Goal: Task Accomplishment & Management: Manage account settings

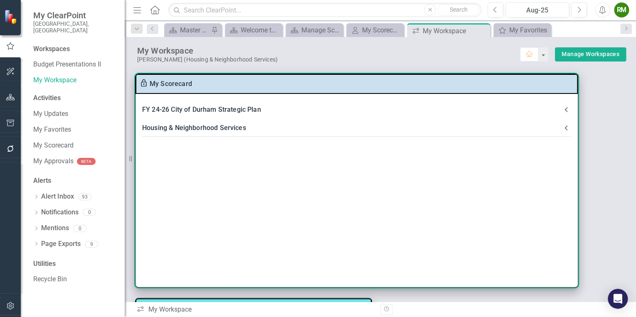
click at [195, 127] on div "Housing & Neighborhood Services" at bounding box center [351, 128] width 419 height 12
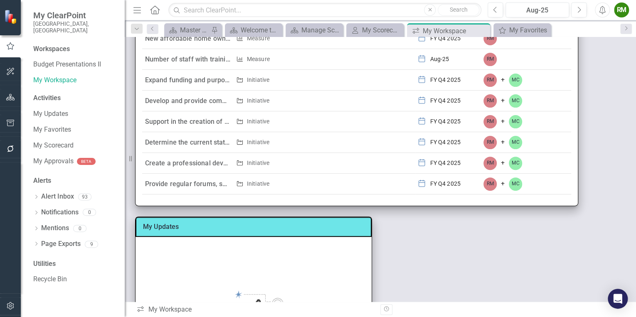
scroll to position [166, 0]
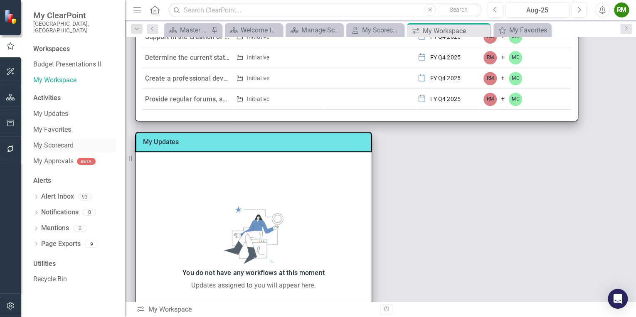
click at [69, 141] on link "My Scorecard" at bounding box center [74, 146] width 83 height 10
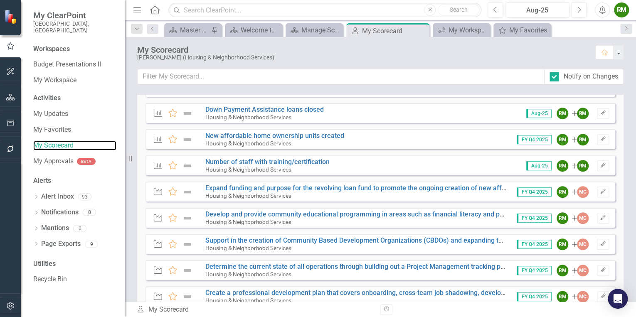
scroll to position [317, 0]
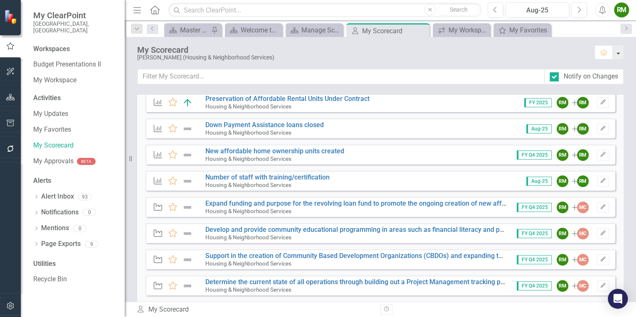
click at [620, 53] on button "button" at bounding box center [618, 52] width 11 height 14
click at [624, 121] on div "FY 24-26 City of Durham Strategic Plan Expanded Initiative Favorite 3.21 Advanc…" at bounding box center [381, 198] width 512 height 207
click at [600, 207] on icon "Edit" at bounding box center [603, 207] width 6 height 5
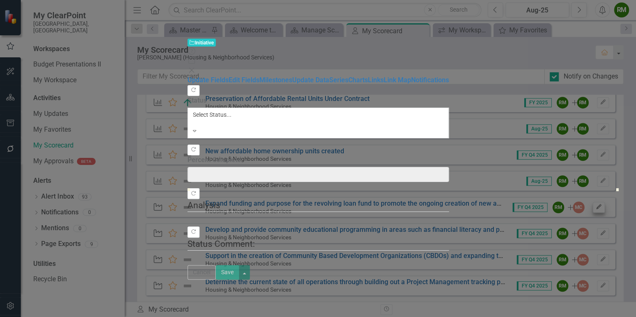
type input "0"
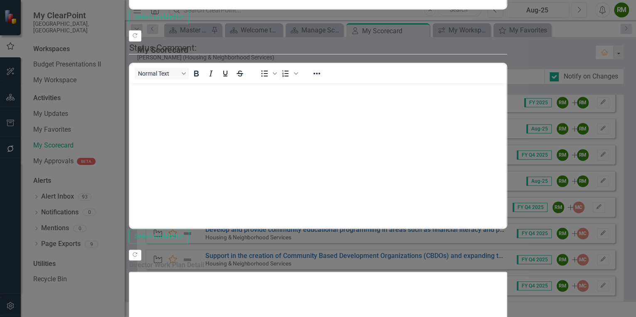
scroll to position [0, 0]
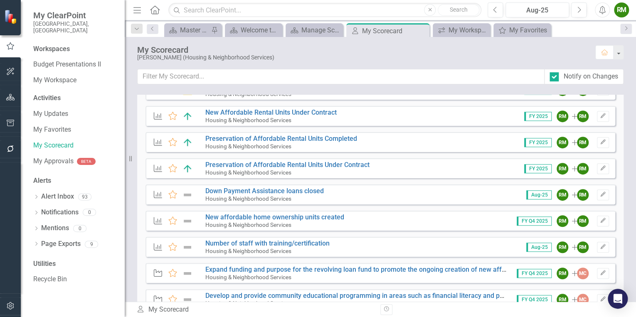
scroll to position [251, 0]
drag, startPoint x: 151, startPoint y: 248, endPoint x: 156, endPoint y: 203, distance: 45.6
click at [152, 215] on div "Objective Favorite Support the creation and preservation of affordable rental h…" at bounding box center [381, 200] width 470 height 450
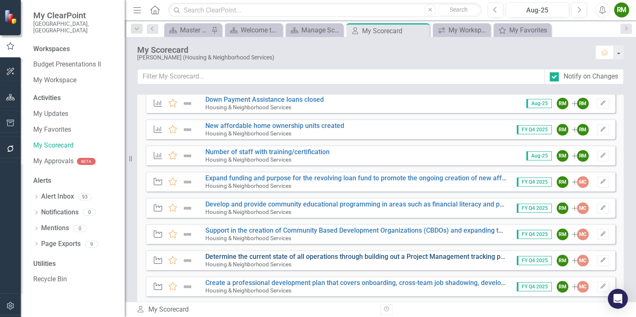
scroll to position [383, 0]
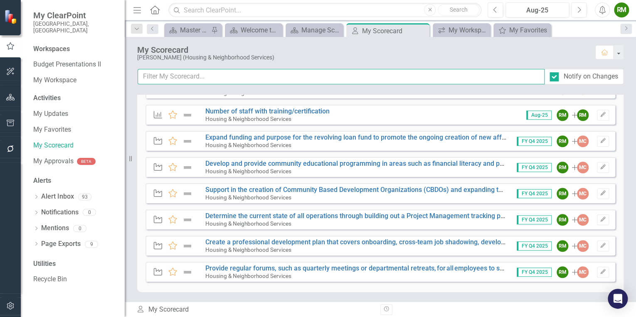
click at [208, 77] on input "text" at bounding box center [341, 76] width 407 height 15
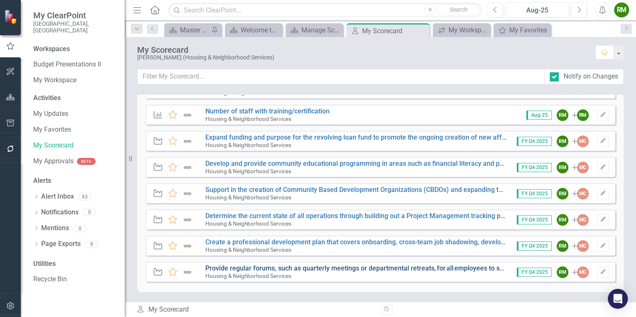
click at [252, 267] on link "Provide regular forums, such as quarterly meetings or departmental retreats, fo…" at bounding box center [502, 268] width 594 height 8
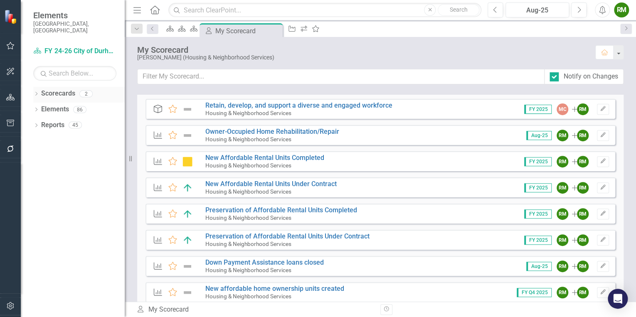
scroll to position [118, 0]
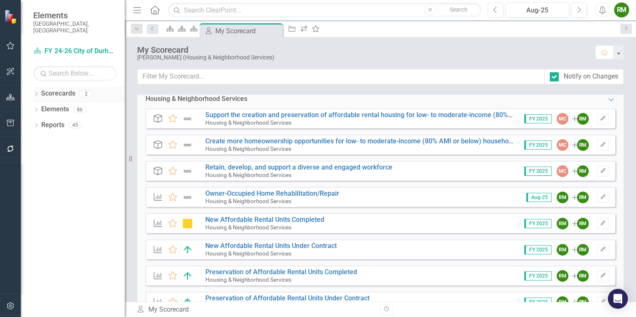
click at [36, 92] on icon "Dropdown" at bounding box center [36, 94] width 6 height 5
click at [36, 91] on icon "Dropdown" at bounding box center [35, 94] width 5 height 6
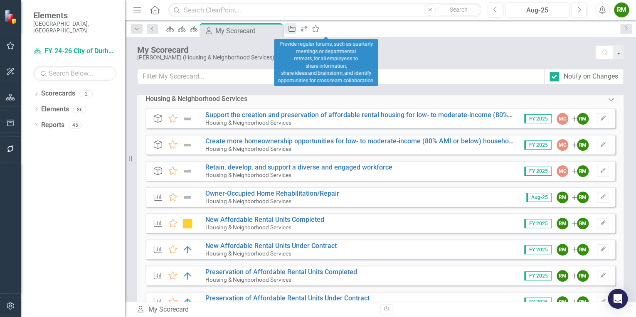
click at [296, 29] on icon "Initiative" at bounding box center [292, 28] width 8 height 7
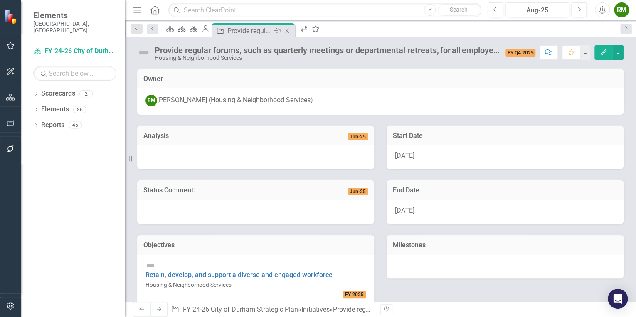
click at [291, 31] on icon "Close" at bounding box center [287, 30] width 8 height 7
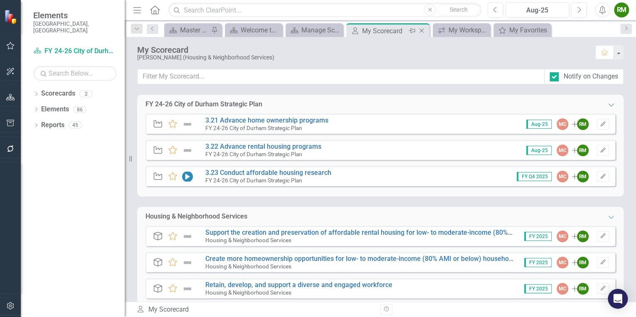
click at [422, 31] on icon "Close" at bounding box center [422, 30] width 8 height 7
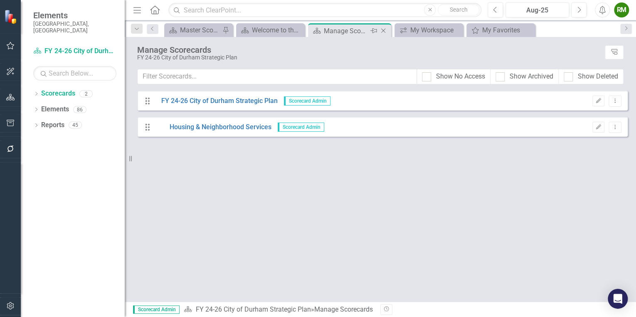
click at [353, 32] on div "Manage Scorecards" at bounding box center [346, 31] width 44 height 10
click at [383, 31] on icon "Close" at bounding box center [383, 30] width 8 height 7
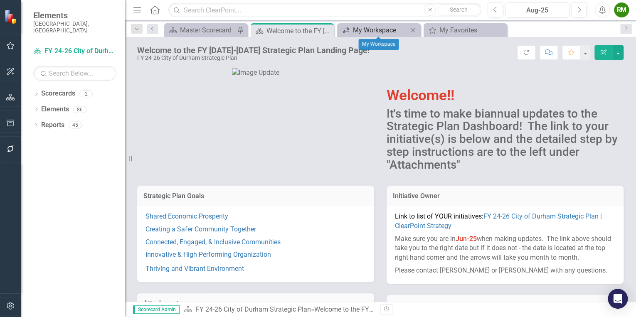
click at [376, 30] on div "My Workspace" at bounding box center [380, 30] width 55 height 10
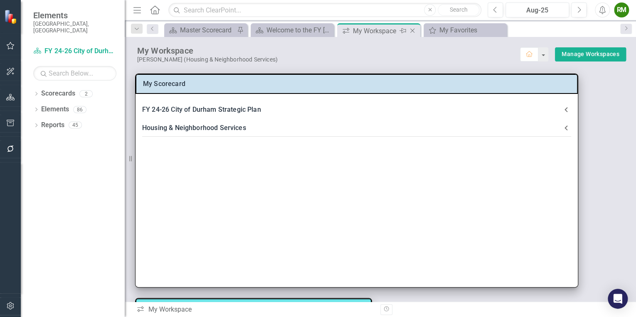
click at [411, 30] on icon "Close" at bounding box center [412, 30] width 8 height 7
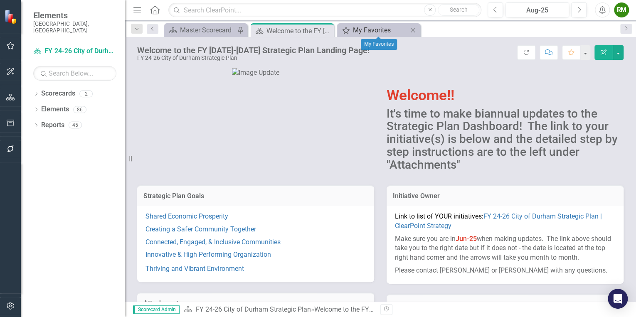
click at [391, 30] on div "My Favorites" at bounding box center [380, 30] width 55 height 10
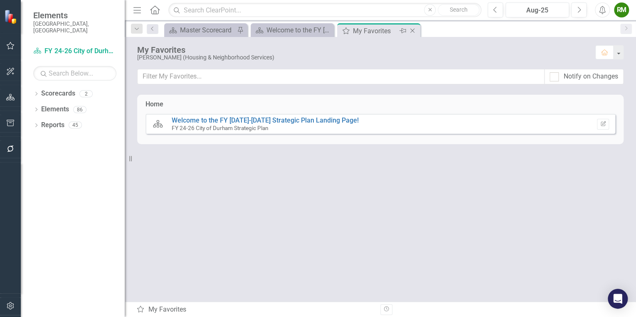
click at [413, 29] on icon at bounding box center [412, 31] width 5 height 5
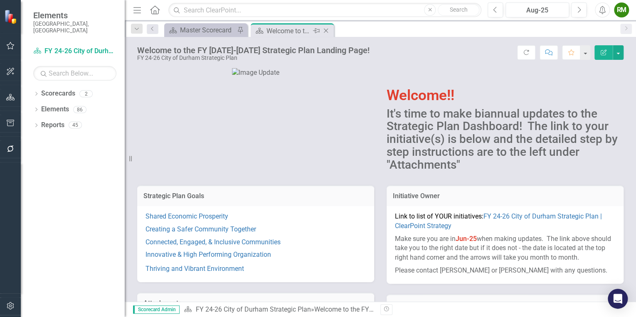
click at [301, 30] on div "Welcome to the FY [DATE]-[DATE] Strategic Plan Landing Page!" at bounding box center [289, 31] width 44 height 10
click at [620, 53] on button "button" at bounding box center [618, 52] width 11 height 15
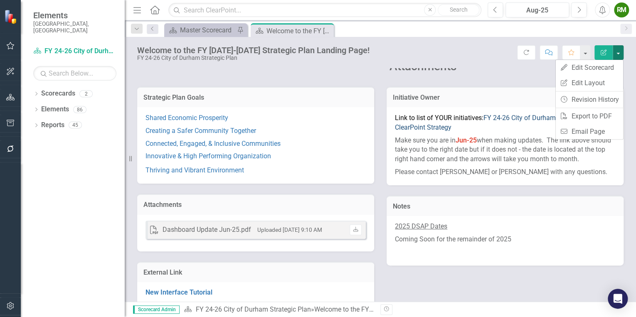
scroll to position [110, 0]
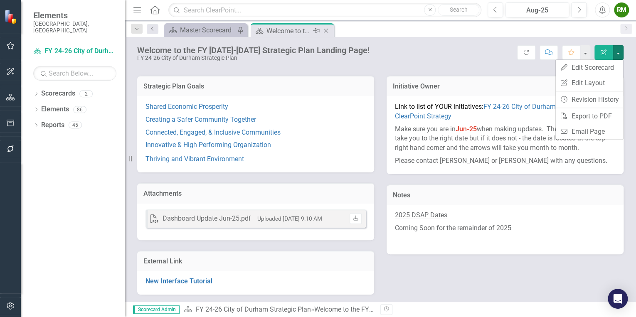
click at [326, 32] on icon "Close" at bounding box center [326, 30] width 8 height 7
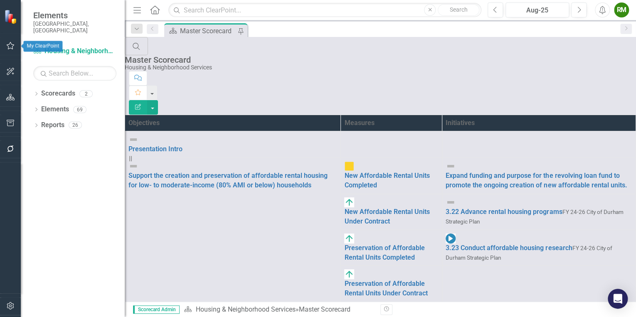
click at [5, 46] on button "button" at bounding box center [10, 45] width 19 height 17
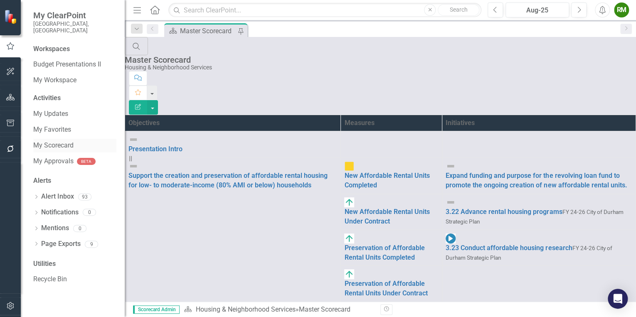
click at [59, 141] on link "My Scorecard" at bounding box center [74, 146] width 83 height 10
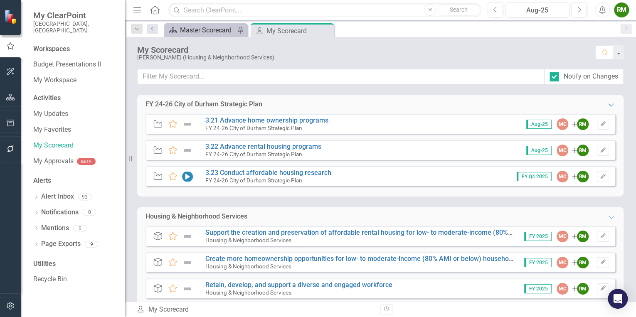
click at [206, 33] on div "Master Scorecard" at bounding box center [207, 30] width 55 height 10
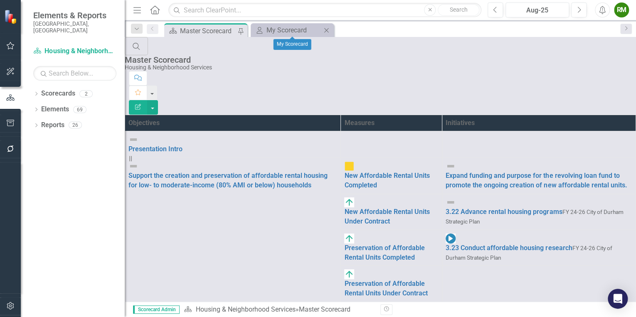
click at [327, 30] on icon at bounding box center [326, 30] width 5 height 5
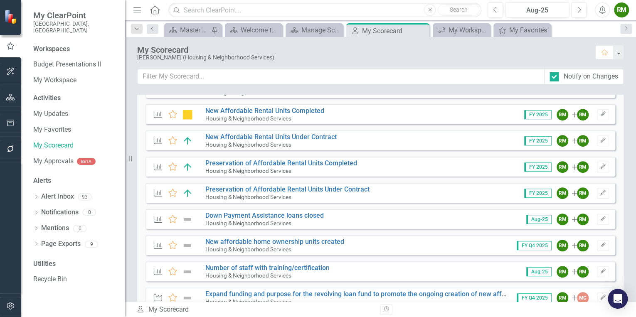
scroll to position [383, 0]
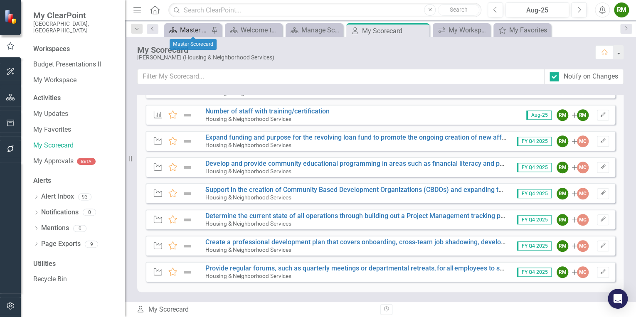
click at [191, 28] on div "Master Scorecard" at bounding box center [194, 30] width 29 height 10
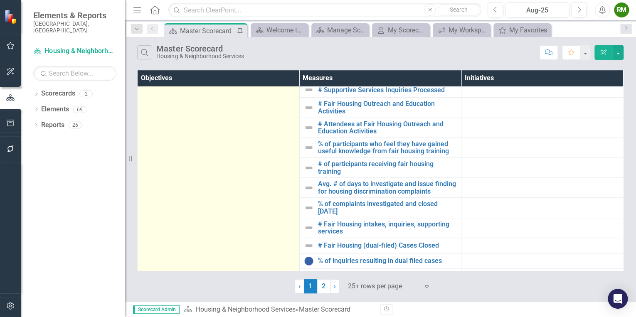
scroll to position [403, 0]
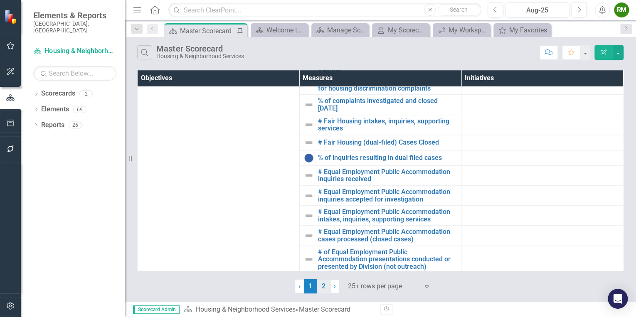
click at [324, 289] on link "2" at bounding box center [323, 286] width 13 height 14
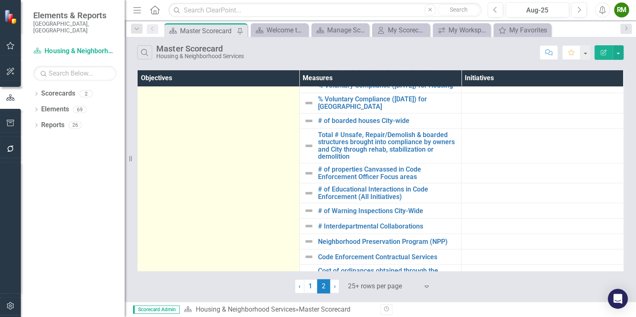
scroll to position [0, 0]
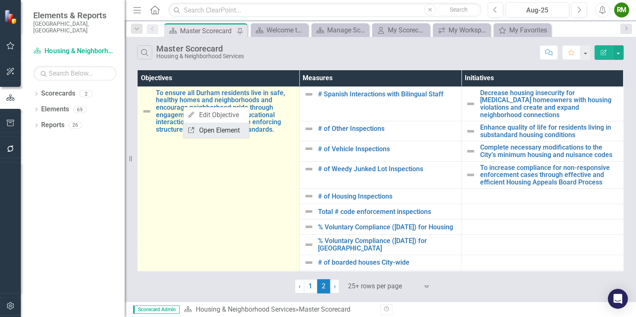
click at [190, 130] on icon "Link" at bounding box center [191, 130] width 7 height 6
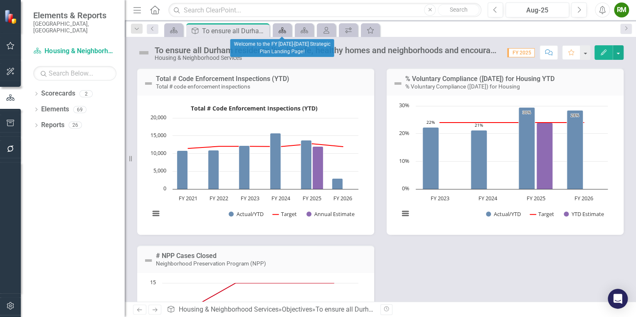
click at [285, 31] on icon at bounding box center [282, 30] width 7 height 6
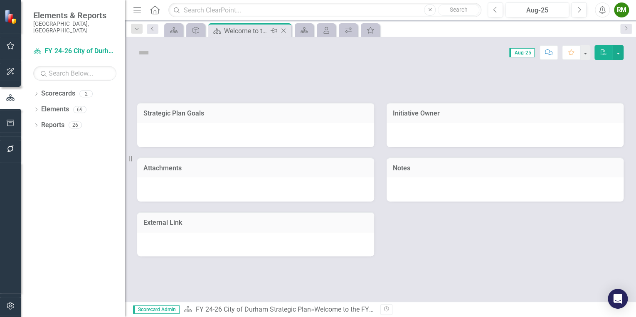
click at [284, 30] on icon at bounding box center [284, 31] width 5 height 5
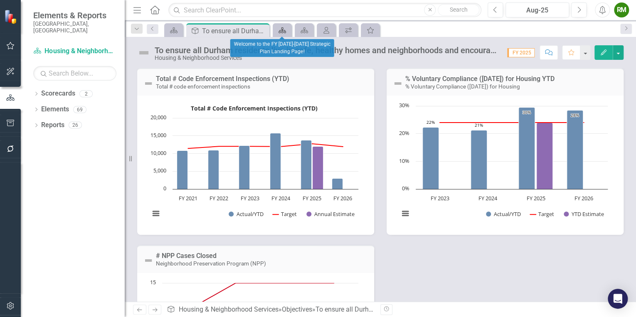
click at [286, 32] on icon "Scorecard" at bounding box center [282, 30] width 8 height 7
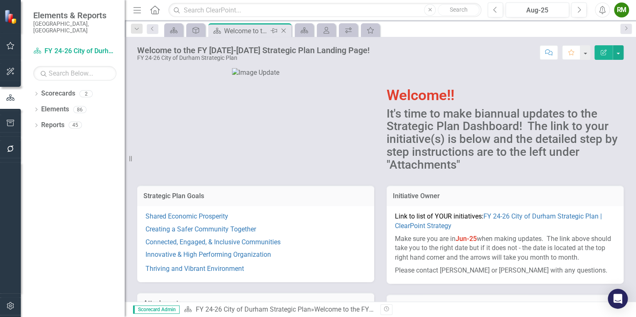
click at [285, 30] on icon "Close" at bounding box center [283, 30] width 8 height 7
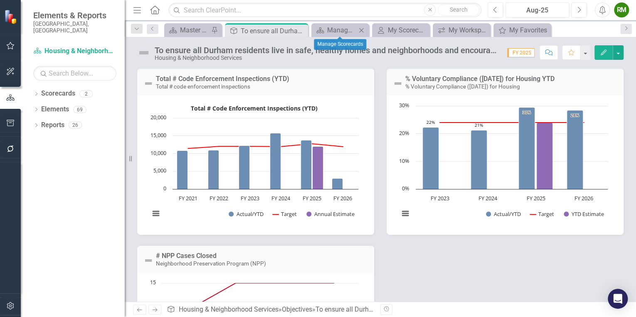
click at [361, 30] on icon "Close" at bounding box center [361, 30] width 8 height 7
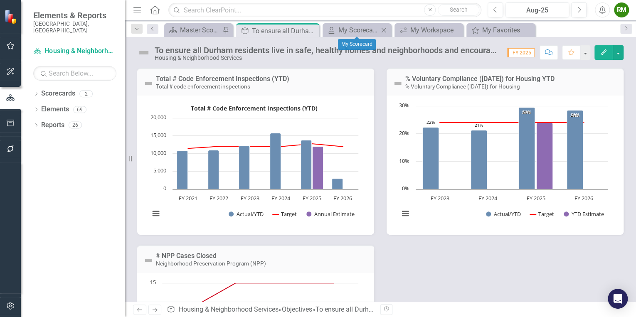
click at [383, 30] on icon "Close" at bounding box center [384, 30] width 8 height 7
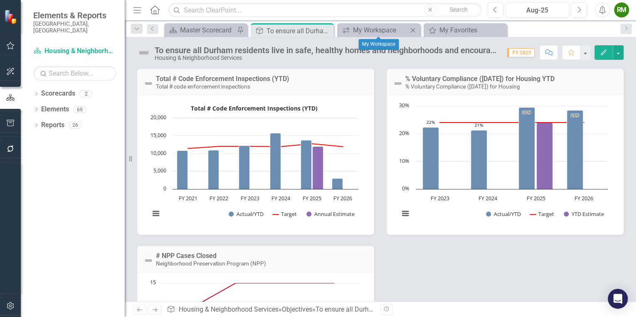
click at [412, 28] on icon "Close" at bounding box center [413, 30] width 8 height 7
click at [413, 28] on icon "Close" at bounding box center [413, 30] width 8 height 7
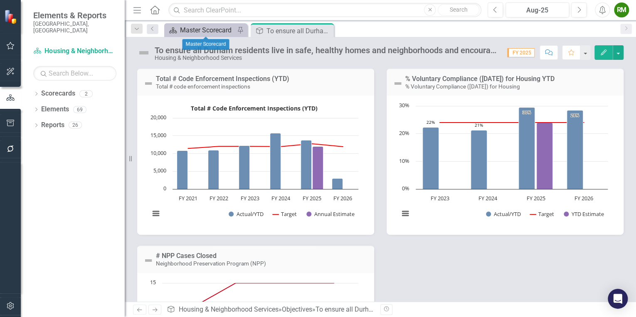
click at [198, 31] on div "Master Scorecard" at bounding box center [207, 30] width 55 height 10
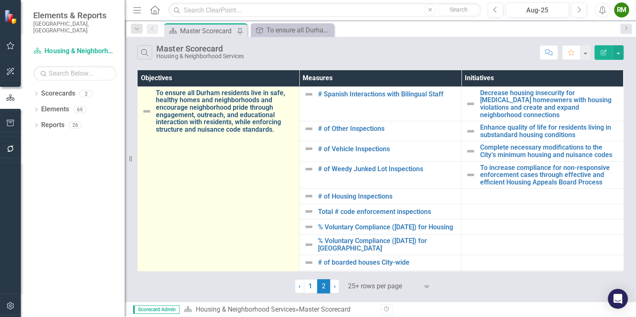
click at [232, 108] on link "To ensure all Durham residents live in safe, healthy homes and neighborhoods an…" at bounding box center [225, 111] width 139 height 44
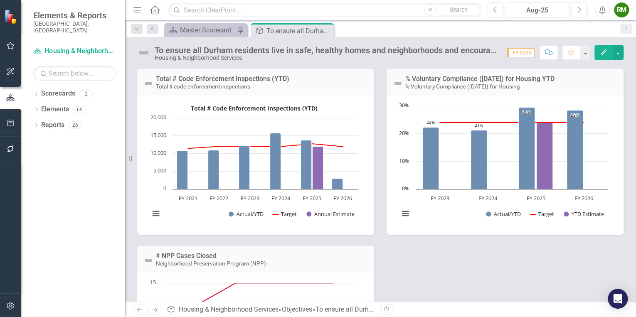
click at [153, 310] on icon at bounding box center [155, 310] width 5 height 4
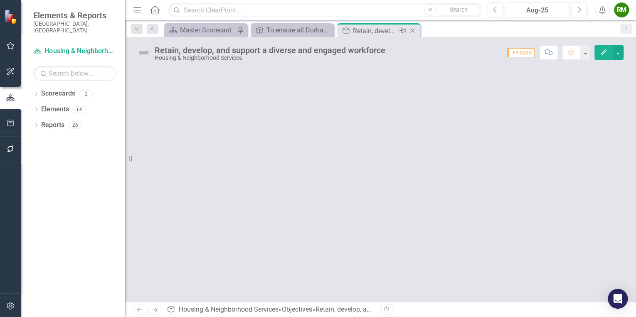
click at [412, 30] on icon "Close" at bounding box center [412, 30] width 8 height 7
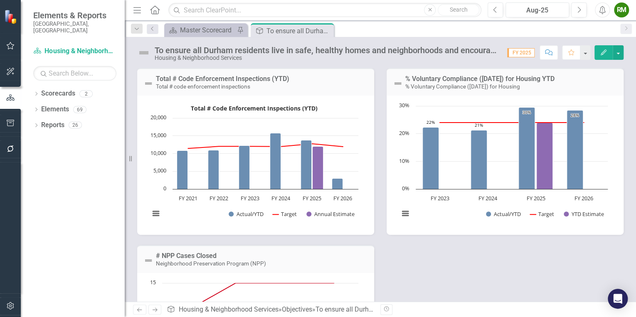
drag, startPoint x: 328, startPoint y: 29, endPoint x: 317, endPoint y: 29, distance: 10.4
click at [0, 0] on icon "Close" at bounding box center [0, 0] width 0 height 0
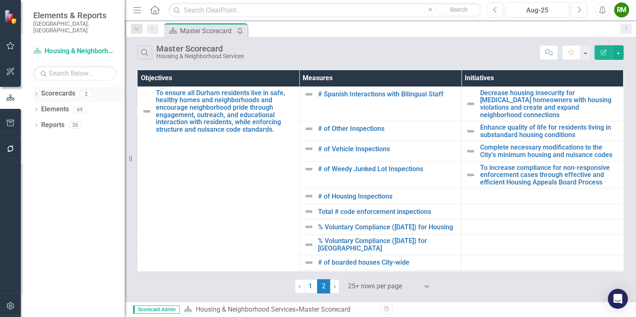
click at [38, 92] on icon "Dropdown" at bounding box center [36, 94] width 6 height 5
click at [40, 107] on icon "Dropdown" at bounding box center [40, 109] width 6 height 5
click at [65, 121] on link "Housing & Neighborhood Services" at bounding box center [89, 126] width 71 height 10
click at [9, 307] on icon "button" at bounding box center [10, 306] width 9 height 7
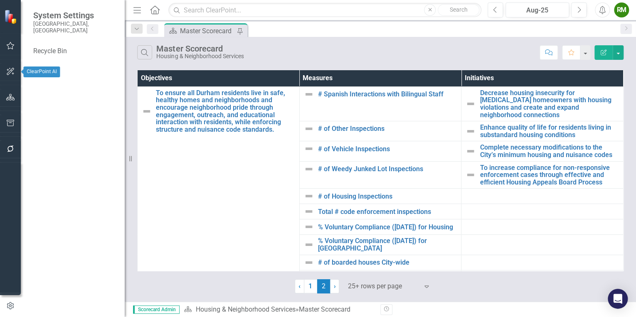
click at [14, 70] on icon "button" at bounding box center [10, 71] width 9 height 7
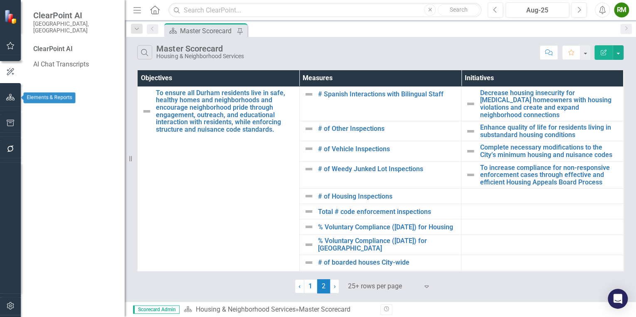
click at [12, 98] on icon "button" at bounding box center [10, 97] width 9 height 7
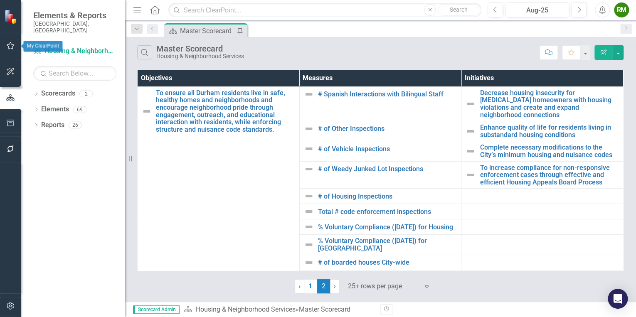
click at [10, 44] on icon "button" at bounding box center [10, 45] width 9 height 7
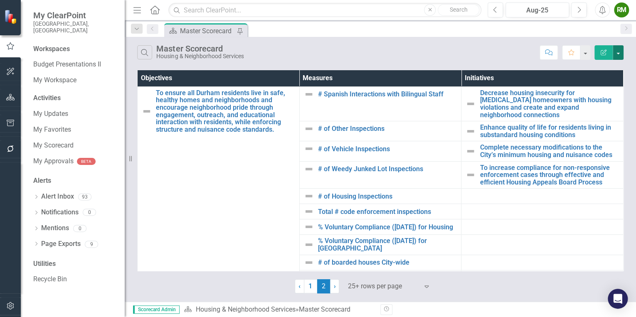
click at [618, 49] on button "button" at bounding box center [618, 52] width 11 height 15
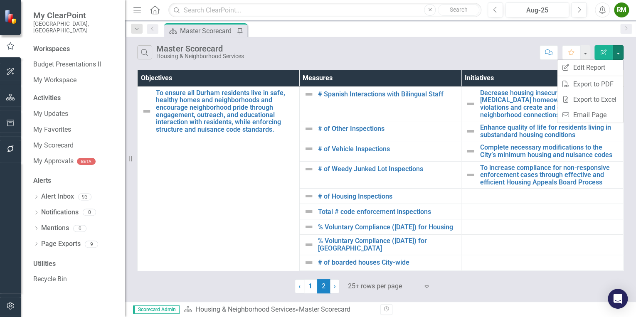
click at [358, 58] on div "Search Master Scorecard Housing & Neighborhood Services" at bounding box center [336, 52] width 398 height 14
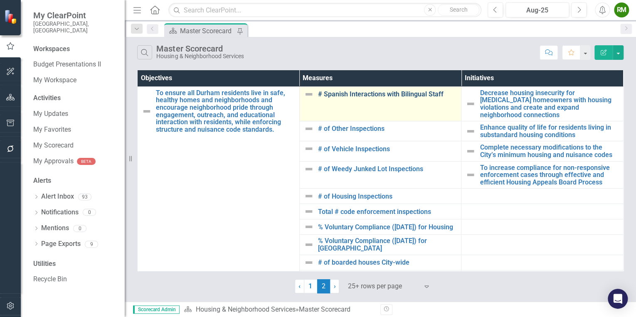
click at [325, 95] on link "# Spanish Interactions with Bilingual Staff" at bounding box center [387, 94] width 139 height 7
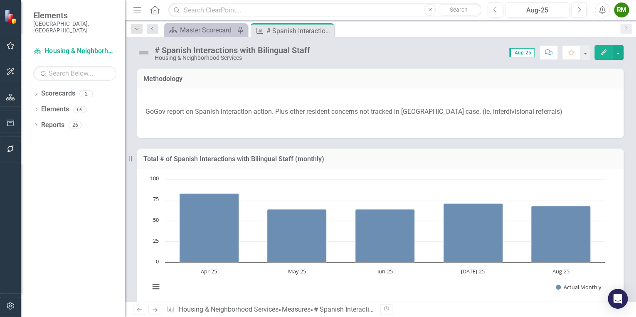
click at [152, 309] on icon "Next" at bounding box center [154, 309] width 7 height 5
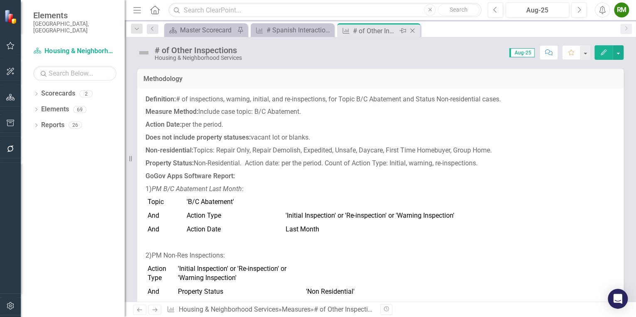
click at [414, 30] on icon "Close" at bounding box center [412, 30] width 8 height 7
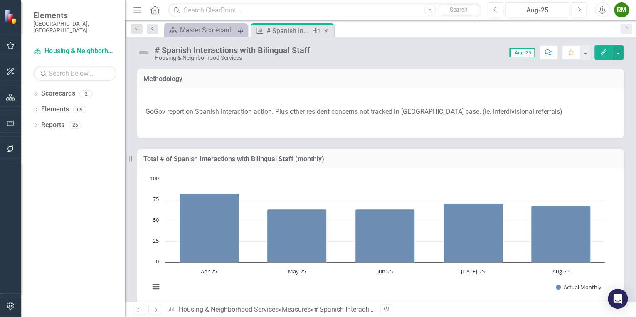
click at [329, 30] on icon "Close" at bounding box center [326, 30] width 8 height 7
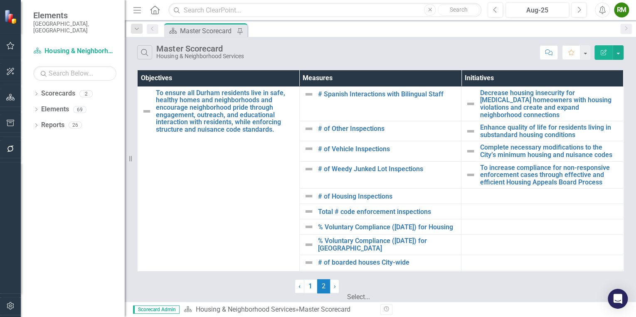
click at [374, 284] on div at bounding box center [389, 286] width 83 height 11
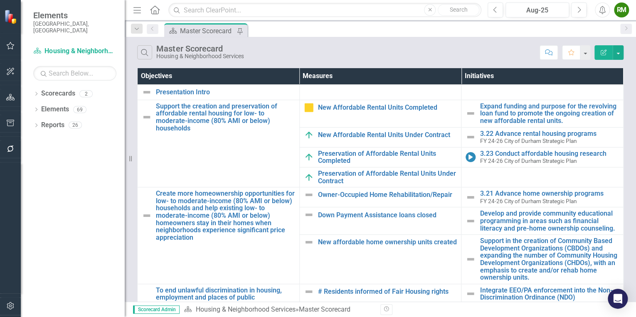
scroll to position [532, 0]
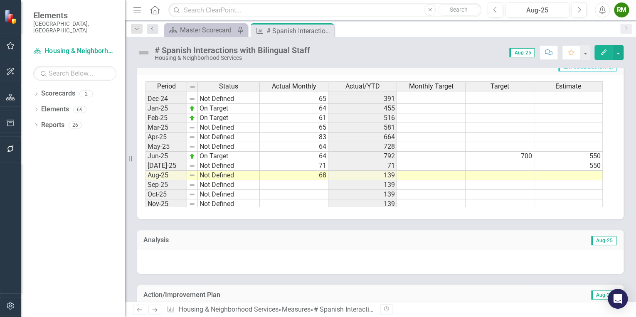
scroll to position [421, 0]
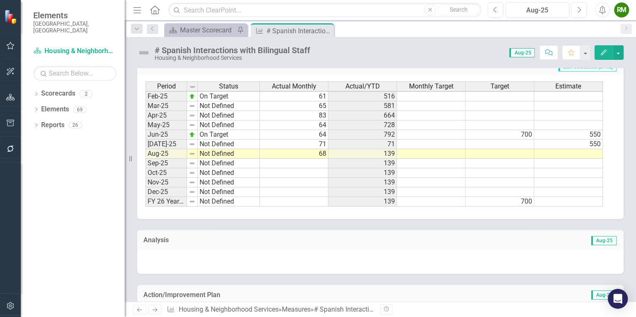
click at [155, 308] on icon "Next" at bounding box center [154, 309] width 7 height 5
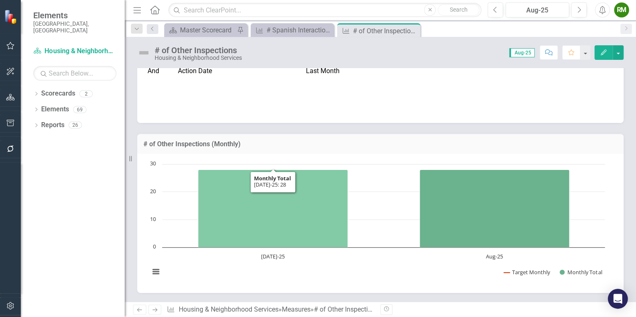
scroll to position [266, 0]
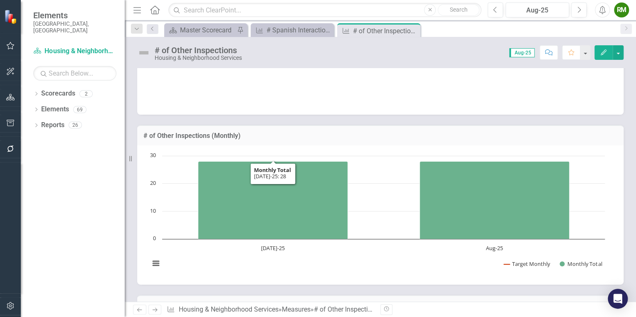
click at [155, 309] on icon "Next" at bounding box center [154, 309] width 7 height 5
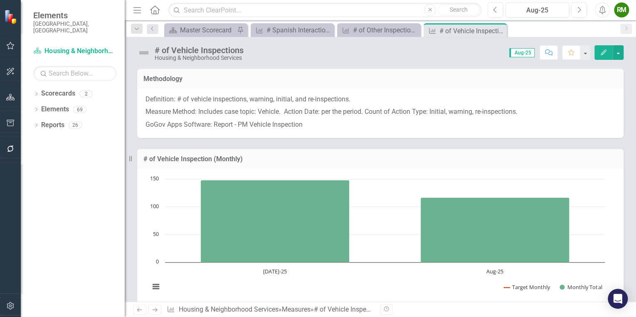
click at [156, 311] on icon "Next" at bounding box center [154, 309] width 7 height 5
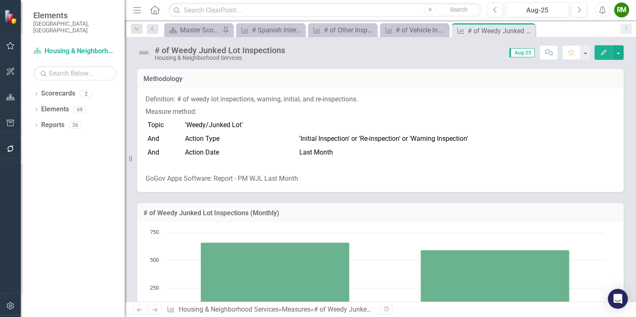
click at [156, 311] on icon "Next" at bounding box center [154, 309] width 7 height 5
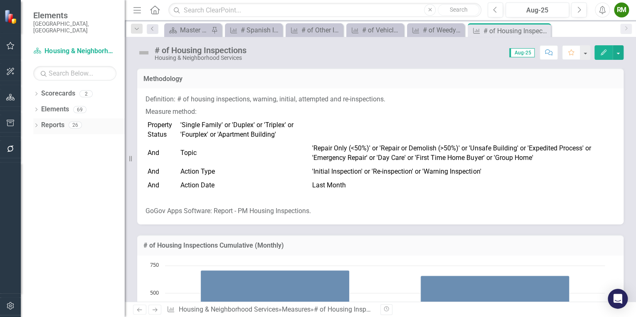
click at [37, 124] on icon "Dropdown" at bounding box center [36, 126] width 6 height 5
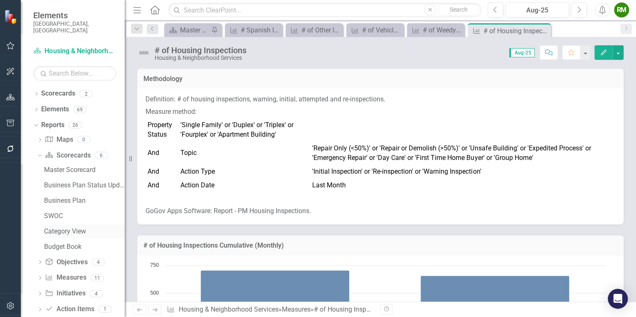
click at [62, 228] on div "Category View" at bounding box center [84, 231] width 81 height 7
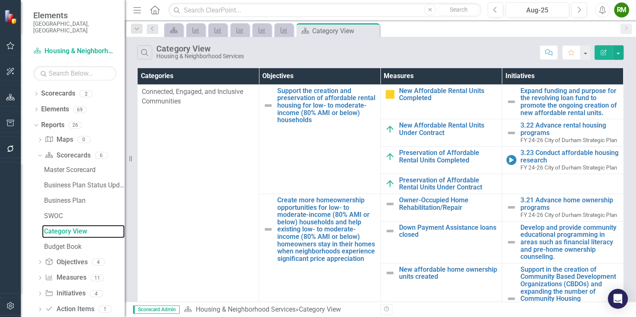
scroll to position [695, 0]
click at [371, 30] on icon at bounding box center [372, 31] width 5 height 5
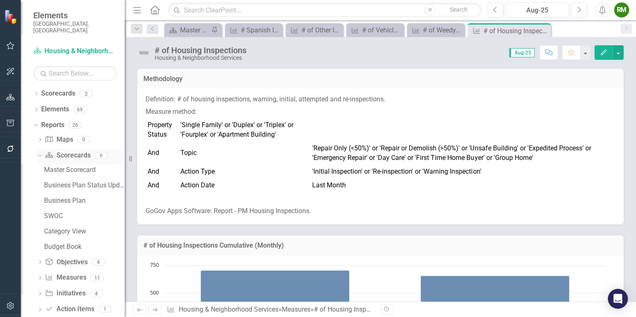
click at [40, 152] on icon "Dropdown" at bounding box center [39, 155] width 5 height 6
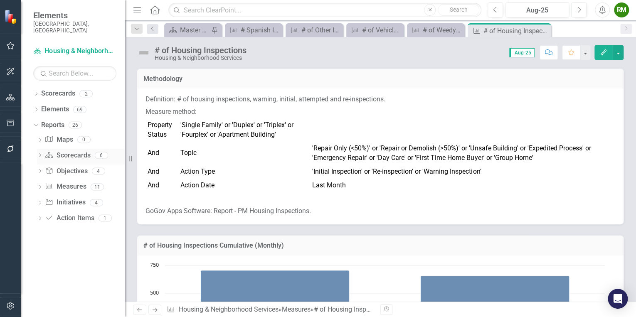
click at [40, 154] on icon "Dropdown" at bounding box center [40, 156] width 6 height 5
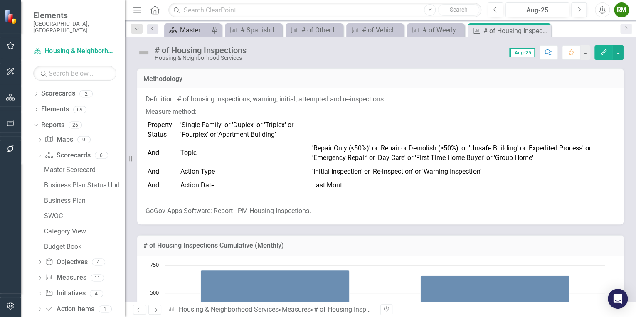
click at [186, 30] on div "Master Scorecard" at bounding box center [194, 30] width 29 height 10
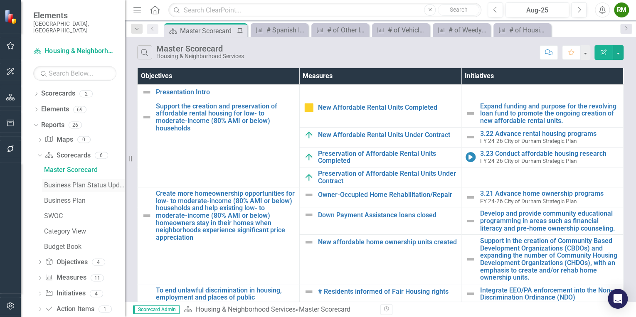
click at [75, 182] on div "Business Plan Status Update" at bounding box center [84, 185] width 81 height 7
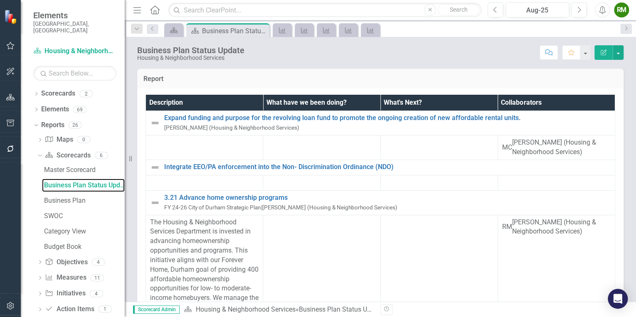
scroll to position [67, 0]
click at [79, 197] on div "Business Plan" at bounding box center [84, 200] width 81 height 7
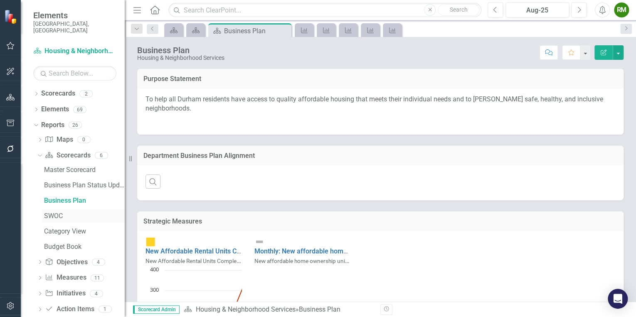
click at [66, 213] on div "SWOC" at bounding box center [84, 216] width 81 height 7
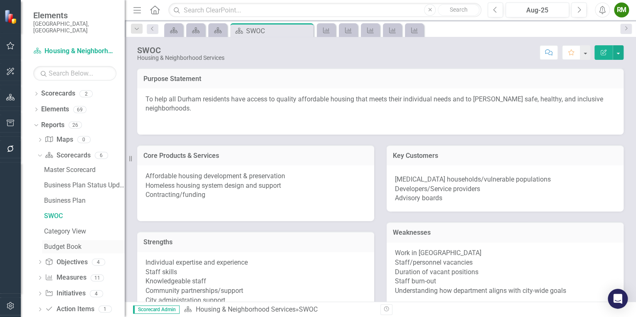
click at [62, 243] on div "Budget Book" at bounding box center [84, 246] width 81 height 7
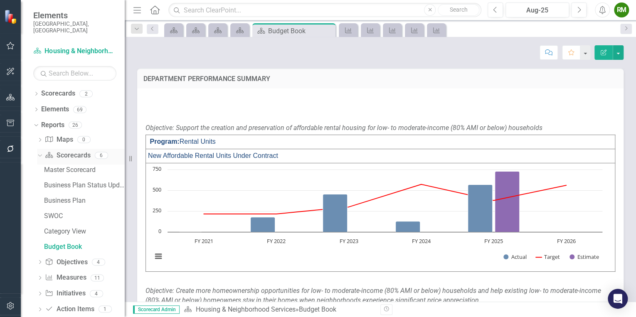
click at [39, 152] on icon "Dropdown" at bounding box center [39, 155] width 5 height 6
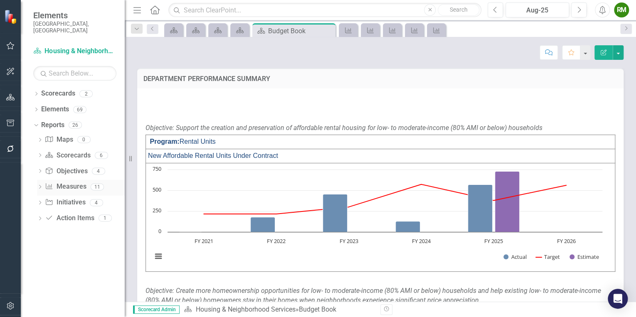
click at [40, 185] on icon "Dropdown" at bounding box center [40, 187] width 6 height 5
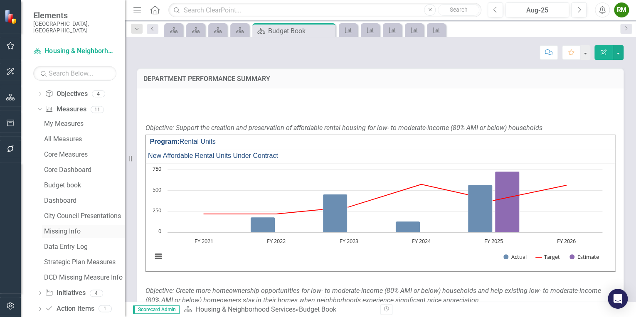
scroll to position [83, 0]
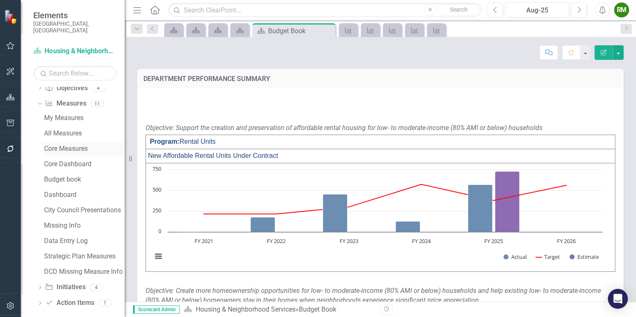
click at [74, 145] on div "Core Measures" at bounding box center [84, 148] width 81 height 7
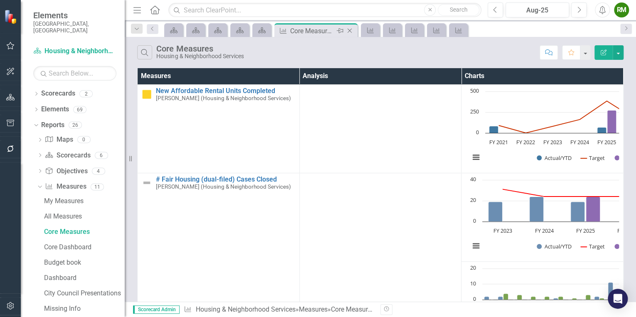
click at [348, 30] on icon "Close" at bounding box center [350, 30] width 8 height 7
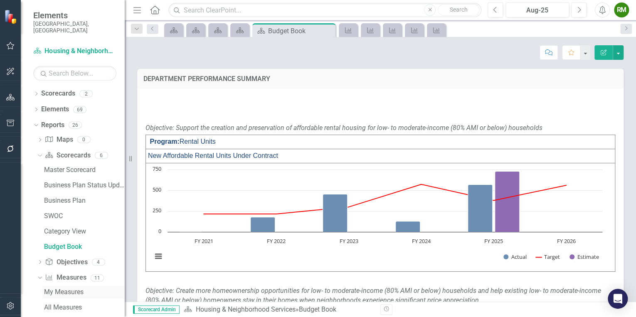
click at [65, 289] on div "My Measures" at bounding box center [84, 292] width 81 height 7
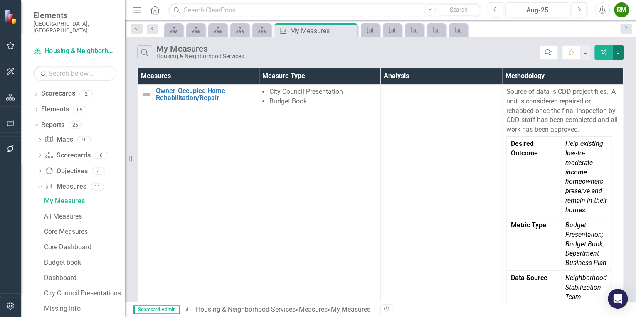
click at [618, 53] on button "button" at bounding box center [618, 52] width 11 height 15
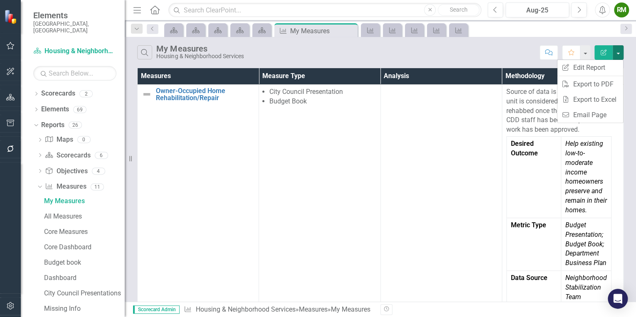
click at [487, 55] on div "Search My Measures Housing & Neighborhood Services" at bounding box center [336, 52] width 398 height 14
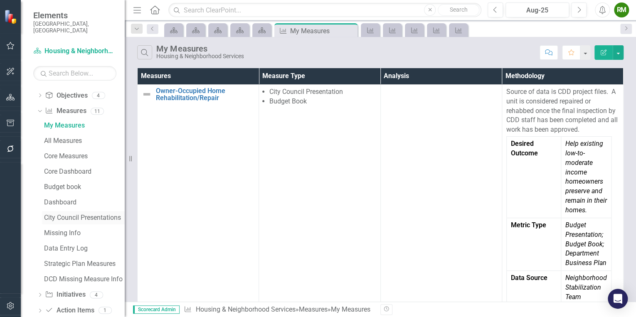
scroll to position [83, 0]
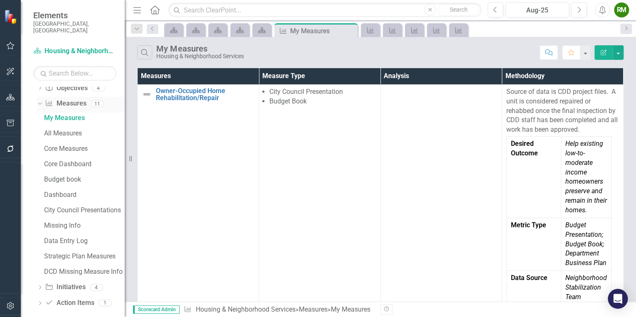
click at [39, 101] on icon "Dropdown" at bounding box center [39, 104] width 5 height 6
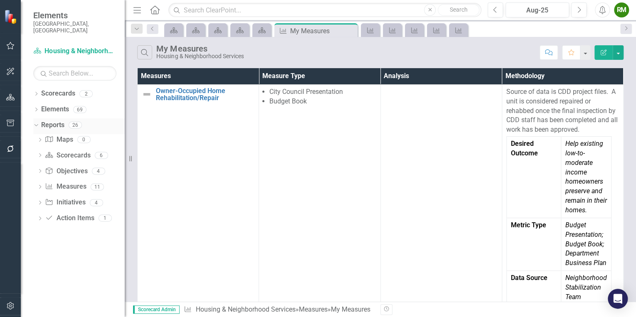
click at [36, 122] on icon "Dropdown" at bounding box center [35, 125] width 5 height 6
click at [352, 32] on icon "Close" at bounding box center [350, 30] width 8 height 7
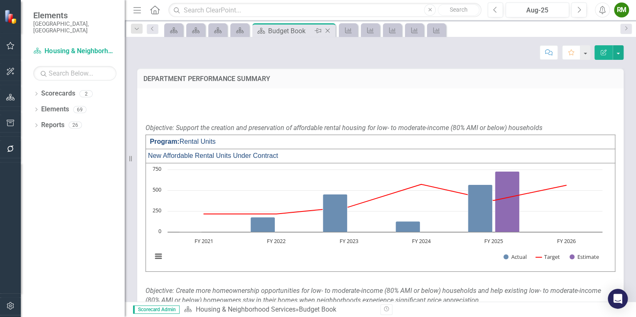
click at [329, 30] on icon "Close" at bounding box center [328, 30] width 8 height 7
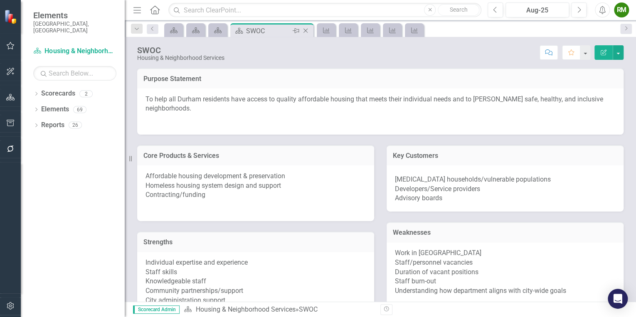
click at [305, 30] on icon at bounding box center [306, 31] width 5 height 5
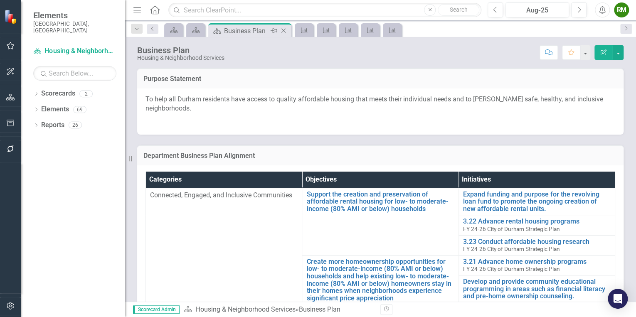
click at [283, 30] on icon at bounding box center [284, 31] width 5 height 5
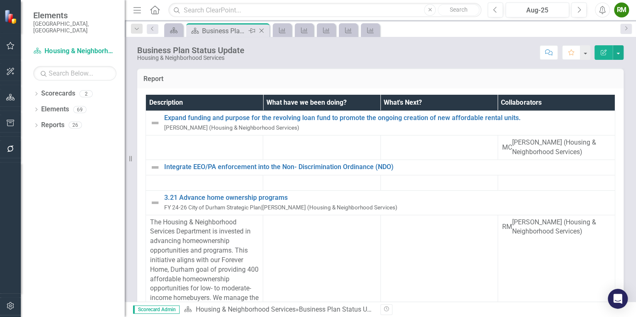
click at [260, 30] on icon "Close" at bounding box center [261, 30] width 8 height 7
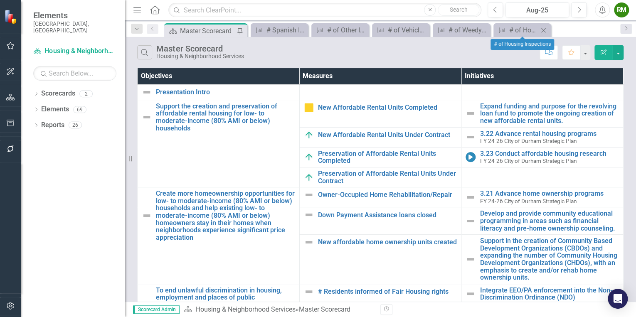
click at [514, 35] on div "Measure # of Housing Inspections Close" at bounding box center [522, 30] width 57 height 14
click at [508, 32] on link "Measure # of Housing Inspections" at bounding box center [517, 30] width 43 height 10
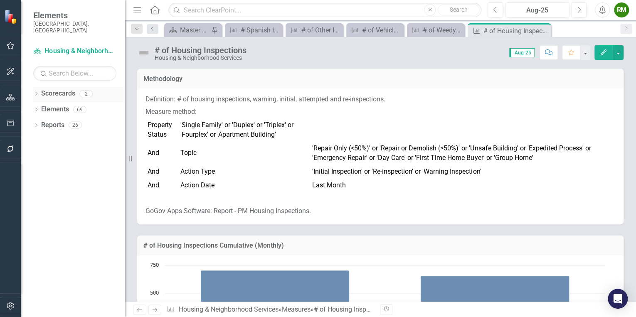
click at [37, 92] on icon "Dropdown" at bounding box center [36, 94] width 6 height 5
click at [38, 107] on icon "Dropdown" at bounding box center [40, 109] width 6 height 5
click at [38, 93] on div "Dropdown" at bounding box center [36, 95] width 6 height 4
click at [35, 124] on icon "Dropdown" at bounding box center [36, 126] width 6 height 5
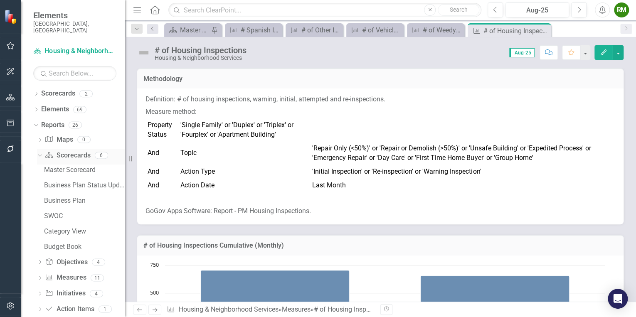
click at [38, 152] on icon "Dropdown" at bounding box center [39, 155] width 5 height 6
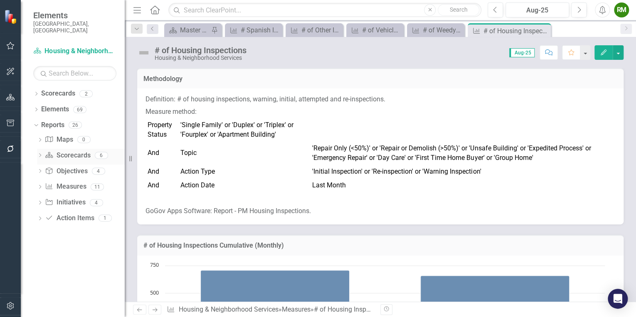
click at [38, 154] on icon "Dropdown" at bounding box center [40, 156] width 6 height 5
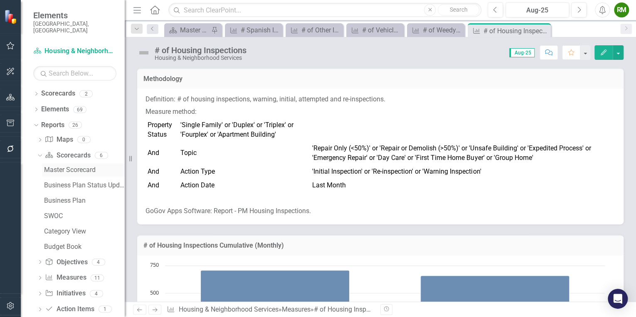
click at [63, 166] on div "Master Scorecard" at bounding box center [84, 169] width 81 height 7
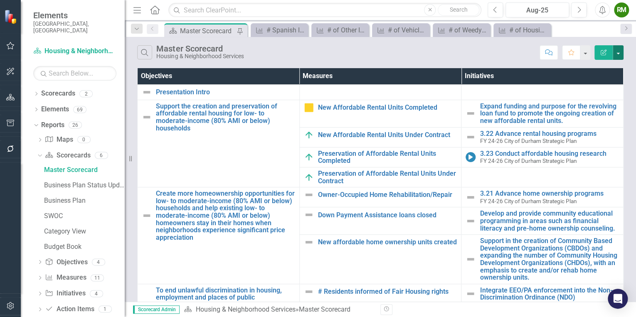
click at [618, 54] on button "button" at bounding box center [618, 52] width 11 height 15
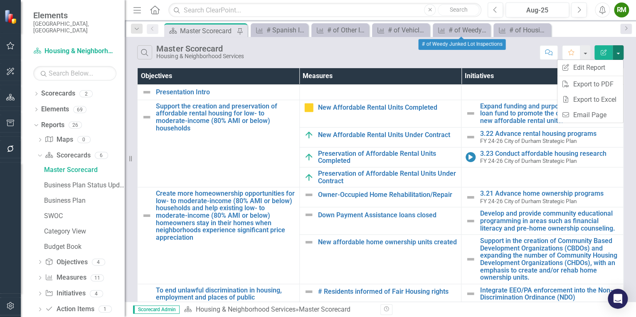
click at [455, 58] on div "Search Master Scorecard Housing & Neighborhood Services" at bounding box center [336, 52] width 398 height 14
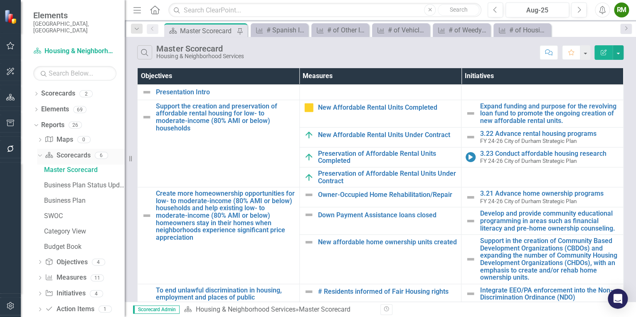
click at [40, 152] on icon "Dropdown" at bounding box center [39, 155] width 5 height 6
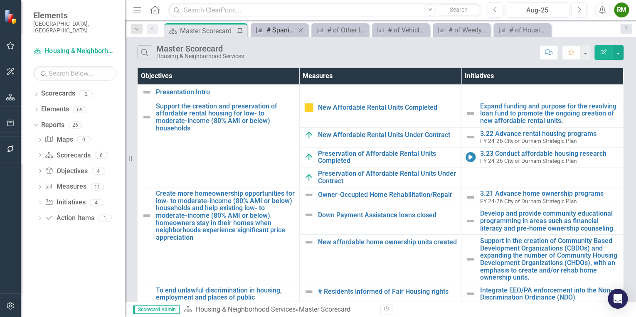
click at [277, 32] on div "# Spanish Interactions with Bilingual Staff" at bounding box center [281, 30] width 29 height 10
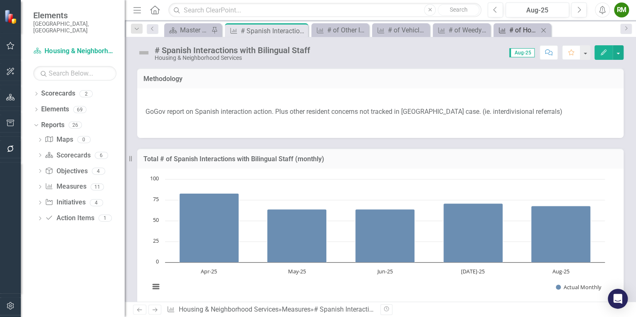
click at [515, 32] on div "# of Housing Inspections" at bounding box center [523, 30] width 29 height 10
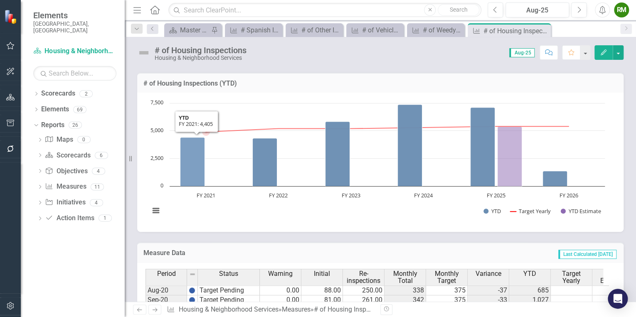
scroll to position [333, 0]
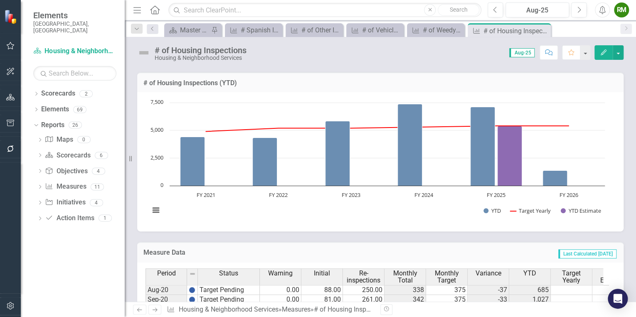
click at [155, 310] on icon at bounding box center [155, 310] width 5 height 4
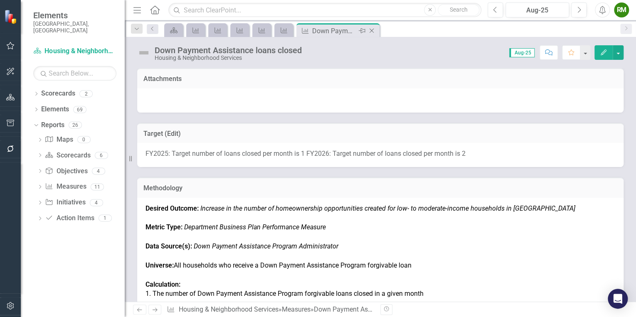
click at [372, 30] on icon at bounding box center [372, 31] width 5 height 5
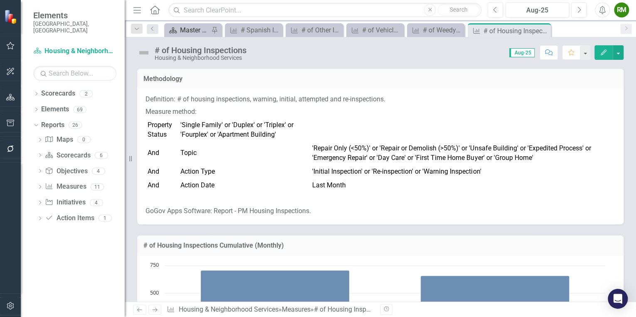
click at [189, 31] on div "Master Scorecard" at bounding box center [194, 30] width 29 height 10
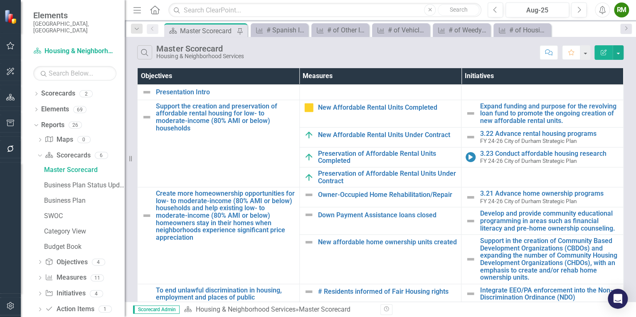
scroll to position [566, 0]
click at [507, 27] on link "Measure # of Housing Inspections" at bounding box center [517, 30] width 43 height 10
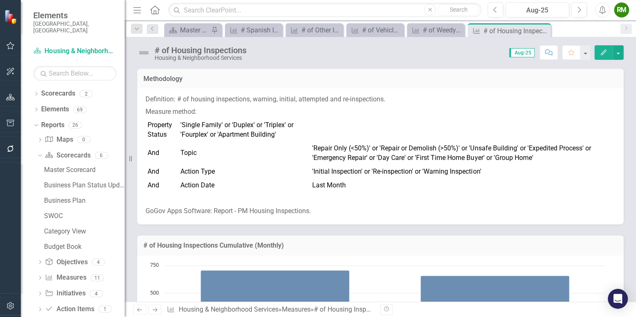
click at [156, 309] on icon "Next" at bounding box center [154, 309] width 7 height 5
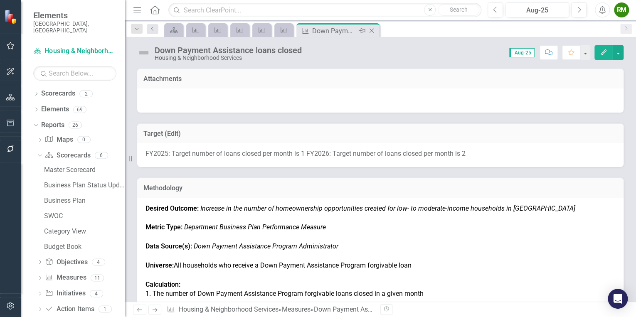
click at [372, 31] on icon "Close" at bounding box center [372, 30] width 8 height 7
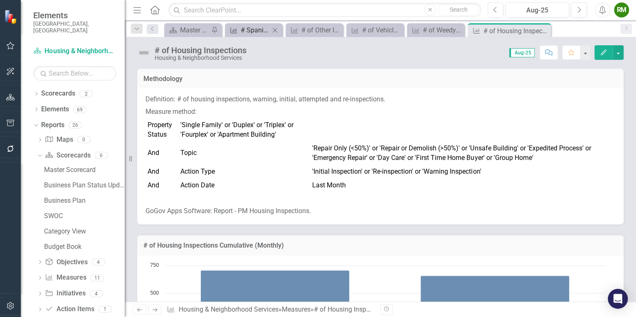
click at [244, 31] on div "# Spanish Interactions with Bilingual Staff" at bounding box center [255, 30] width 29 height 10
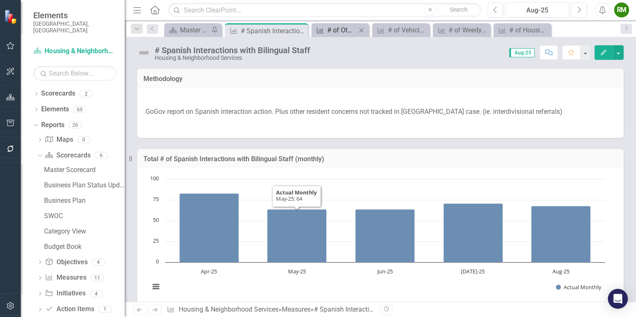
click at [346, 30] on div "# of Other Inspections" at bounding box center [341, 30] width 29 height 10
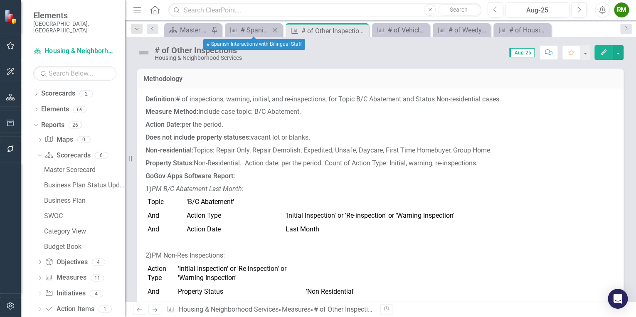
click at [275, 30] on icon at bounding box center [275, 30] width 5 height 5
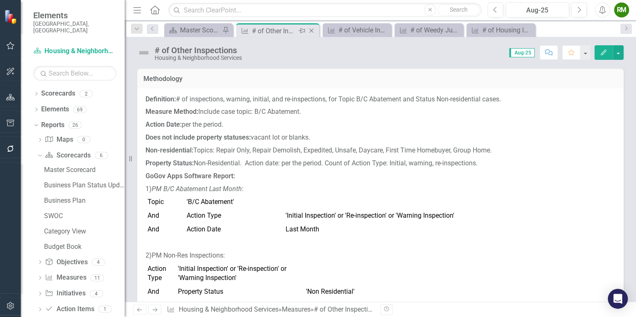
click at [310, 32] on icon at bounding box center [311, 31] width 5 height 5
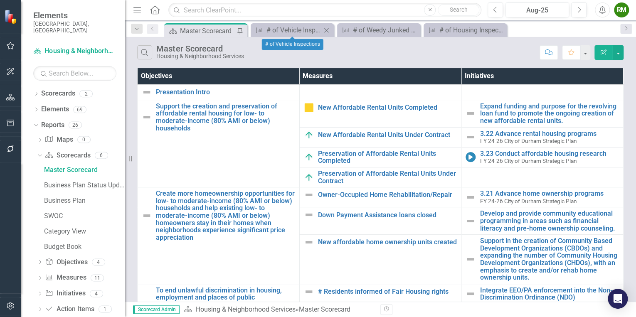
click at [325, 30] on icon "Close" at bounding box center [326, 30] width 8 height 7
click at [0, 0] on icon "Close" at bounding box center [0, 0] width 0 height 0
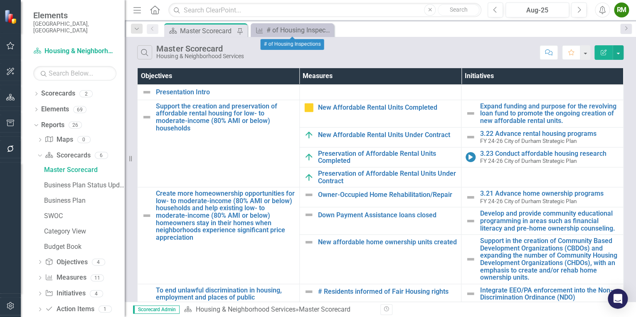
click at [0, 0] on icon "Close" at bounding box center [0, 0] width 0 height 0
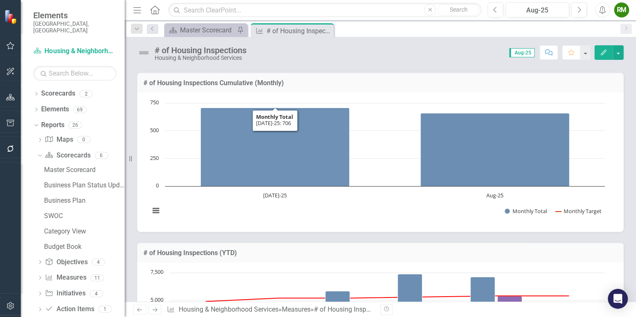
scroll to position [100, 0]
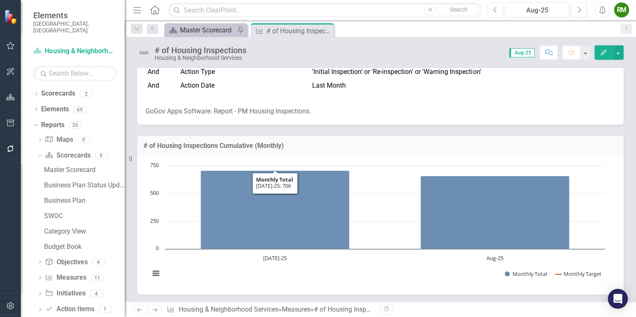
click at [201, 27] on div "Master Scorecard" at bounding box center [207, 30] width 55 height 10
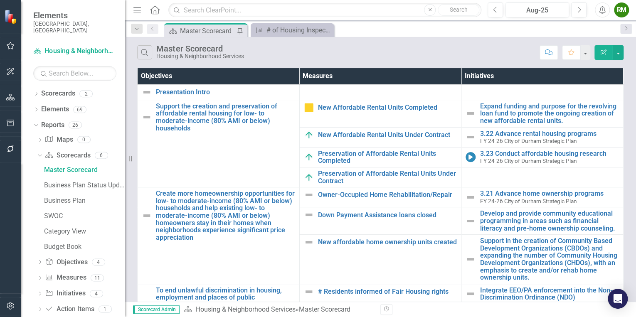
scroll to position [599, 0]
click at [326, 29] on icon at bounding box center [326, 30] width 5 height 5
click at [40, 152] on icon "Dropdown" at bounding box center [39, 155] width 5 height 6
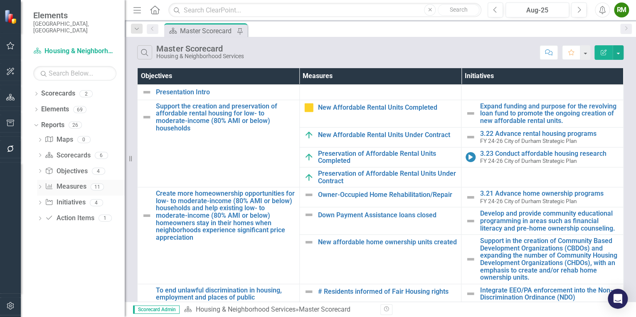
click at [42, 185] on icon "Dropdown" at bounding box center [40, 187] width 6 height 5
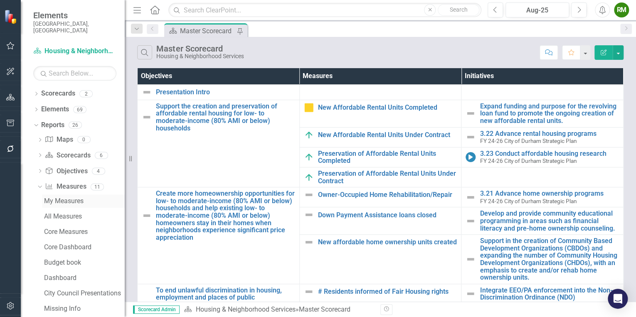
click at [64, 198] on div "My Measures" at bounding box center [84, 201] width 81 height 7
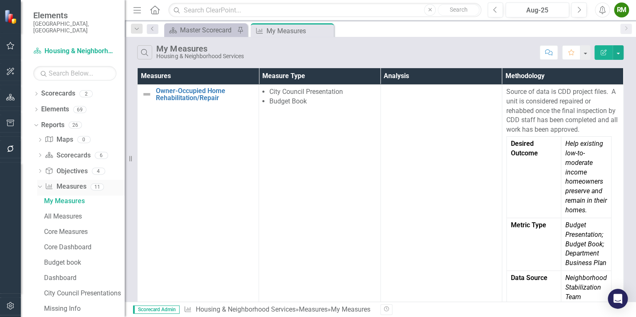
drag, startPoint x: 69, startPoint y: 195, endPoint x: 70, endPoint y: 178, distance: 16.7
click at [70, 182] on link "Measure Measures" at bounding box center [65, 187] width 41 height 10
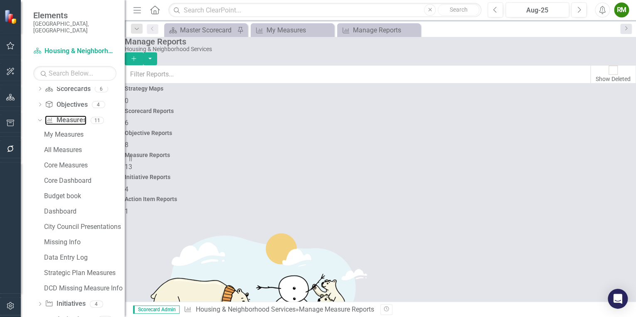
scroll to position [100, 0]
click at [157, 55] on button "button" at bounding box center [150, 58] width 14 height 13
click at [499, 46] on div "Manage Reports" at bounding box center [378, 41] width 507 height 9
click at [38, 117] on icon "Dropdown" at bounding box center [39, 120] width 5 height 6
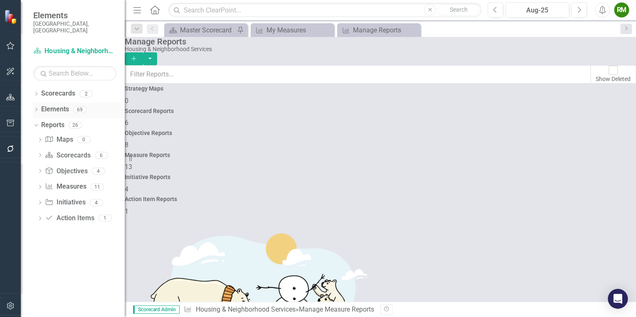
click at [50, 105] on link "Elements" at bounding box center [55, 110] width 28 height 10
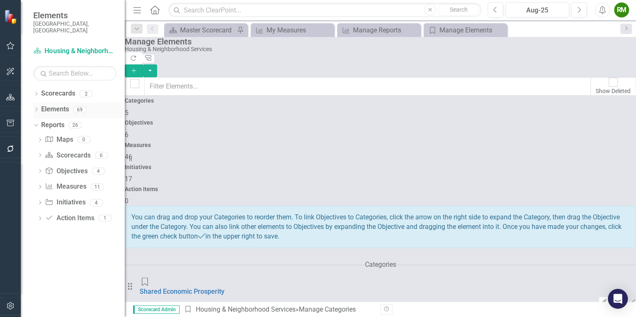
click at [36, 108] on icon "Dropdown" at bounding box center [36, 110] width 6 height 5
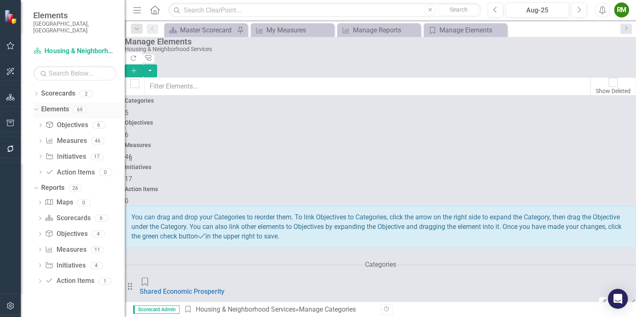
click at [48, 105] on link "Elements" at bounding box center [55, 110] width 28 height 10
click at [386, 142] on h4 "Measures" at bounding box center [381, 145] width 512 height 6
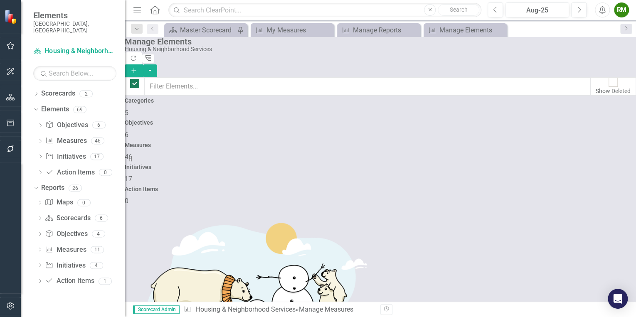
checkbox input "false"
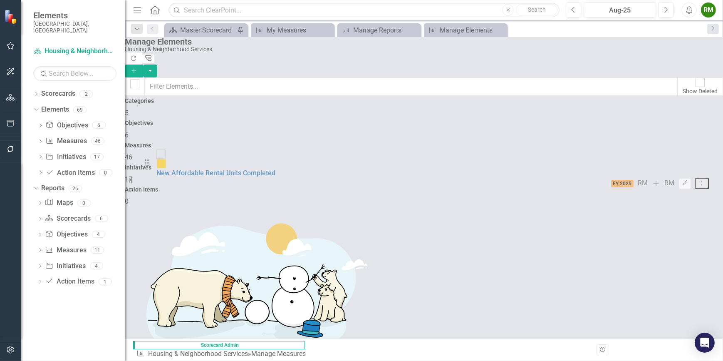
drag, startPoint x: 148, startPoint y: 260, endPoint x: 152, endPoint y: 163, distance: 97.4
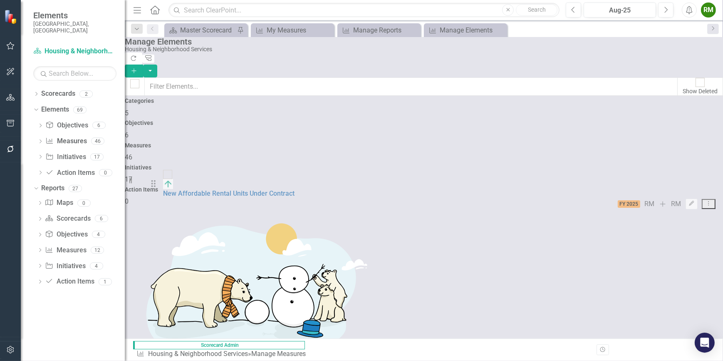
drag, startPoint x: 148, startPoint y: 225, endPoint x: 159, endPoint y: 183, distance: 43.4
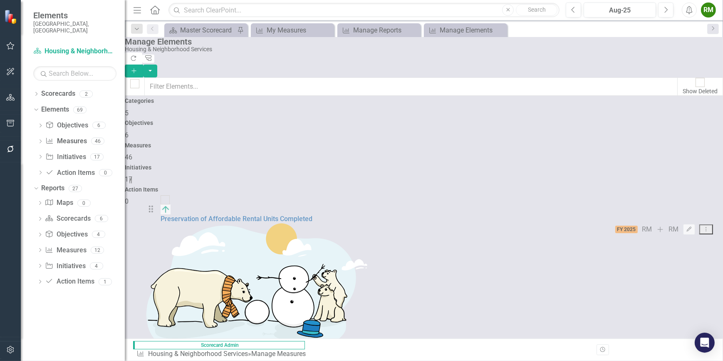
drag, startPoint x: 150, startPoint y: 227, endPoint x: 156, endPoint y: 210, distance: 18.3
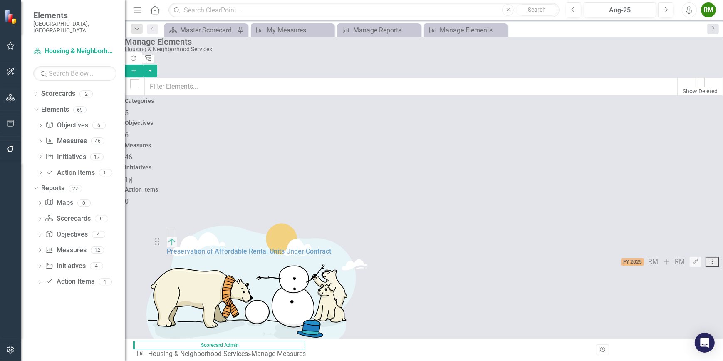
drag, startPoint x: 148, startPoint y: 304, endPoint x: 161, endPoint y: 237, distance: 68.2
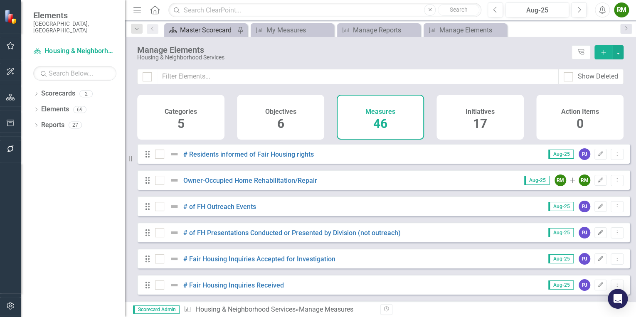
click at [215, 28] on div "Master Scorecard" at bounding box center [207, 30] width 55 height 10
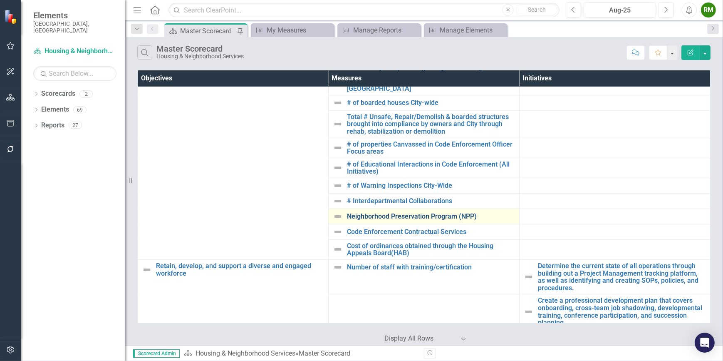
scroll to position [745, 0]
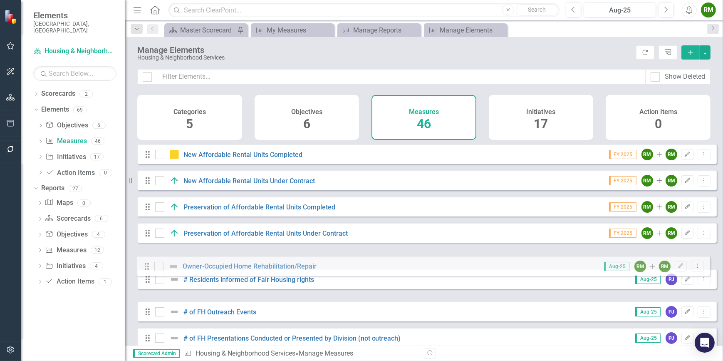
drag, startPoint x: 146, startPoint y: 292, endPoint x: 146, endPoint y: 267, distance: 25.4
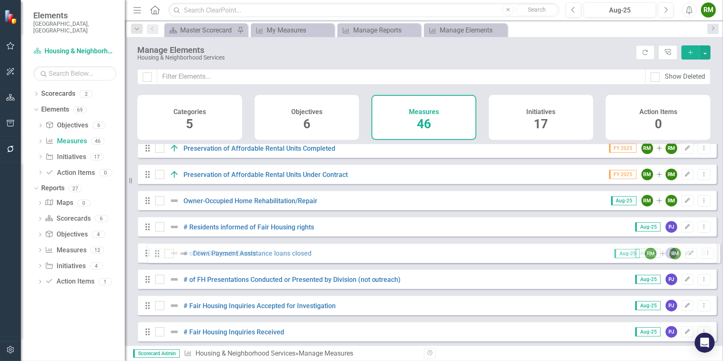
scroll to position [37, 0]
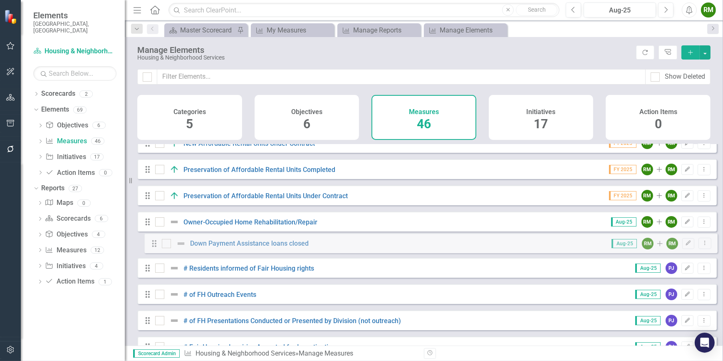
drag, startPoint x: 151, startPoint y: 268, endPoint x: 157, endPoint y: 243, distance: 26.1
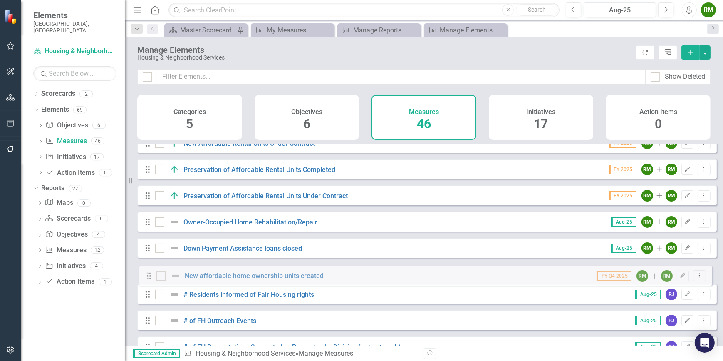
drag, startPoint x: 148, startPoint y: 289, endPoint x: 148, endPoint y: 276, distance: 12.9
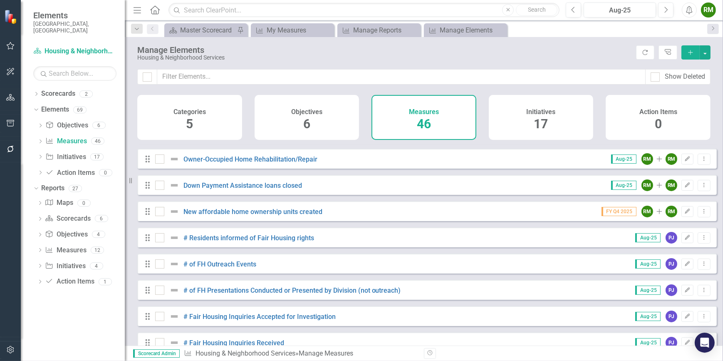
scroll to position [113, 0]
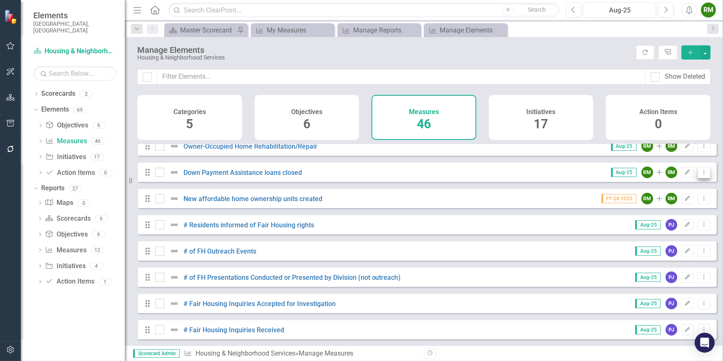
click at [700, 175] on icon "Dropdown Menu" at bounding box center [703, 171] width 7 height 5
click at [685, 174] on icon "button" at bounding box center [687, 171] width 5 height 5
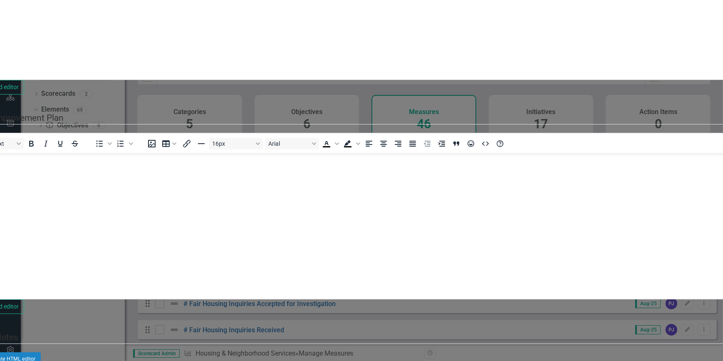
scroll to position [0, 0]
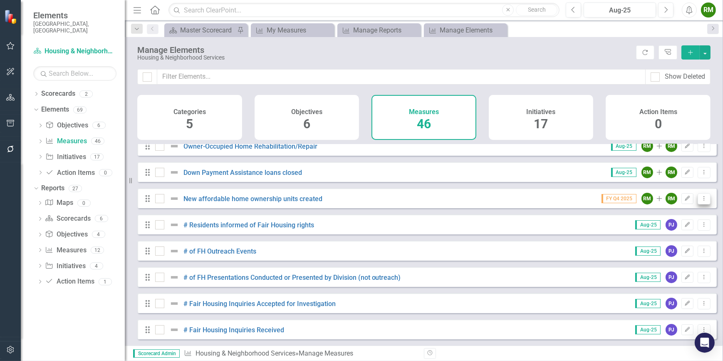
click at [701, 201] on icon "Dropdown Menu" at bounding box center [703, 197] width 7 height 5
click at [700, 175] on icon "Dropdown Menu" at bounding box center [703, 171] width 7 height 5
click at [678, 194] on link "Edit Edit Measure" at bounding box center [666, 191] width 75 height 15
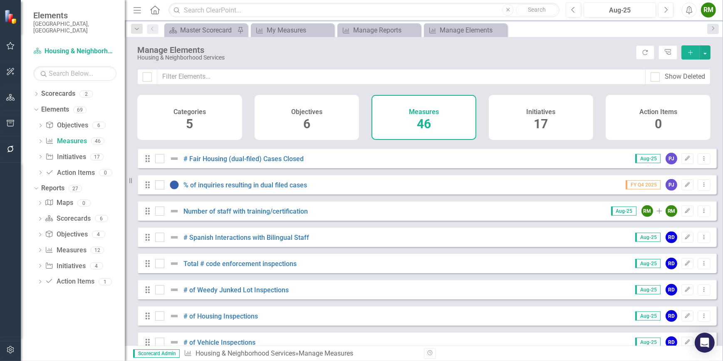
scroll to position [567, 0]
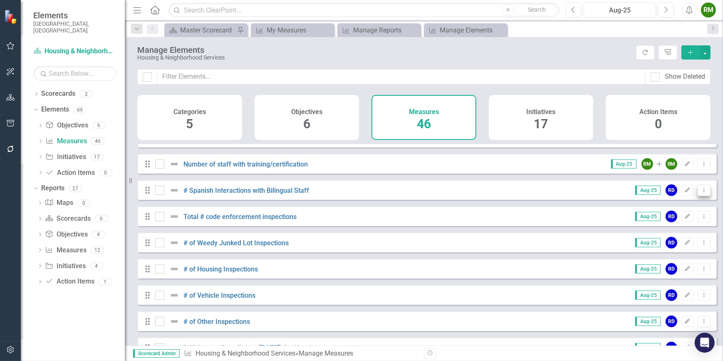
click at [701, 193] on icon "Dropdown Menu" at bounding box center [703, 189] width 7 height 5
click at [662, 207] on link "Edit Edit Measure" at bounding box center [666, 209] width 75 height 15
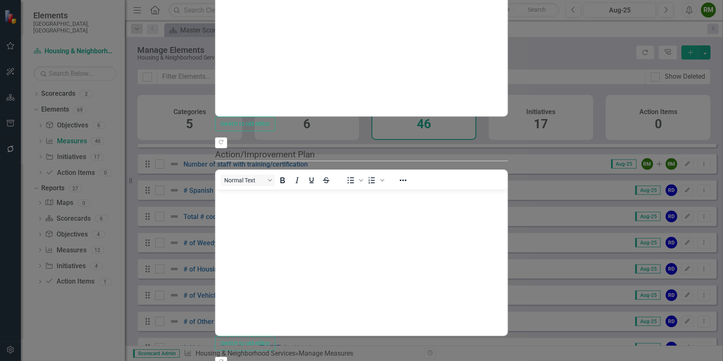
scroll to position [0, 0]
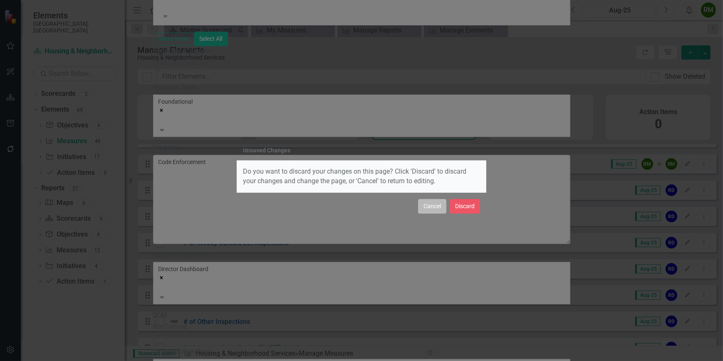
click at [437, 208] on button "Cancel" at bounding box center [432, 206] width 28 height 15
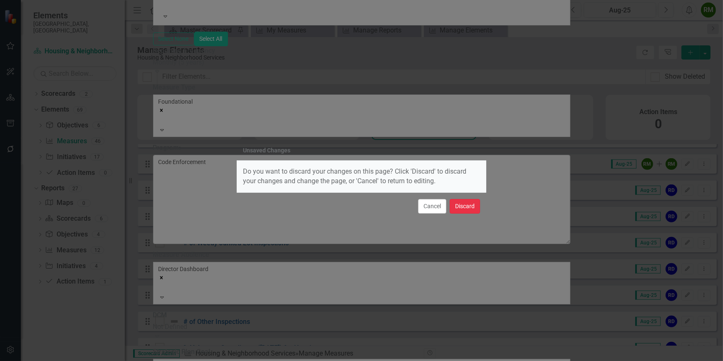
click at [462, 204] on button "Discard" at bounding box center [465, 206] width 30 height 15
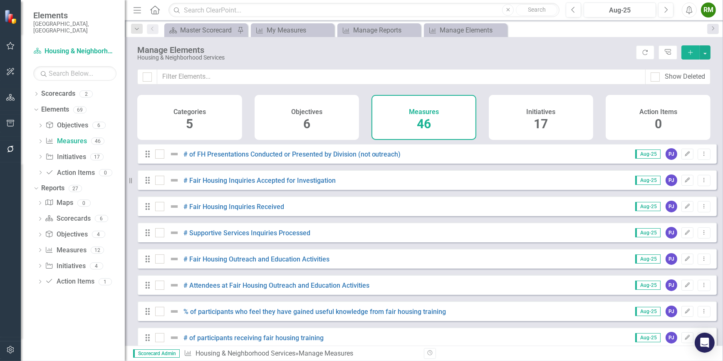
scroll to position [0, 0]
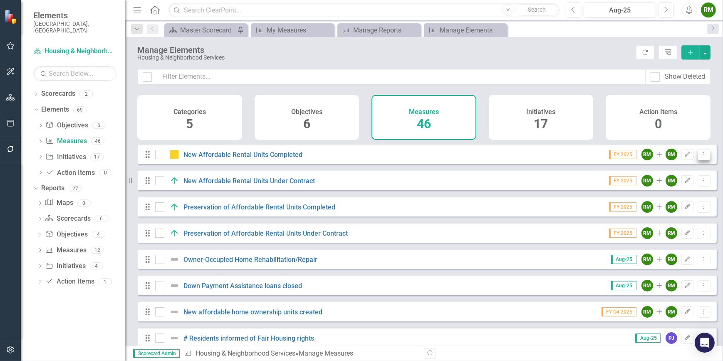
click at [700, 157] on icon "Dropdown Menu" at bounding box center [703, 153] width 7 height 5
click at [663, 176] on link "Edit Edit Measure" at bounding box center [666, 173] width 75 height 15
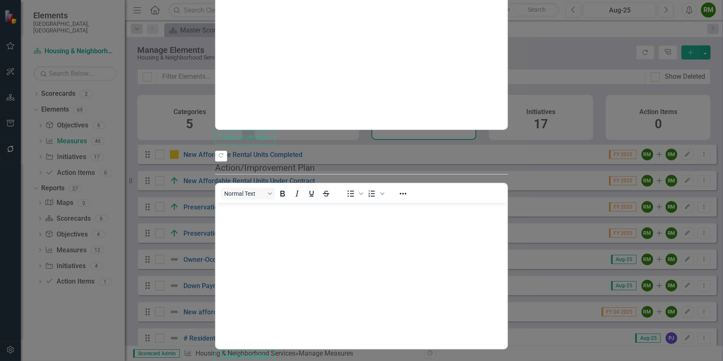
scroll to position [75, 0]
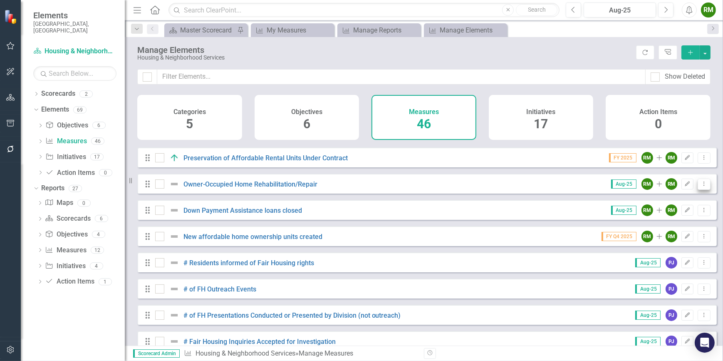
click at [700, 186] on icon "Dropdown Menu" at bounding box center [703, 183] width 7 height 5
click at [662, 203] on link "Edit Edit Measure" at bounding box center [666, 202] width 75 height 15
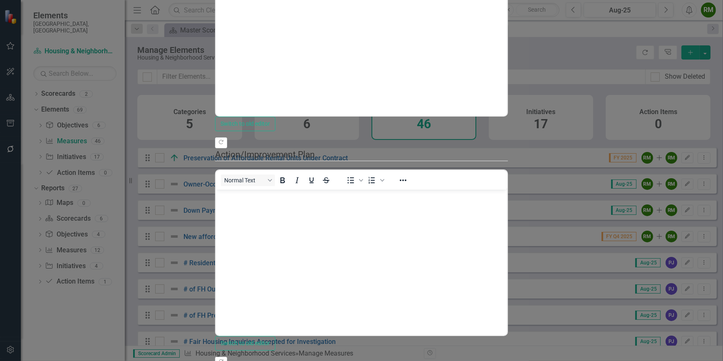
scroll to position [0, 0]
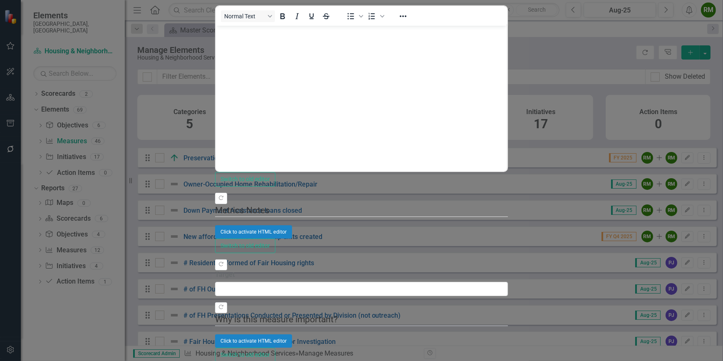
checkbox input "false"
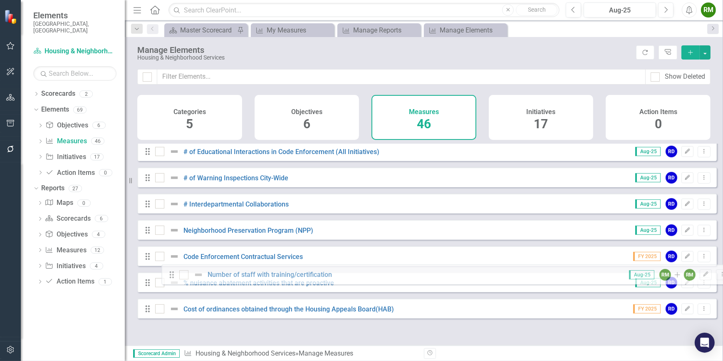
scroll to position [1010, 0]
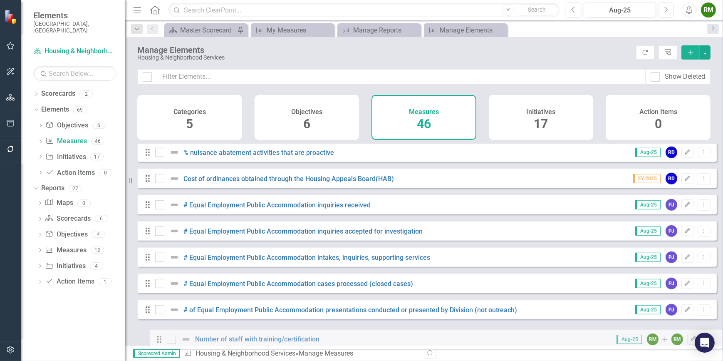
drag, startPoint x: 151, startPoint y: 247, endPoint x: 161, endPoint y: 339, distance: 91.7
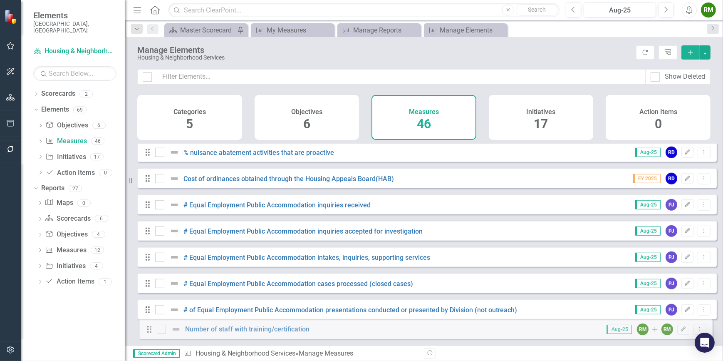
drag, startPoint x: 150, startPoint y: 295, endPoint x: 152, endPoint y: 330, distance: 35.0
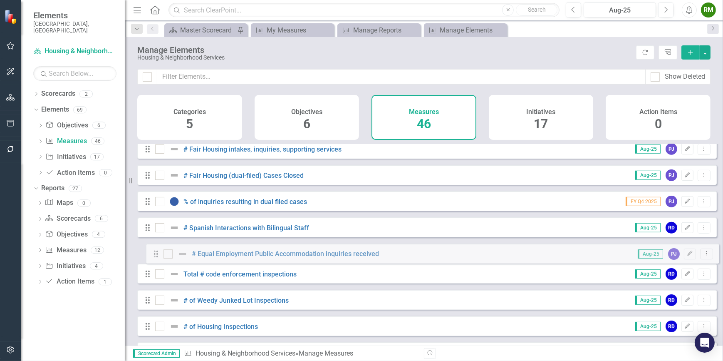
scroll to position [491, 0]
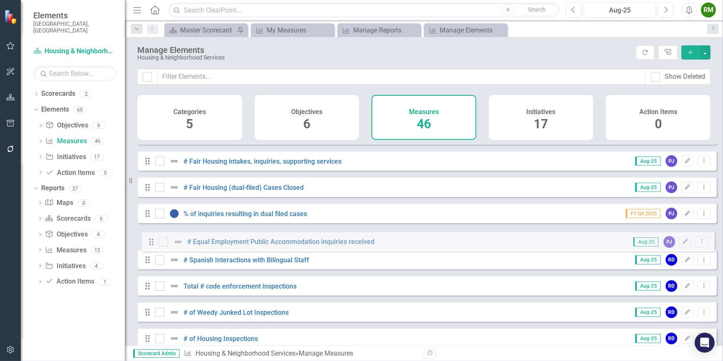
drag, startPoint x: 146, startPoint y: 264, endPoint x: 147, endPoint y: 241, distance: 22.9
click at [148, 242] on div "Drag New Affordable Rental Units Completed FY 2025 RM Add RM Edit Dropdown Menu…" at bounding box center [426, 252] width 579 height 1199
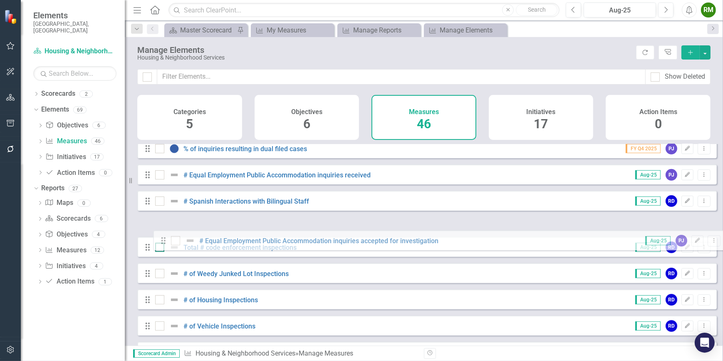
scroll to position [518, 0]
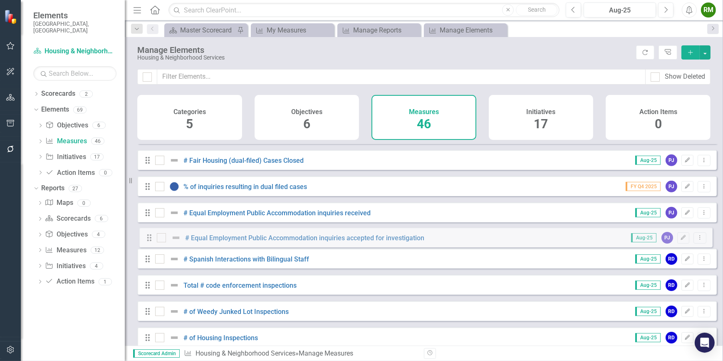
drag, startPoint x: 146, startPoint y: 228, endPoint x: 146, endPoint y: 242, distance: 13.7
click at [146, 242] on div "Drag New Affordable Rental Units Completed FY 2025 RM Add RM Edit Dropdown Menu…" at bounding box center [426, 225] width 579 height 1199
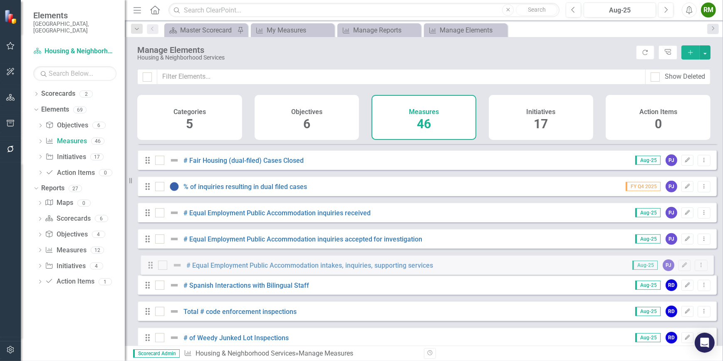
drag, startPoint x: 148, startPoint y: 251, endPoint x: 151, endPoint y: 265, distance: 14.4
click at [151, 265] on div "Drag New Affordable Rental Units Completed FY 2025 RM Add RM Edit Dropdown Menu…" at bounding box center [426, 225] width 579 height 1199
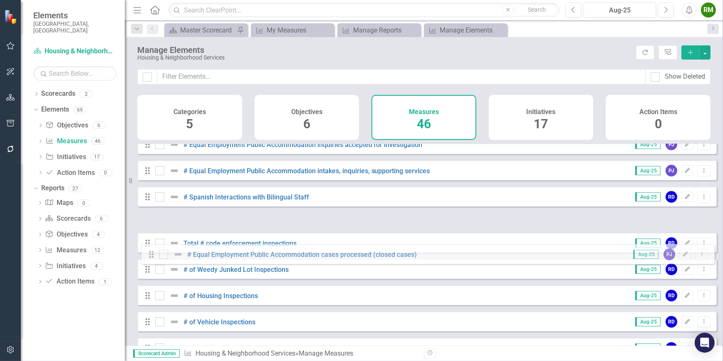
scroll to position [594, 0]
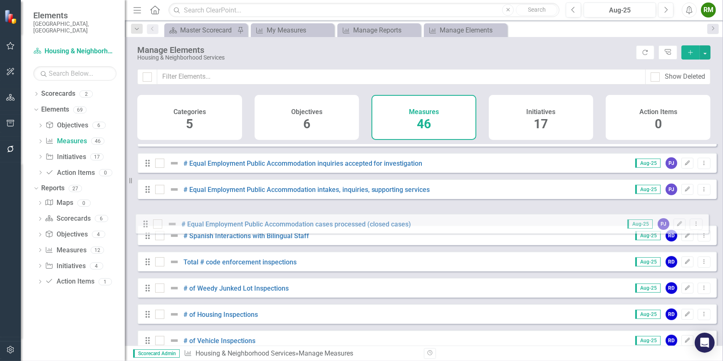
drag, startPoint x: 148, startPoint y: 279, endPoint x: 146, endPoint y: 226, distance: 53.3
click at [146, 226] on div "Drag New Affordable Rental Units Completed FY 2025 RM Add RM Edit Dropdown Menu…" at bounding box center [426, 149] width 579 height 1199
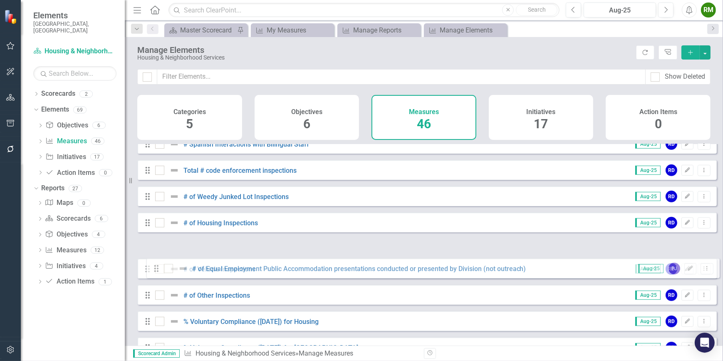
scroll to position [632, 0]
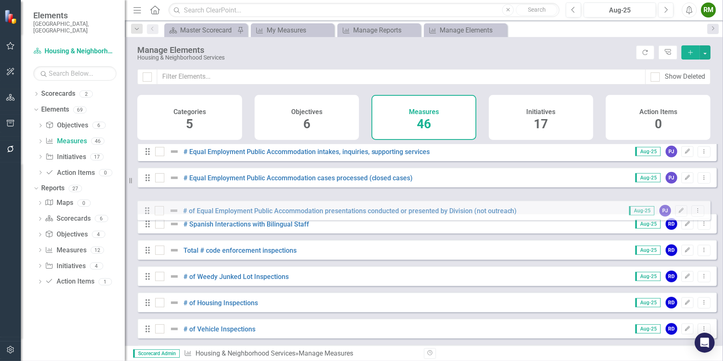
drag, startPoint x: 148, startPoint y: 304, endPoint x: 147, endPoint y: 213, distance: 91.9
click at [147, 212] on div "Drag New Affordable Rental Units Completed FY 2025 RM Add RM Edit Dropdown Menu…" at bounding box center [426, 111] width 579 height 1199
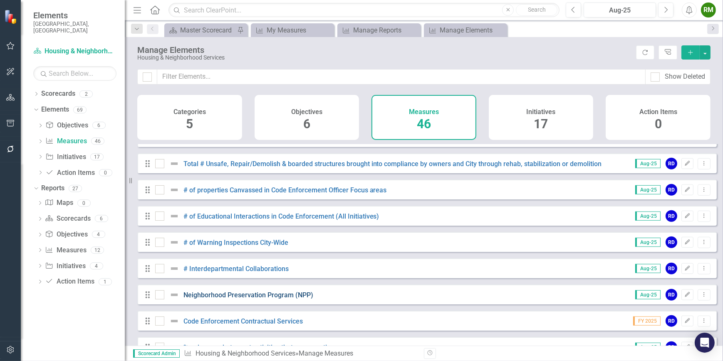
scroll to position [1010, 0]
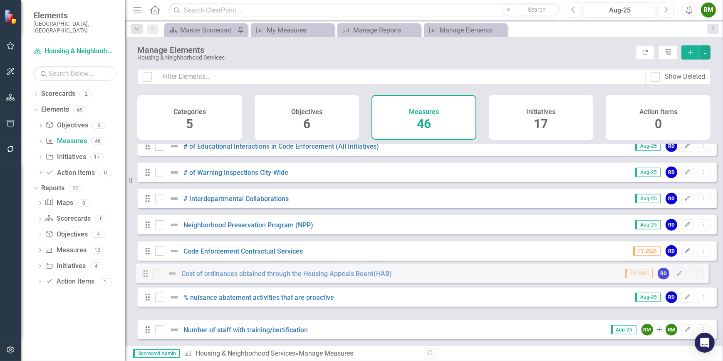
drag, startPoint x: 146, startPoint y: 304, endPoint x: 144, endPoint y: 274, distance: 30.0
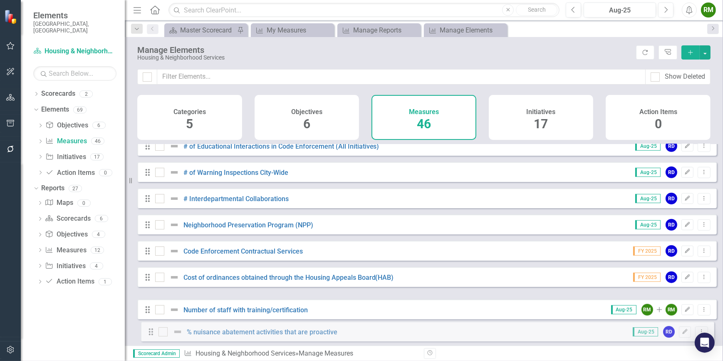
drag, startPoint x: 146, startPoint y: 305, endPoint x: 151, endPoint y: 333, distance: 28.3
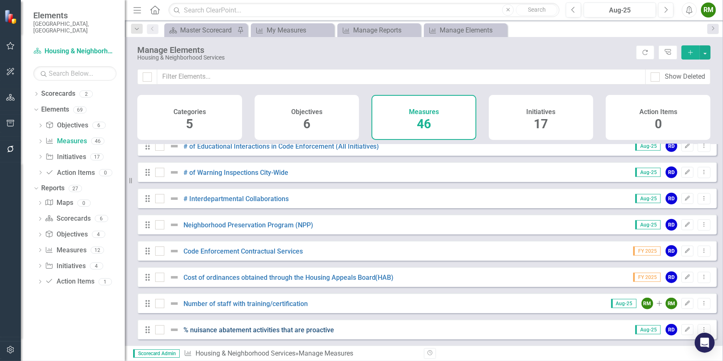
click at [235, 327] on link "% nuisance abatement activities that are proactive" at bounding box center [258, 330] width 151 height 8
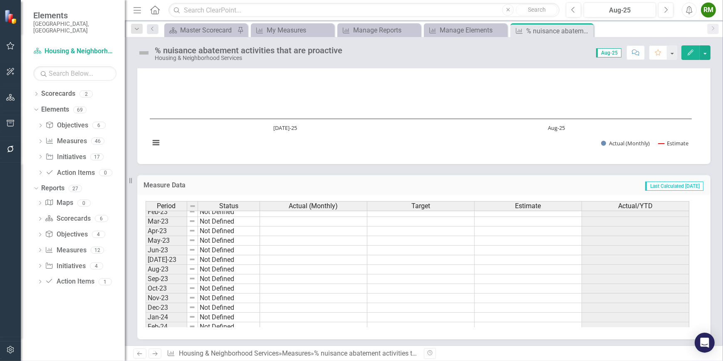
scroll to position [158, 0]
click at [586, 31] on icon "Close" at bounding box center [585, 30] width 8 height 7
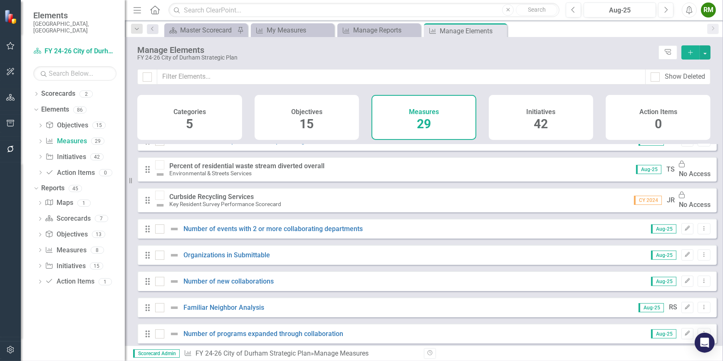
scroll to position [564, 0]
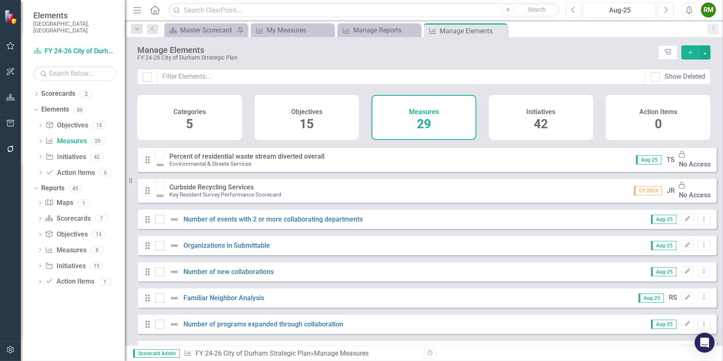
click at [414, 119] on div "Measures 29" at bounding box center [423, 117] width 105 height 45
click at [66, 137] on link "Measure Measures" at bounding box center [65, 141] width 41 height 10
click at [302, 119] on span "15" at bounding box center [306, 123] width 14 height 15
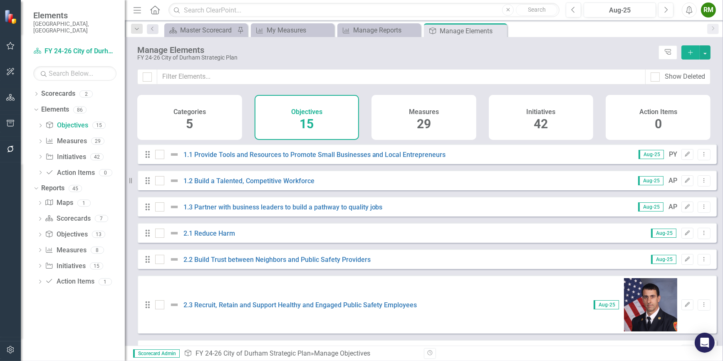
click at [407, 118] on div "Measures 29" at bounding box center [423, 117] width 105 height 45
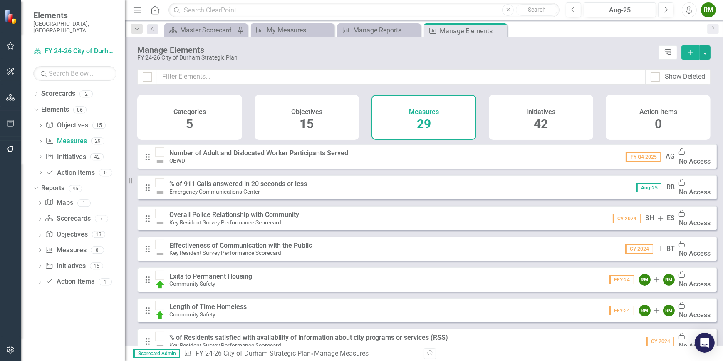
click at [579, 110] on div "Initiatives 42" at bounding box center [541, 117] width 105 height 45
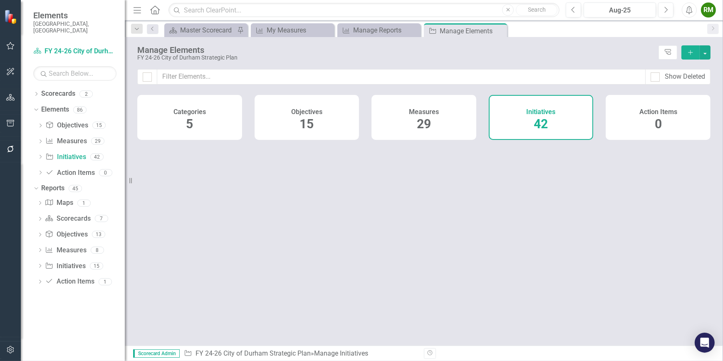
checkbox input "false"
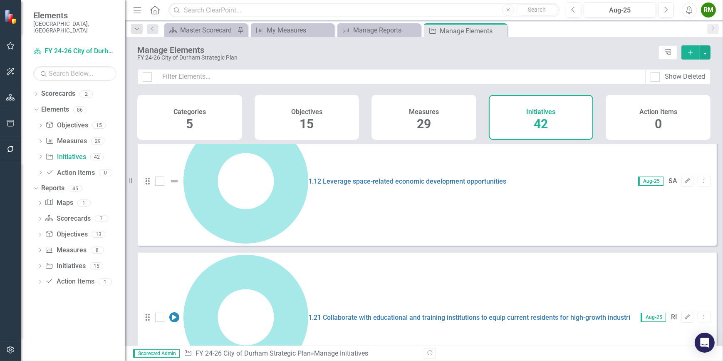
scroll to position [378, 0]
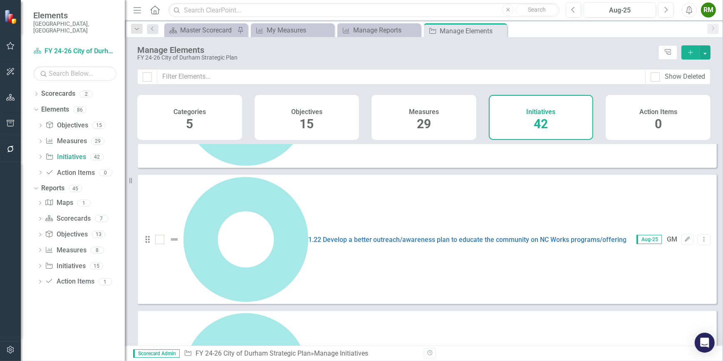
click at [440, 112] on div "Measures 29" at bounding box center [423, 117] width 105 height 45
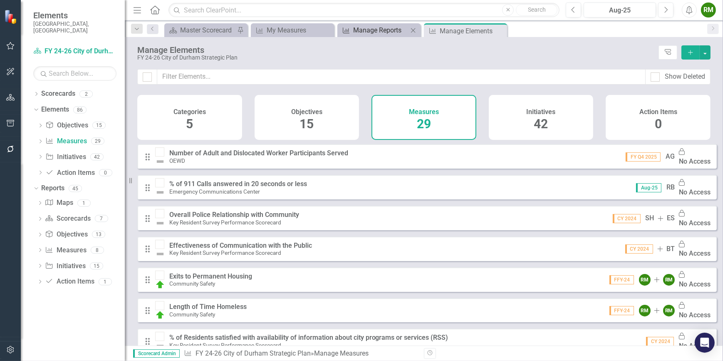
click at [361, 33] on div "Manage Reports" at bounding box center [380, 30] width 55 height 10
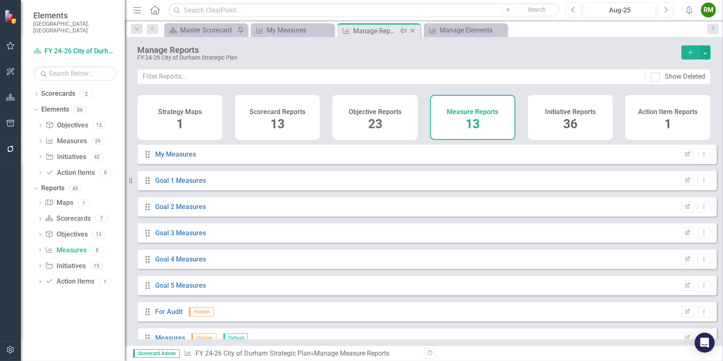
click at [411, 30] on icon "Close" at bounding box center [412, 30] width 8 height 7
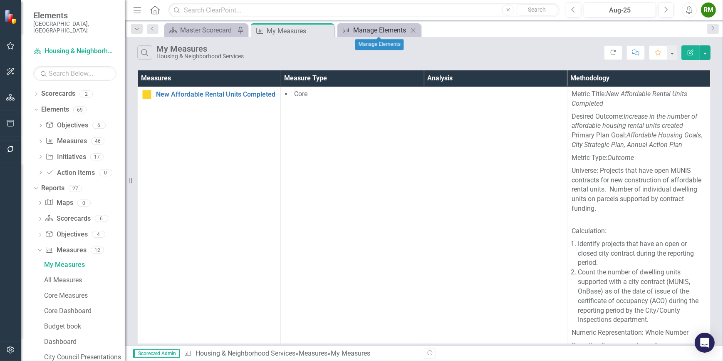
click at [376, 32] on div "Manage Elements" at bounding box center [380, 30] width 55 height 10
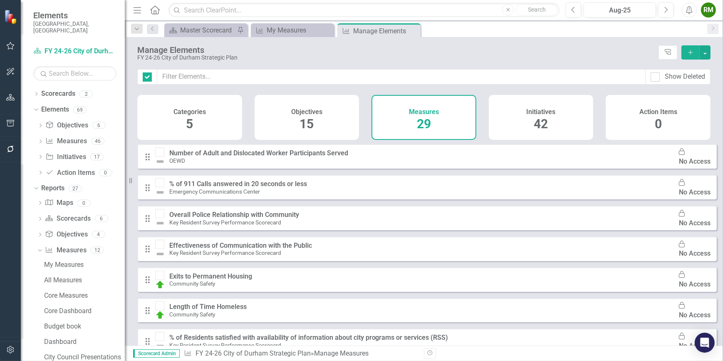
checkbox input "false"
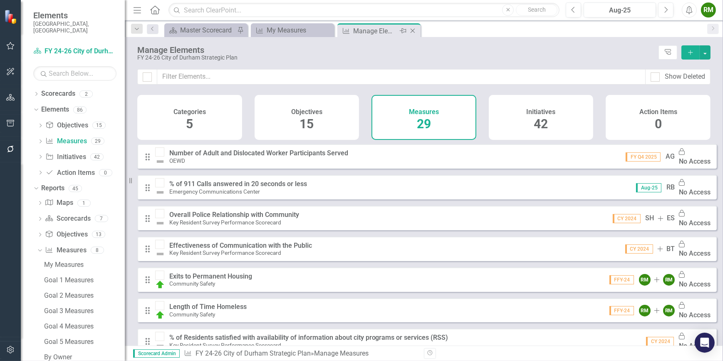
click at [413, 32] on icon at bounding box center [412, 31] width 5 height 5
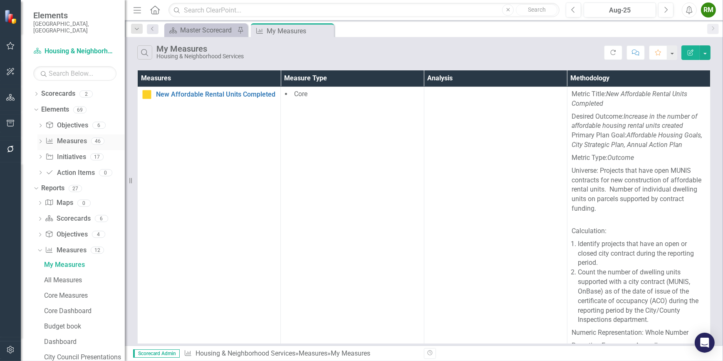
click at [66, 136] on link "Measure Measures" at bounding box center [65, 141] width 41 height 10
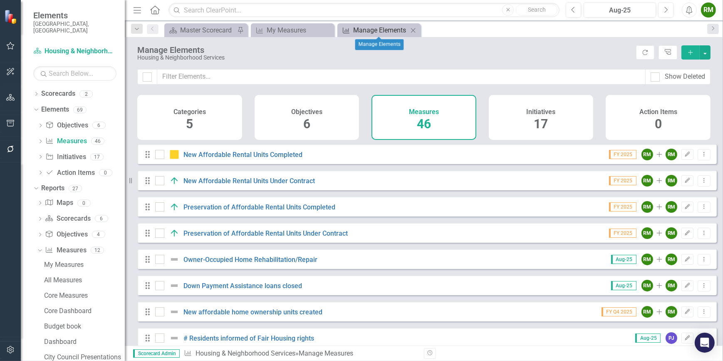
click at [365, 30] on div "Manage Elements" at bounding box center [380, 30] width 55 height 10
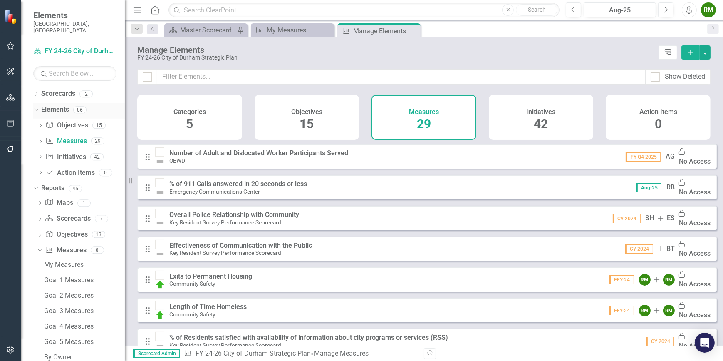
click at [56, 105] on link "Elements" at bounding box center [55, 110] width 28 height 10
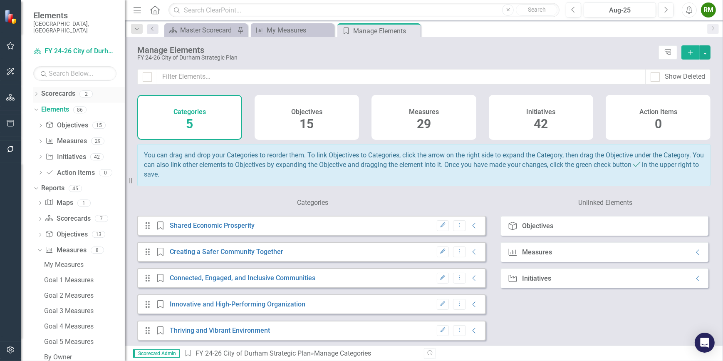
click at [58, 89] on link "Scorecards" at bounding box center [58, 94] width 34 height 10
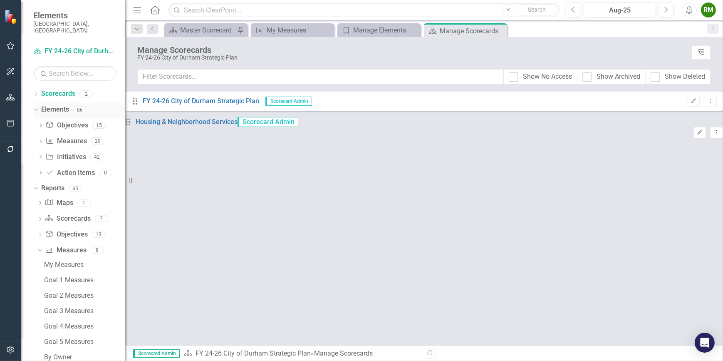
click at [37, 106] on icon "Dropdown" at bounding box center [35, 109] width 5 height 6
click at [36, 91] on div "Dropdown Scorecards 2" at bounding box center [78, 95] width 91 height 16
click at [37, 92] on icon "Dropdown" at bounding box center [36, 94] width 6 height 5
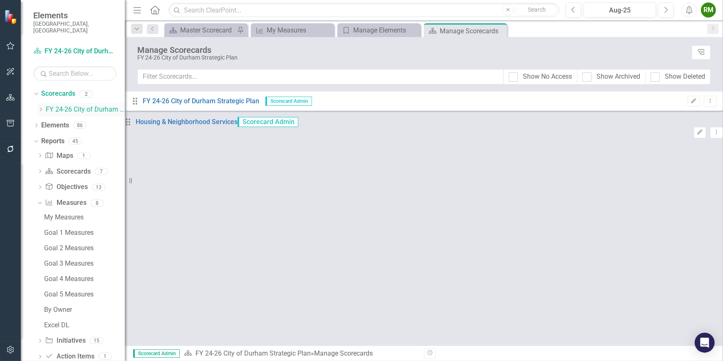
click at [59, 105] on link "FY 24-26 City of Durham Strategic Plan" at bounding box center [85, 110] width 79 height 10
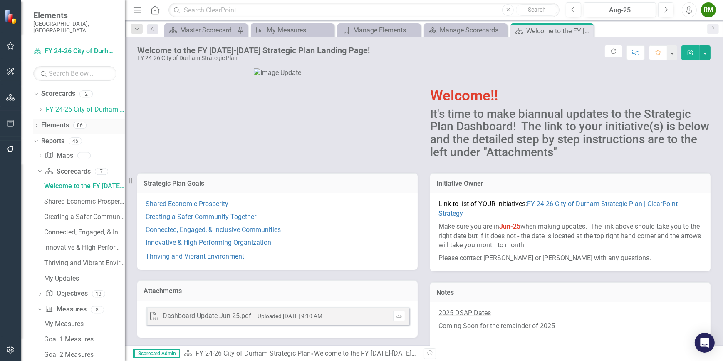
click at [35, 124] on icon "Dropdown" at bounding box center [36, 126] width 6 height 5
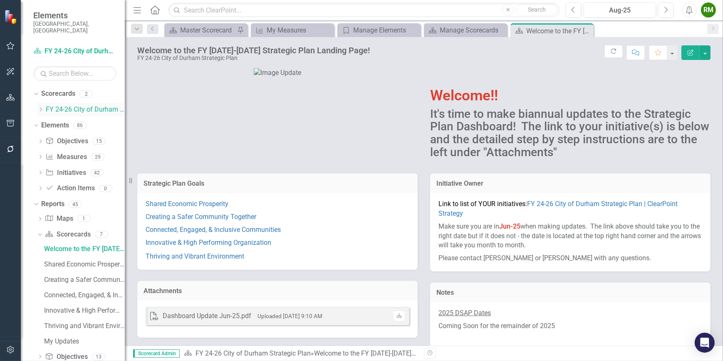
click at [42, 106] on div "Dropdown" at bounding box center [40, 109] width 6 height 7
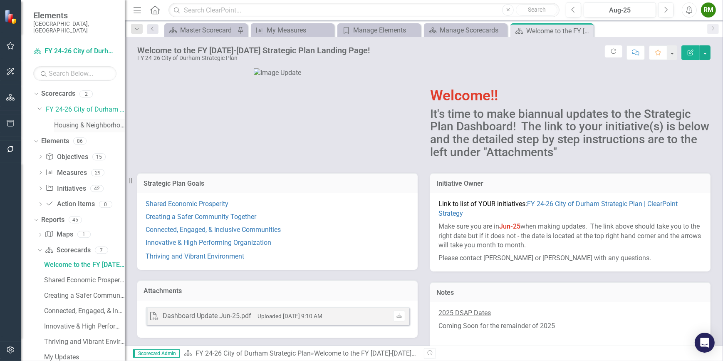
click at [65, 121] on link "Housing & Neighborhood Services" at bounding box center [89, 126] width 71 height 10
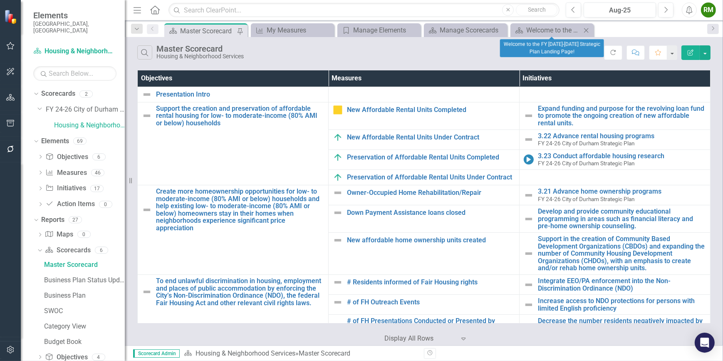
click at [587, 30] on icon "Close" at bounding box center [586, 30] width 8 height 7
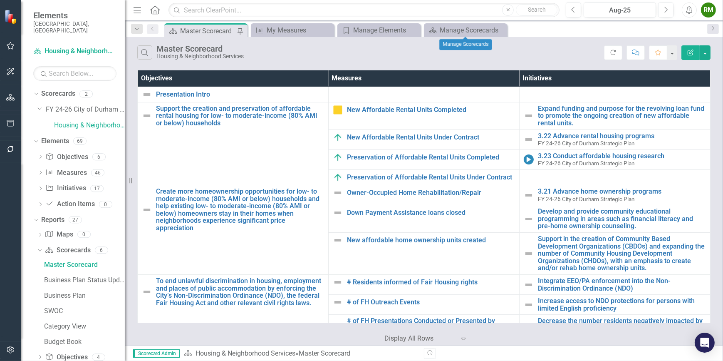
click at [0, 0] on icon "Close" at bounding box center [0, 0] width 0 height 0
click at [413, 30] on icon at bounding box center [413, 30] width 5 height 5
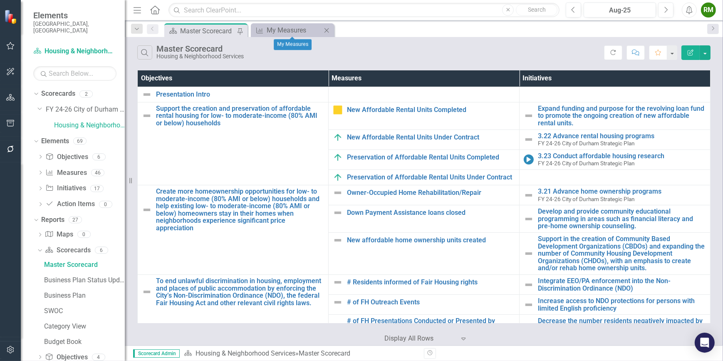
click at [326, 29] on icon "Close" at bounding box center [326, 30] width 8 height 7
click at [72, 168] on link "Measure Measures" at bounding box center [65, 173] width 41 height 10
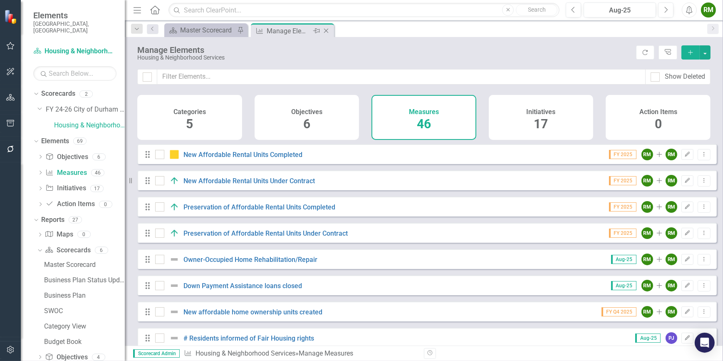
click at [316, 32] on icon "Pin" at bounding box center [316, 31] width 7 height 8
click at [701, 157] on icon "Dropdown Menu" at bounding box center [703, 153] width 7 height 5
drag, startPoint x: 565, startPoint y: 76, endPoint x: 560, endPoint y: 76, distance: 5.0
click at [565, 76] on input "text" at bounding box center [401, 76] width 488 height 15
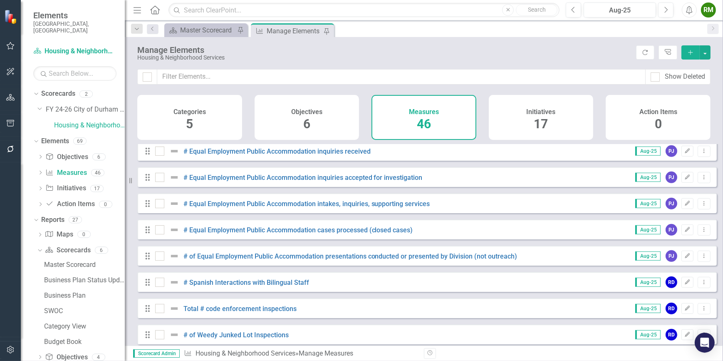
scroll to position [605, 0]
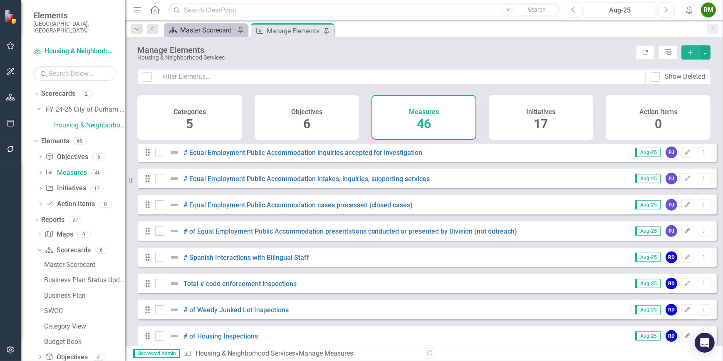
click at [208, 28] on div "Master Scorecard" at bounding box center [207, 30] width 55 height 10
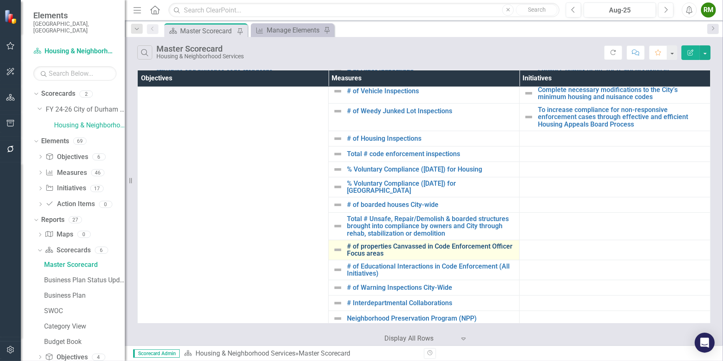
scroll to position [643, 0]
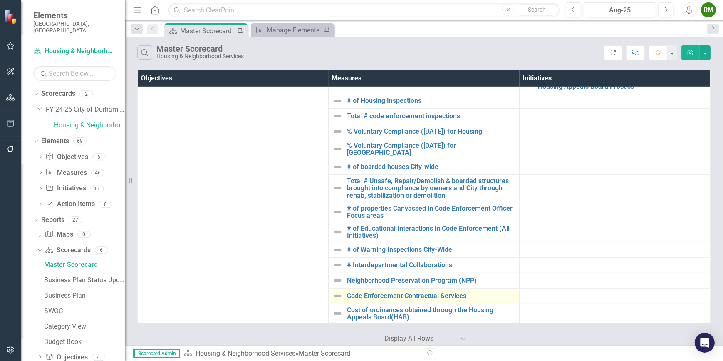
click at [0, 0] on link "Link Open Element" at bounding box center [0, 0] width 0 height 0
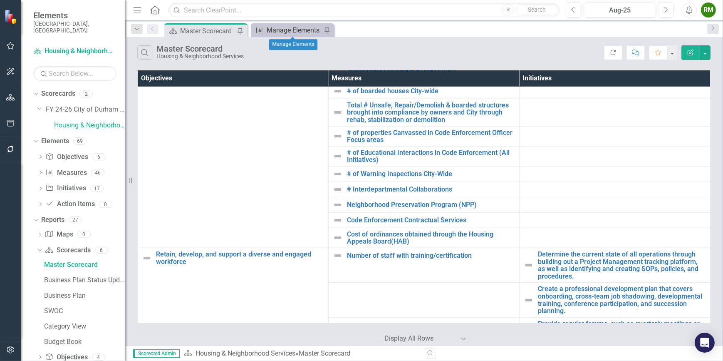
click at [279, 29] on div "Manage Elements" at bounding box center [294, 30] width 55 height 10
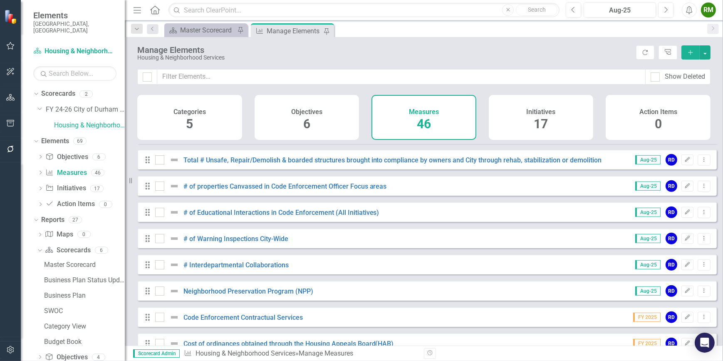
scroll to position [1010, 0]
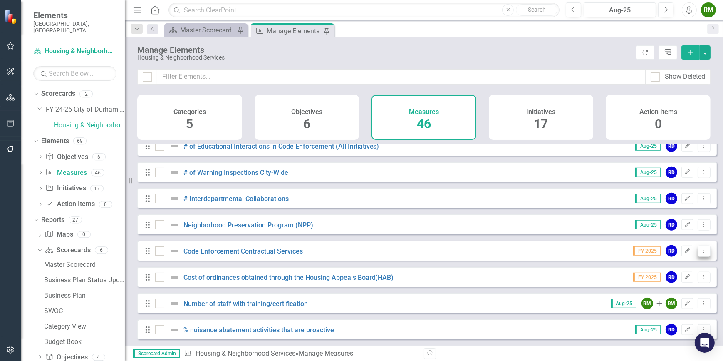
click at [700, 251] on icon "Dropdown Menu" at bounding box center [703, 250] width 7 height 5
click at [665, 266] on link "Edit Edit Measure" at bounding box center [666, 264] width 75 height 15
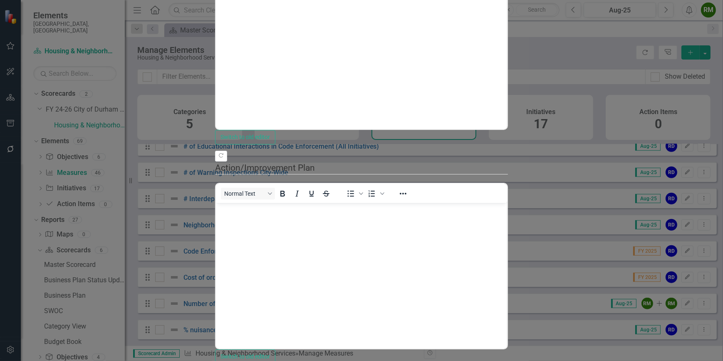
scroll to position [0, 0]
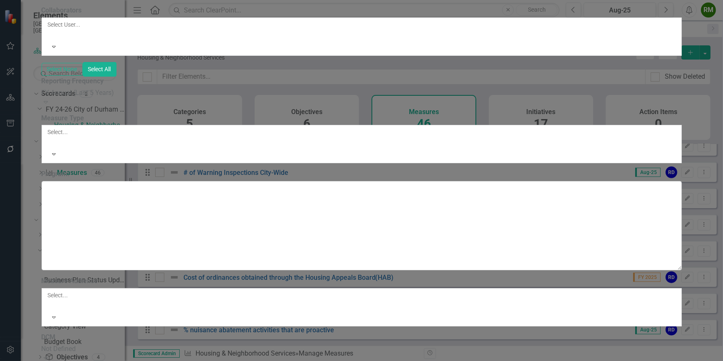
scroll to position [37, 0]
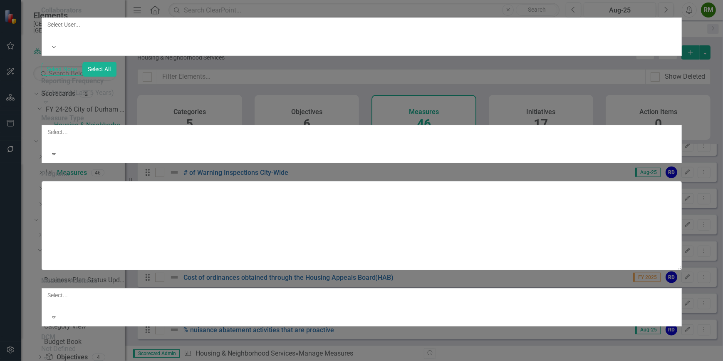
scroll to position [680, 0]
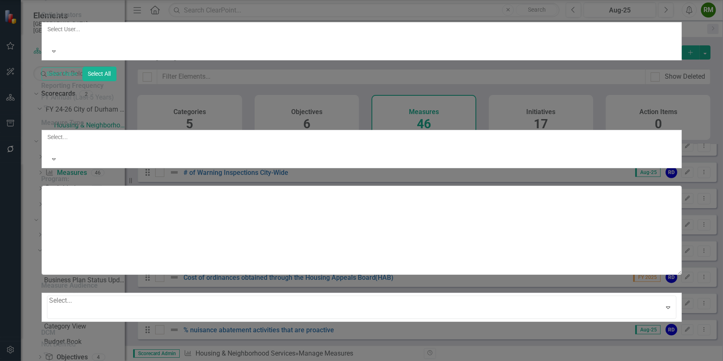
click at [51, 306] on div at bounding box center [50, 311] width 2 height 11
click at [49, 152] on div at bounding box center [48, 147] width 1 height 10
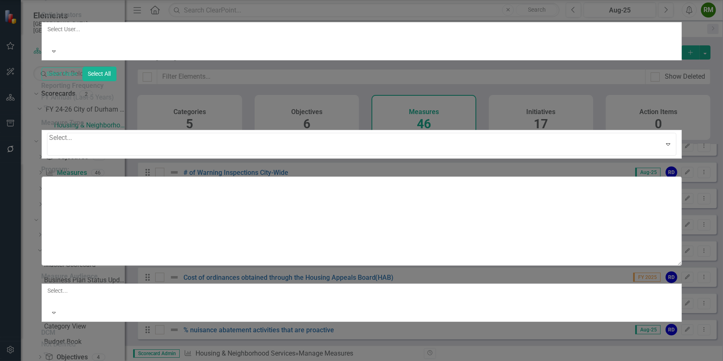
click at [51, 154] on div at bounding box center [50, 148] width 2 height 11
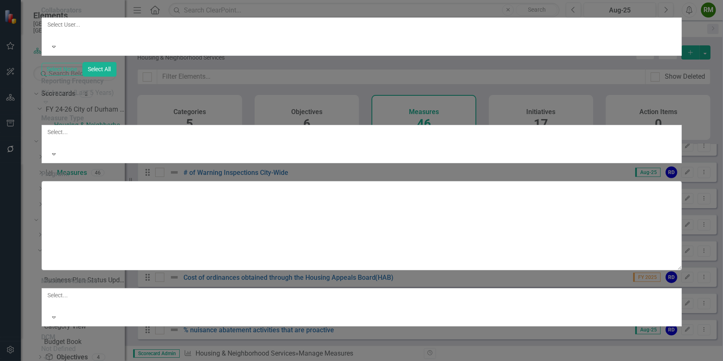
click at [49, 40] on div at bounding box center [48, 35] width 1 height 10
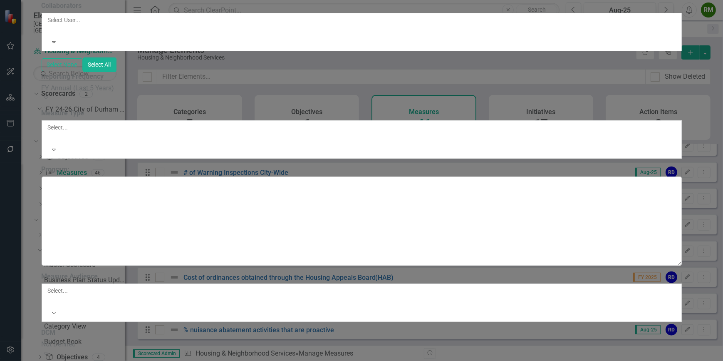
drag, startPoint x: 250, startPoint y: 112, endPoint x: 235, endPoint y: 120, distance: 16.7
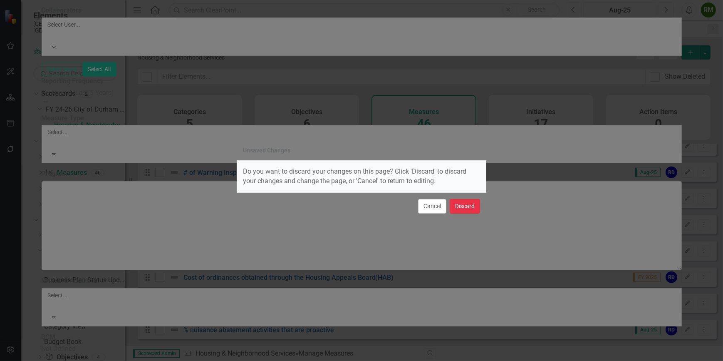
click at [461, 204] on button "Discard" at bounding box center [465, 206] width 30 height 15
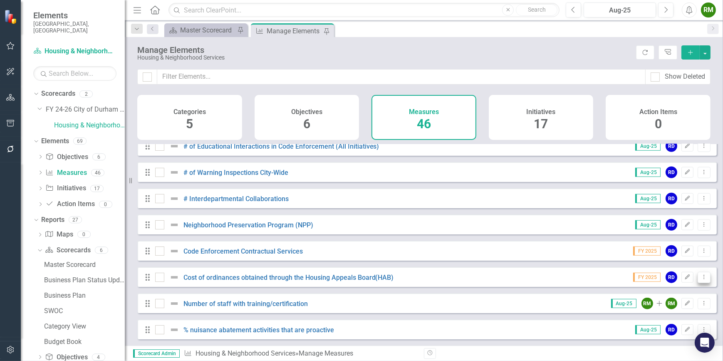
click at [700, 276] on icon "Dropdown Menu" at bounding box center [703, 276] width 7 height 5
click at [667, 289] on link "Edit Edit Measure" at bounding box center [666, 290] width 75 height 15
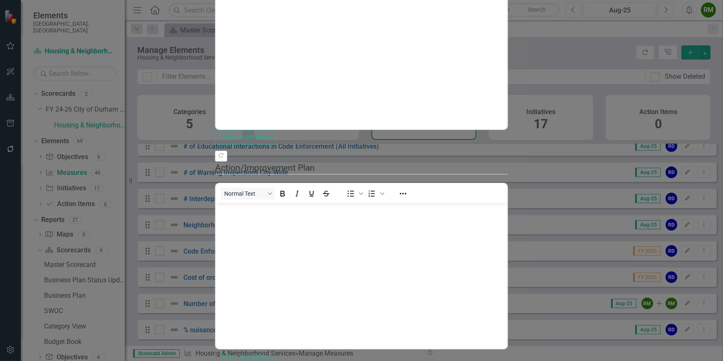
scroll to position [0, 0]
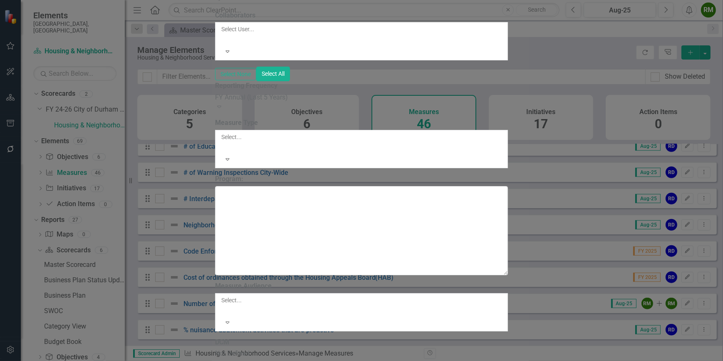
scroll to position [945, 0]
drag, startPoint x: 289, startPoint y: 94, endPoint x: 203, endPoint y: 94, distance: 86.5
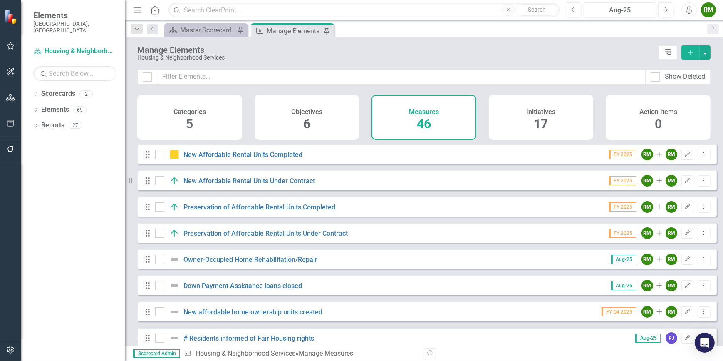
click at [494, 60] on div "Housing & Neighborhood Services" at bounding box center [395, 57] width 517 height 6
click at [700, 157] on icon "Dropdown Menu" at bounding box center [703, 153] width 7 height 5
click at [662, 177] on link "Edit Edit Measure" at bounding box center [666, 173] width 75 height 15
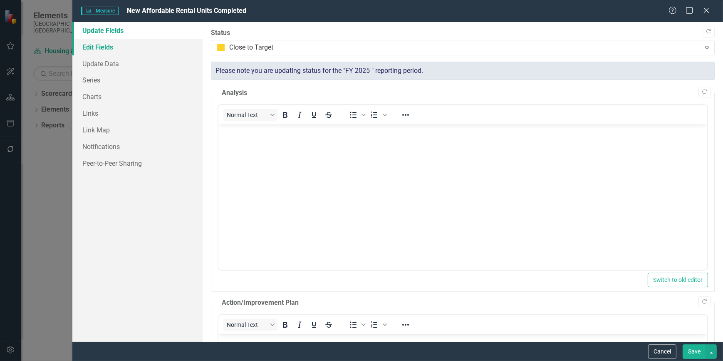
click at [95, 46] on link "Edit Fields" at bounding box center [137, 47] width 130 height 17
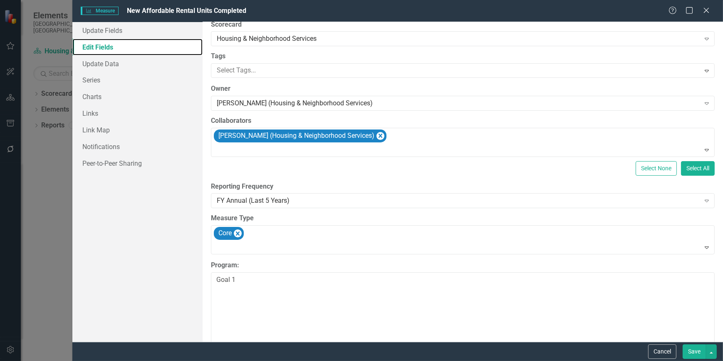
scroll to position [75, 0]
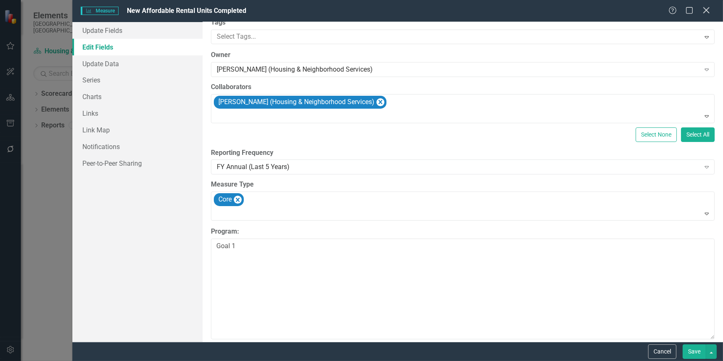
click at [705, 14] on icon "Close" at bounding box center [706, 10] width 10 height 8
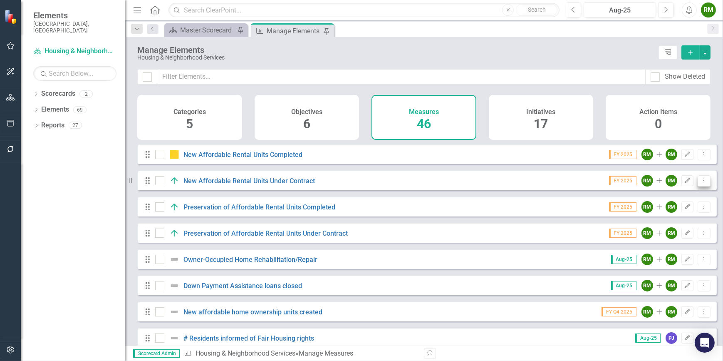
click at [700, 183] on icon "Dropdown Menu" at bounding box center [703, 180] width 7 height 5
click at [680, 196] on link "Edit Edit Measure" at bounding box center [666, 200] width 75 height 15
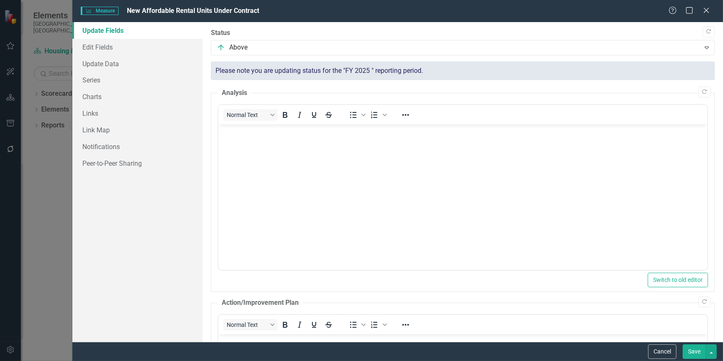
scroll to position [0, 0]
click at [108, 47] on link "Edit Fields" at bounding box center [137, 47] width 130 height 17
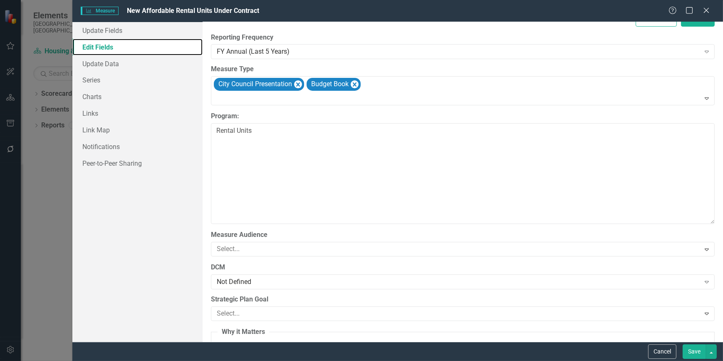
scroll to position [189, 0]
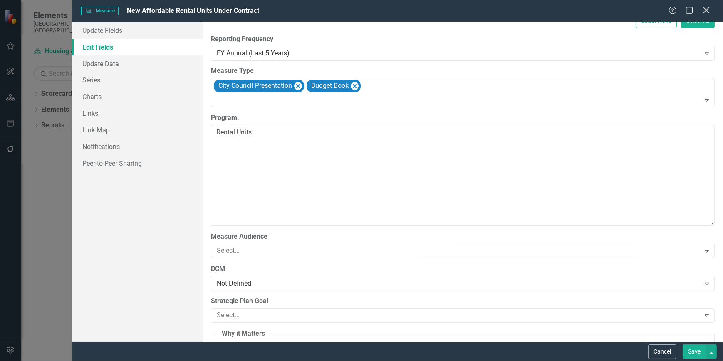
click at [703, 11] on icon "Close" at bounding box center [706, 10] width 10 height 8
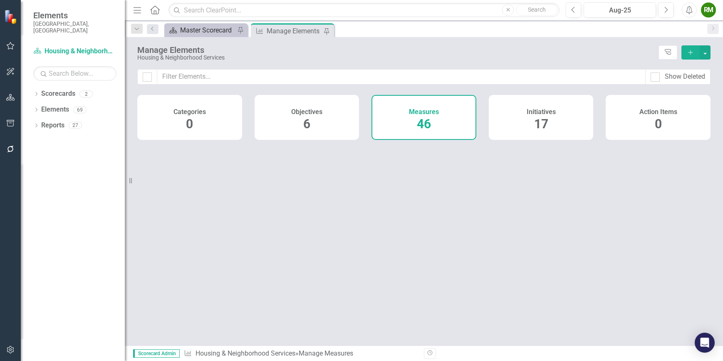
click at [202, 30] on div "Master Scorecard" at bounding box center [207, 30] width 55 height 10
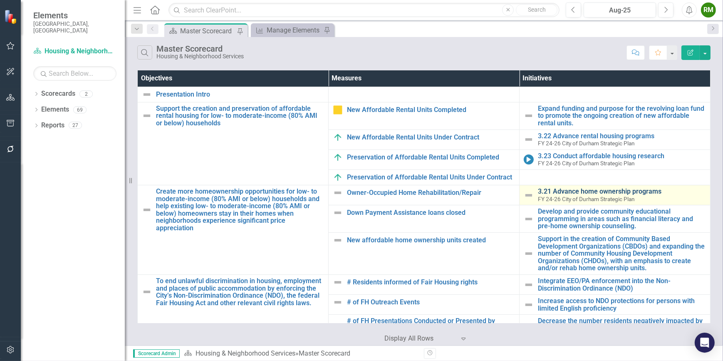
click at [578, 191] on link "3.21 Advance home ownership programs" at bounding box center [622, 191] width 168 height 7
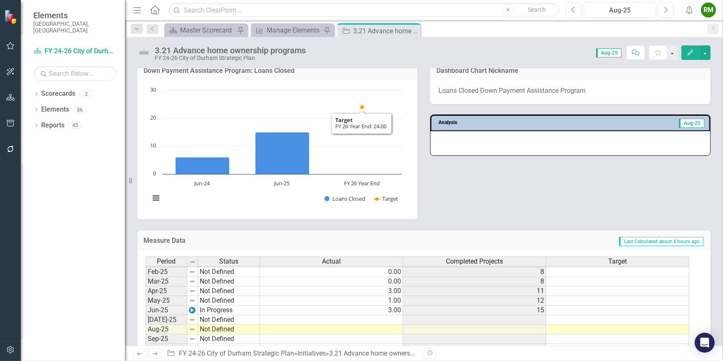
scroll to position [581, 0]
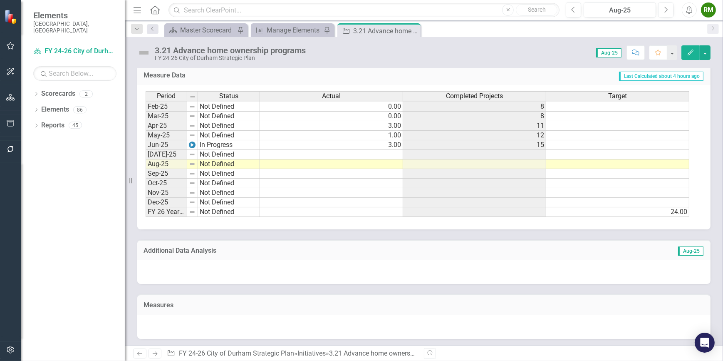
click at [578, 327] on div at bounding box center [423, 326] width 573 height 24
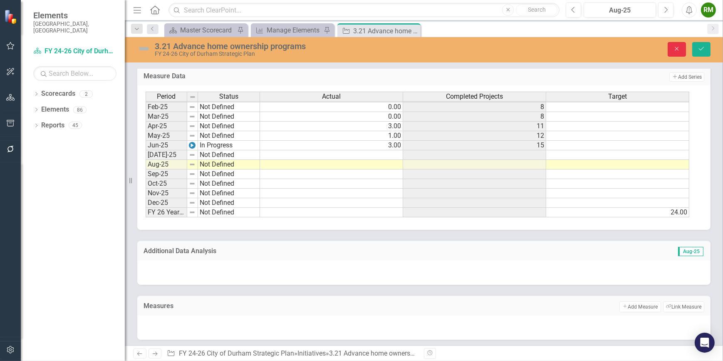
click at [680, 48] on icon "Close" at bounding box center [676, 49] width 7 height 6
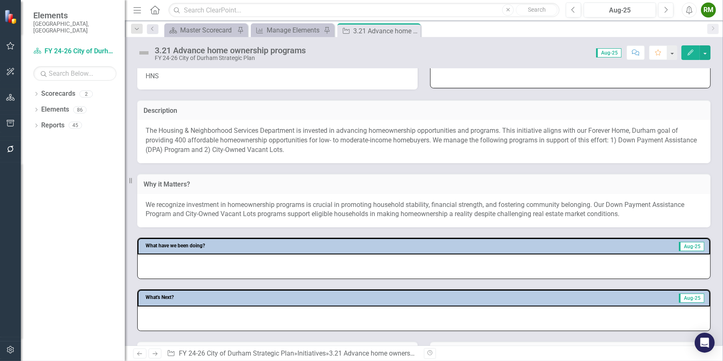
scroll to position [0, 0]
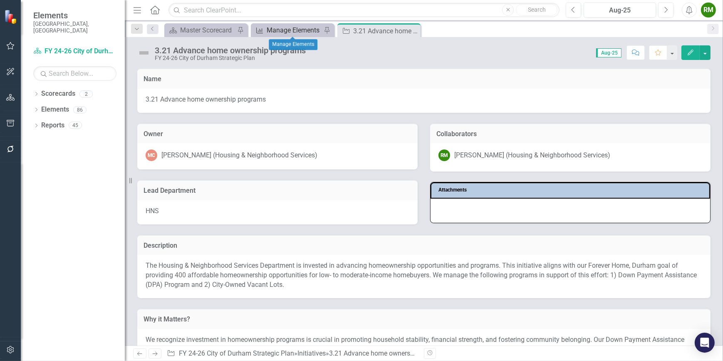
click at [288, 29] on div "Manage Elements" at bounding box center [294, 30] width 55 height 10
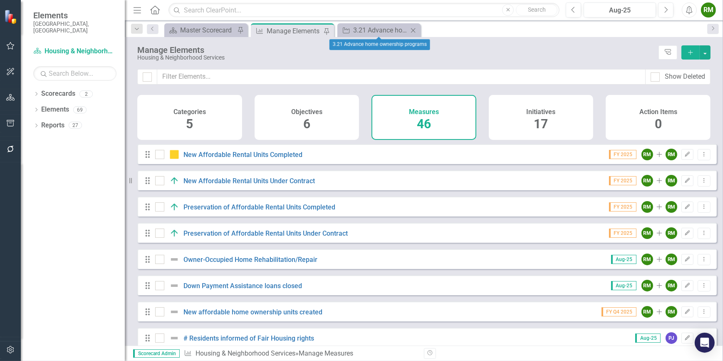
click at [410, 29] on icon "Close" at bounding box center [413, 30] width 8 height 7
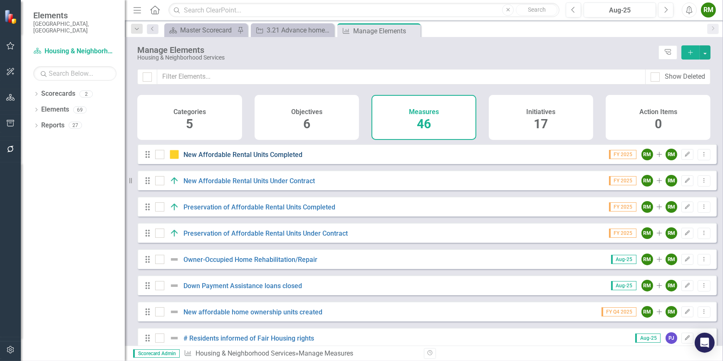
click at [242, 158] on link "New Affordable Rental Units Completed" at bounding box center [242, 155] width 119 height 8
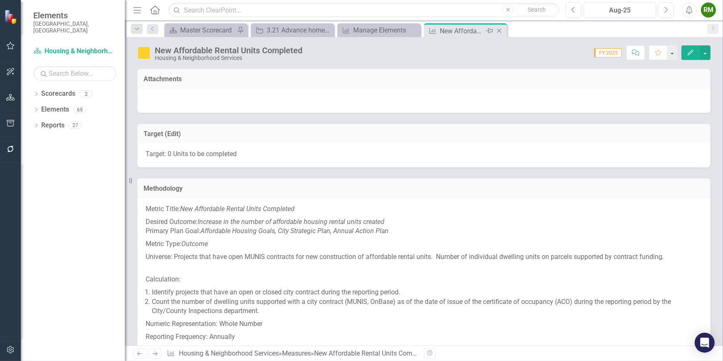
click at [497, 30] on icon "Close" at bounding box center [499, 30] width 8 height 7
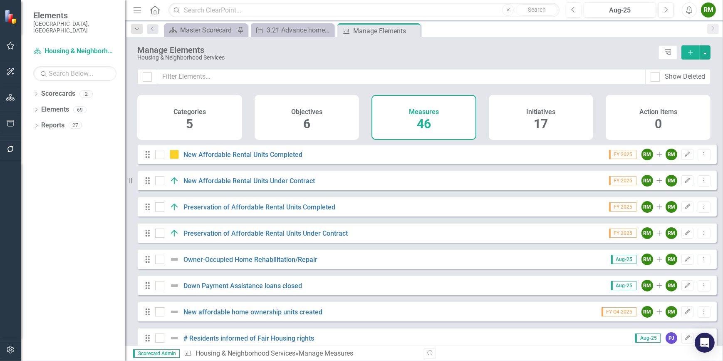
click at [191, 131] on div "5" at bounding box center [189, 124] width 7 height 18
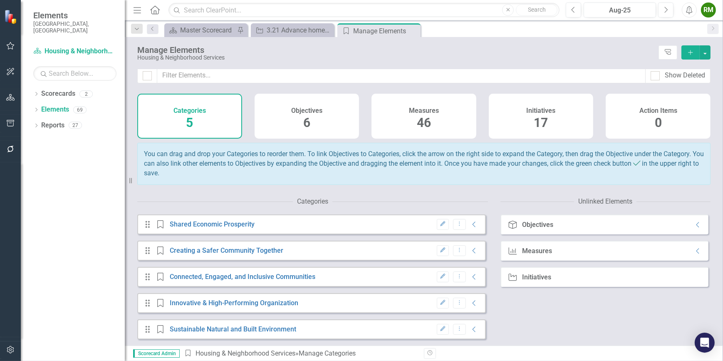
scroll to position [7, 0]
click at [306, 115] on span "6" at bounding box center [306, 122] width 7 height 15
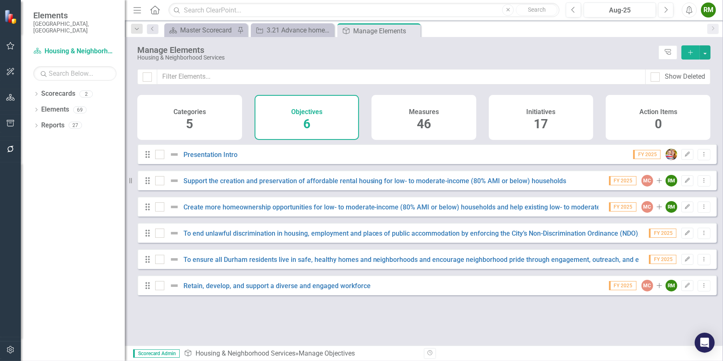
click at [416, 119] on div "Measures 46" at bounding box center [423, 117] width 105 height 45
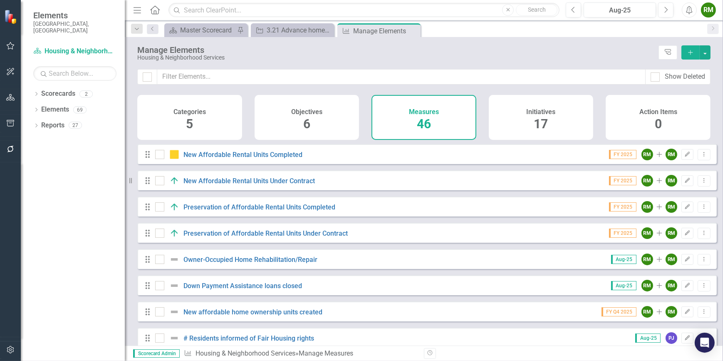
click at [519, 121] on div "Initiatives 17" at bounding box center [541, 117] width 105 height 45
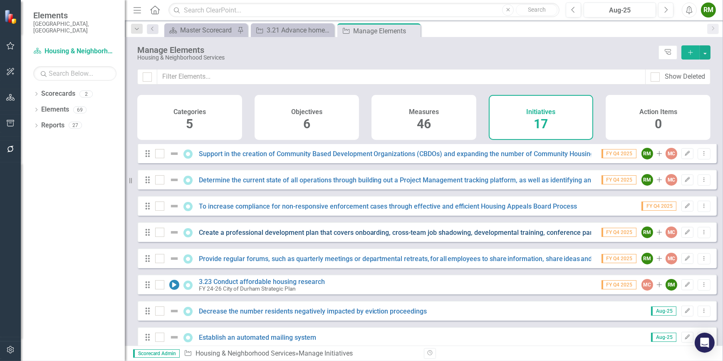
scroll to position [250, 0]
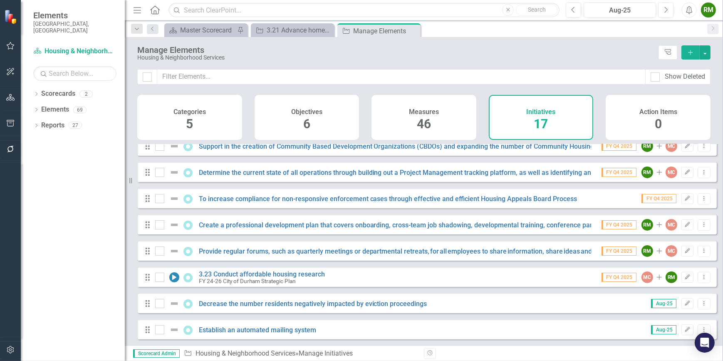
click at [445, 122] on div "Measures 46" at bounding box center [423, 117] width 105 height 45
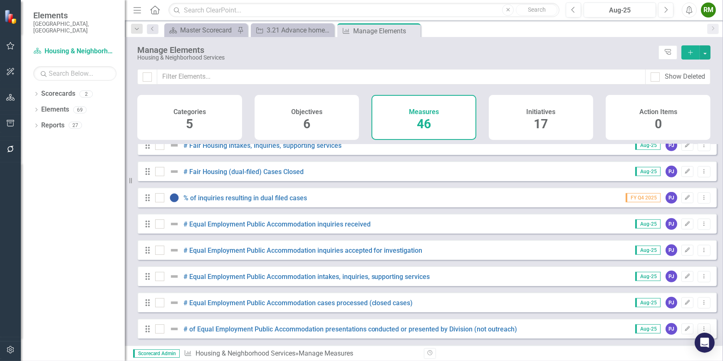
scroll to position [567, 0]
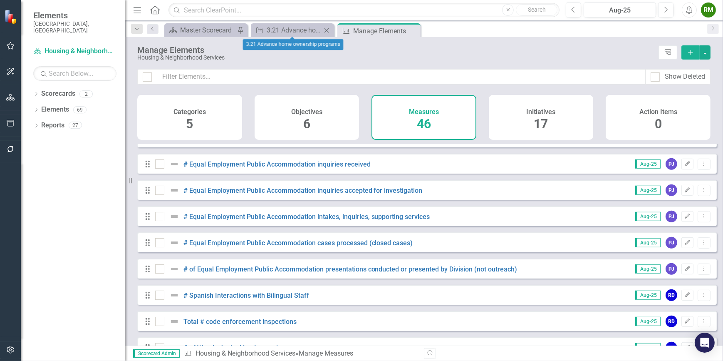
click at [327, 28] on icon "Close" at bounding box center [326, 30] width 8 height 7
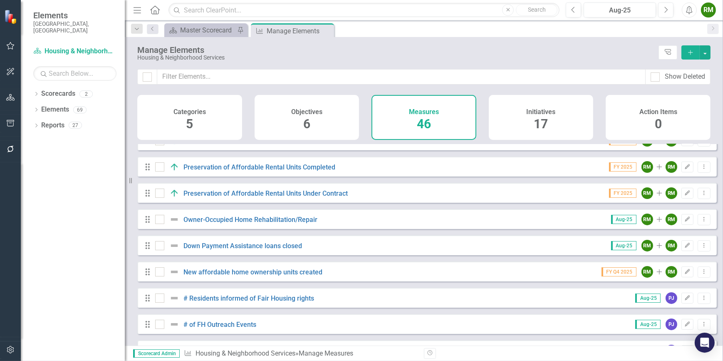
scroll to position [0, 0]
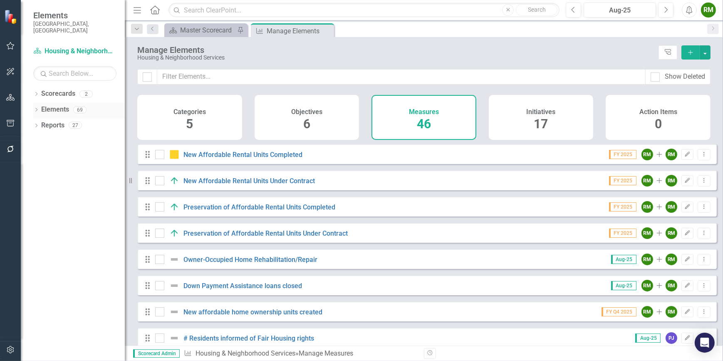
click at [35, 107] on div "Dropdown" at bounding box center [36, 110] width 6 height 7
click at [34, 109] on div "Dropdown" at bounding box center [36, 111] width 6 height 4
click at [38, 124] on icon "Dropdown" at bounding box center [36, 126] width 6 height 5
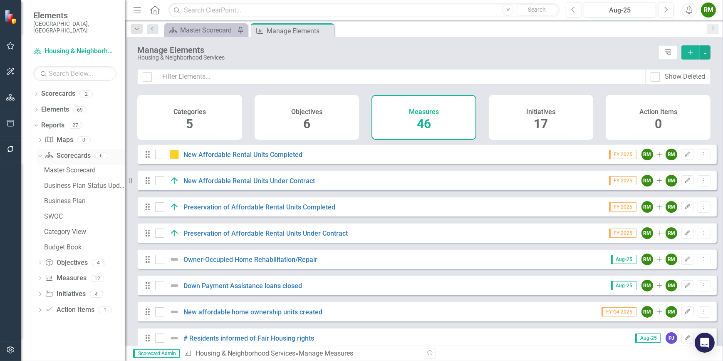
click at [40, 153] on div "Dropdown Scorecard Scorecards 6" at bounding box center [81, 157] width 88 height 16
click at [40, 271] on div "Dropdown Measure Measures 12" at bounding box center [81, 279] width 88 height 16
click at [40, 152] on icon "Dropdown" at bounding box center [39, 155] width 5 height 6
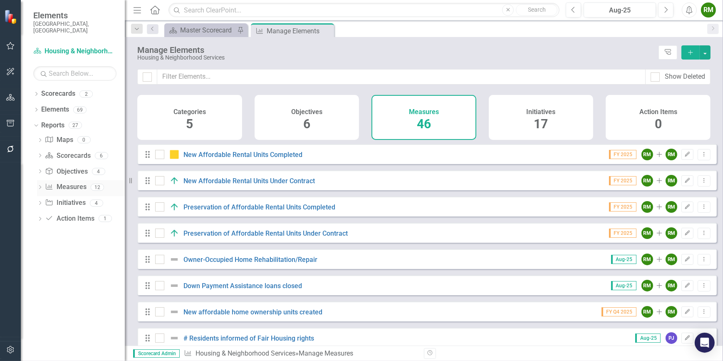
click at [40, 185] on icon "Dropdown" at bounding box center [40, 187] width 6 height 5
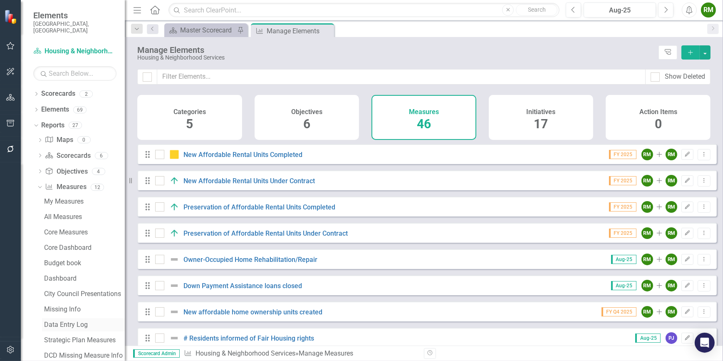
scroll to position [37, 0]
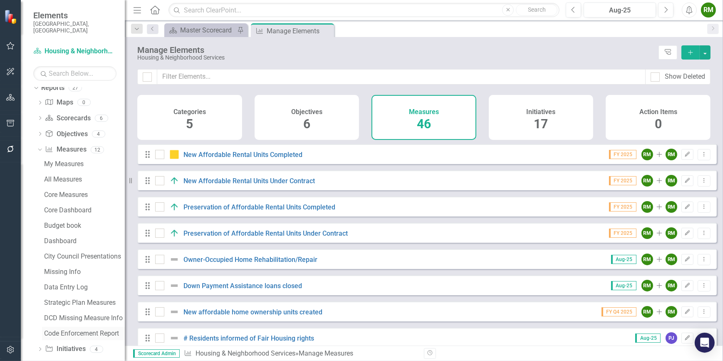
click at [79, 329] on div "Code Enforcement Report" at bounding box center [84, 332] width 81 height 7
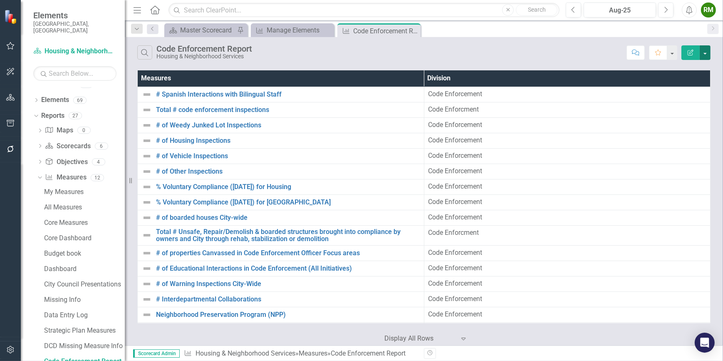
click at [706, 58] on button "button" at bounding box center [705, 52] width 11 height 15
click at [690, 64] on link "Edit Report Edit Report" at bounding box center [677, 67] width 66 height 15
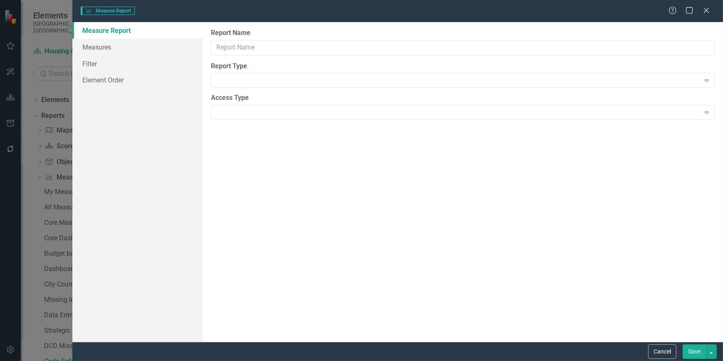
type input "Code Enforcement Report"
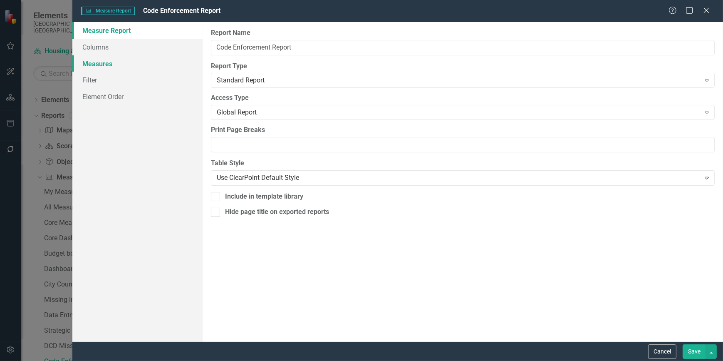
click at [111, 67] on link "Measures" at bounding box center [137, 63] width 130 height 17
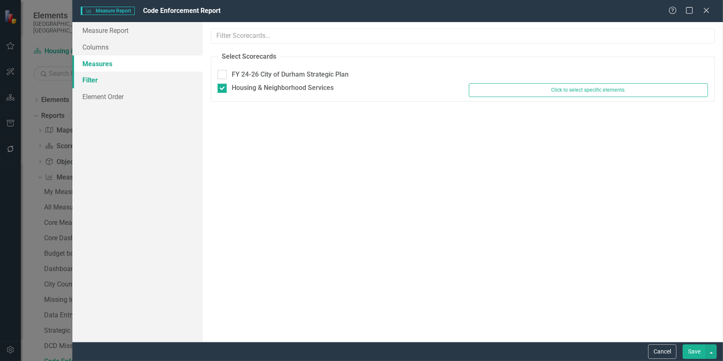
click at [136, 80] on link "Filter" at bounding box center [137, 80] width 130 height 17
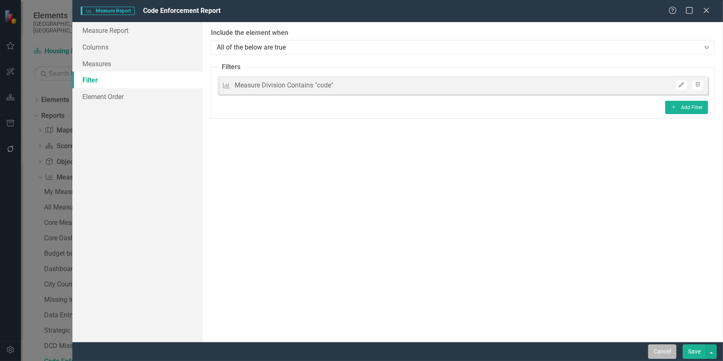
click at [658, 351] on button "Cancel" at bounding box center [662, 351] width 28 height 15
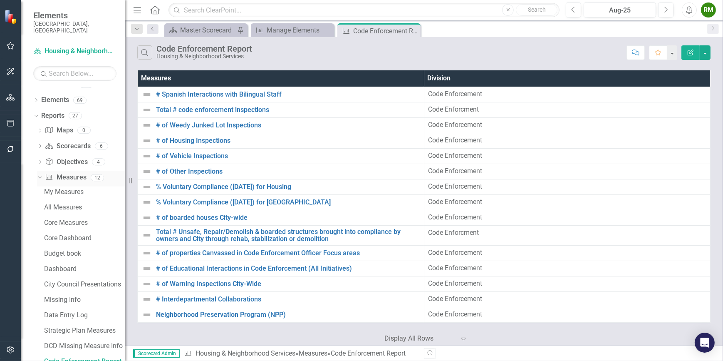
click at [66, 173] on link "Measure Measures" at bounding box center [65, 178] width 41 height 10
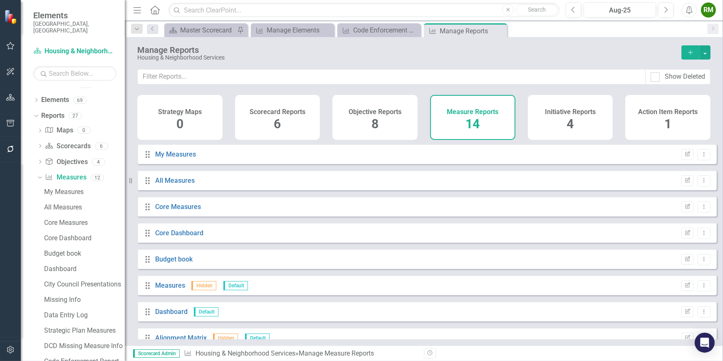
click at [687, 55] on icon "Add" at bounding box center [690, 52] width 7 height 6
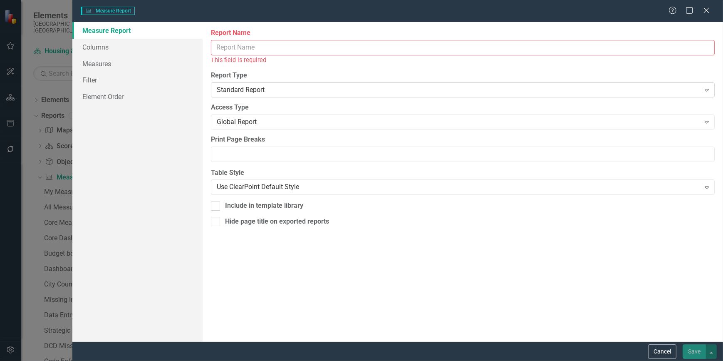
click at [242, 87] on div "Standard Report" at bounding box center [458, 90] width 483 height 10
click at [111, 65] on link "Measures" at bounding box center [137, 63] width 130 height 17
click at [250, 120] on div "Global Report" at bounding box center [458, 122] width 483 height 10
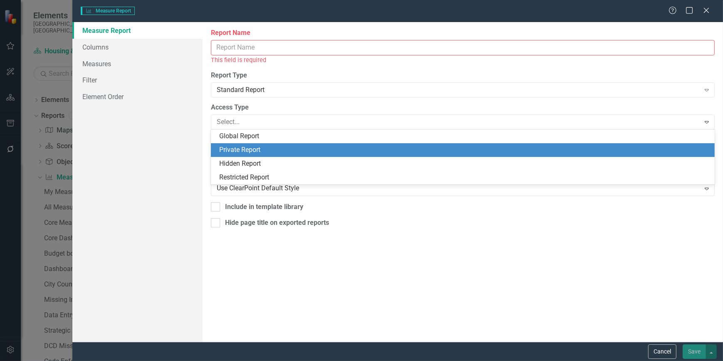
click at [251, 148] on div "Private Report" at bounding box center [464, 150] width 490 height 10
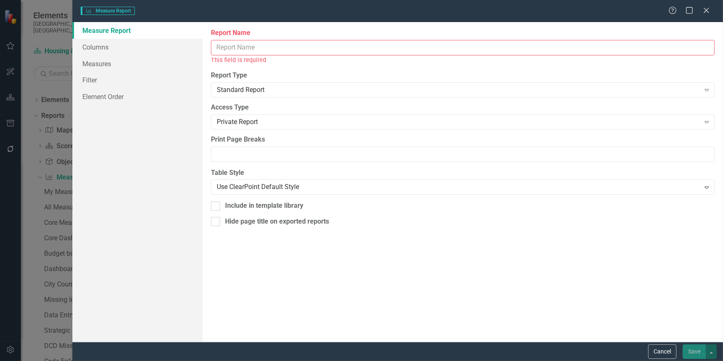
click at [245, 42] on input "Report Name" at bounding box center [463, 47] width 504 height 15
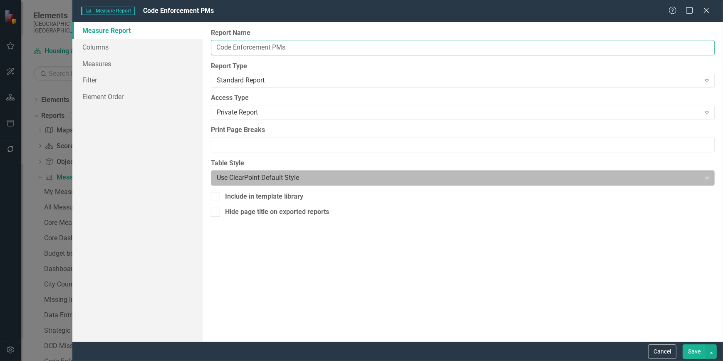
type input "Code Enforcement PMs"
click at [263, 181] on div at bounding box center [456, 177] width 478 height 11
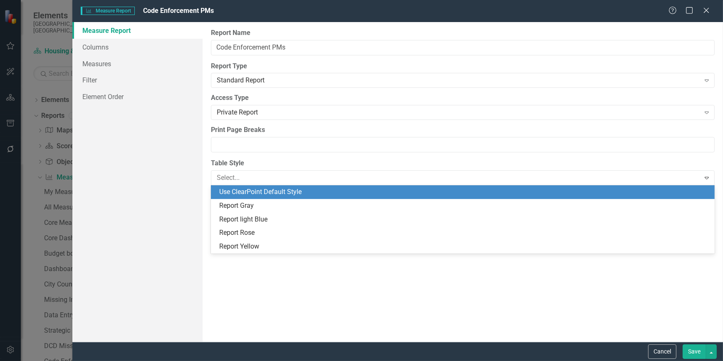
click at [180, 169] on div "Measure Report Columns Measures Filter Element Order" at bounding box center [137, 181] width 130 height 319
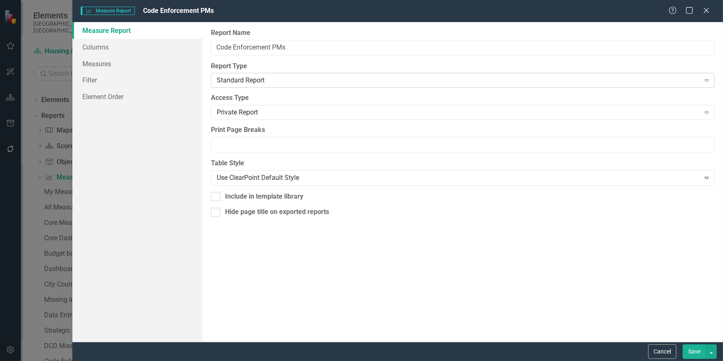
click at [247, 79] on div "Standard Report" at bounding box center [458, 81] width 483 height 10
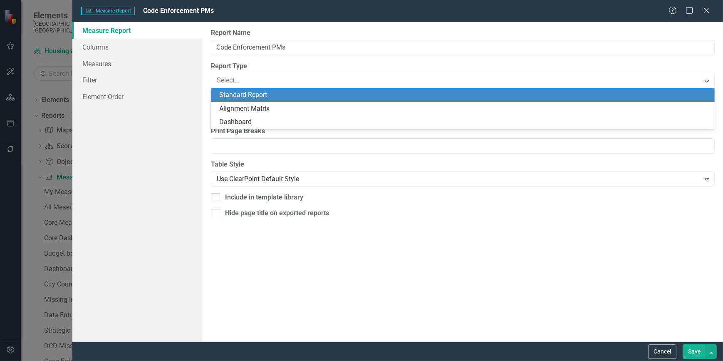
click at [152, 245] on div "Measure Report Columns Measures Filter Element Order" at bounding box center [137, 181] width 130 height 319
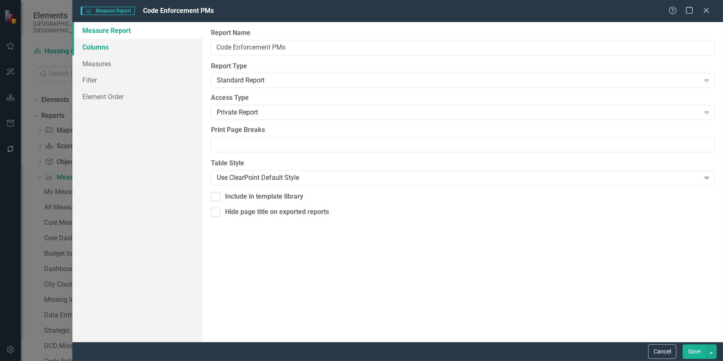
click at [111, 45] on link "Columns" at bounding box center [137, 47] width 130 height 17
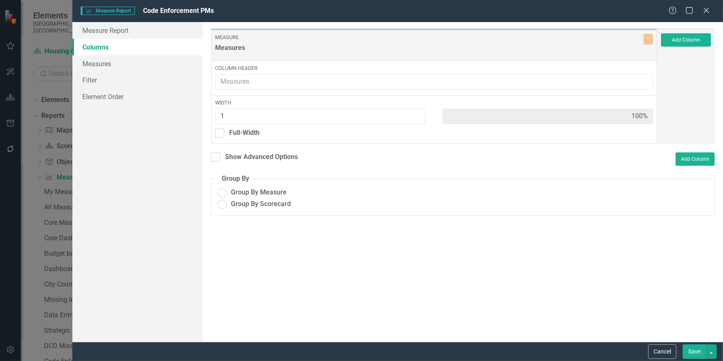
radio input "true"
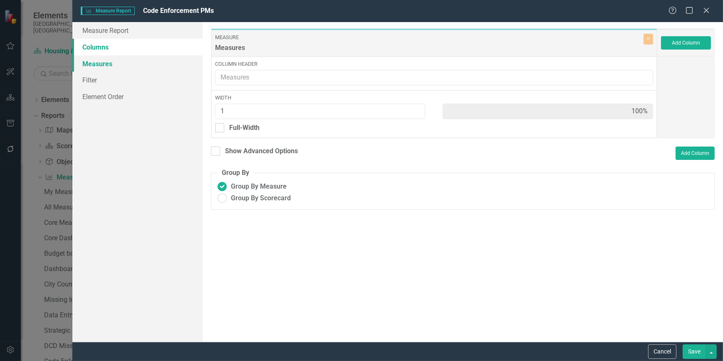
click at [99, 62] on link "Measures" at bounding box center [137, 63] width 130 height 17
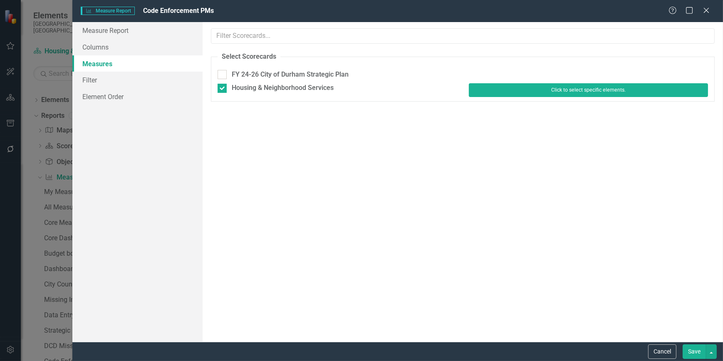
click at [571, 93] on button "Click to select specific elements." at bounding box center [588, 89] width 239 height 13
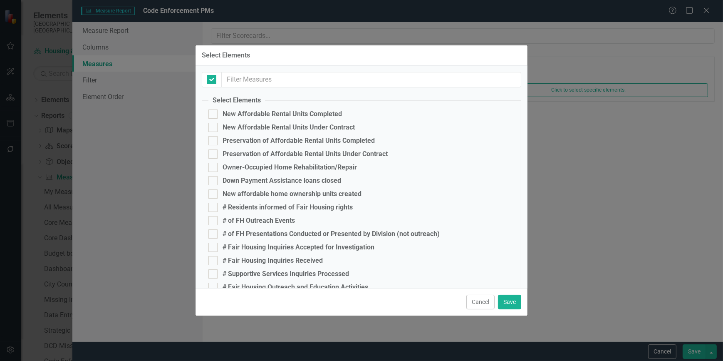
checkbox input "false"
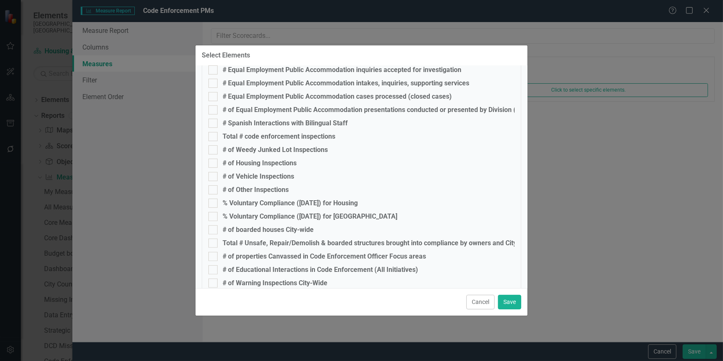
scroll to position [326, 0]
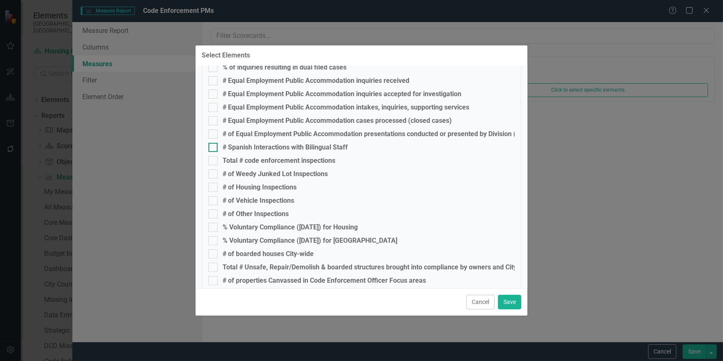
click at [216, 146] on div at bounding box center [212, 147] width 9 height 9
click at [214, 146] on input "# Spanish Interactions with Bilingual Staff" at bounding box center [210, 145] width 5 height 5
checkbox input "true"
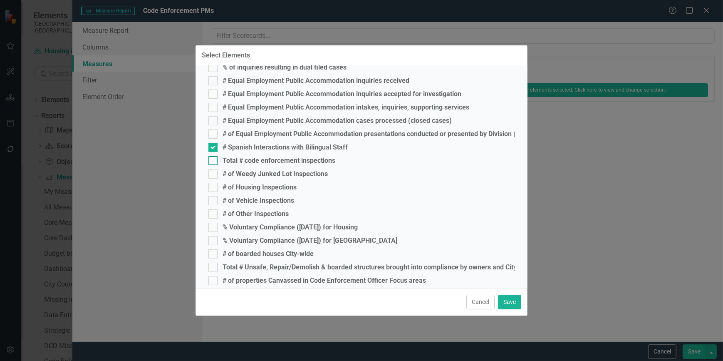
click at [213, 158] on input "Total # code enforcement inspections" at bounding box center [210, 158] width 5 height 5
checkbox input "true"
click at [210, 171] on input "# of Weedy Junked Lot Inspections" at bounding box center [210, 171] width 5 height 5
checkbox input "true"
click at [214, 182] on fieldset "Select Elements New Affordable Rental Units Completed New Affordable Rental Uni…" at bounding box center [361, 83] width 319 height 626
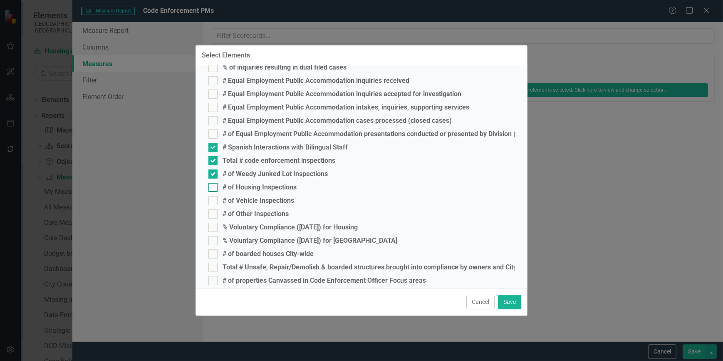
click at [214, 188] on div at bounding box center [212, 187] width 9 height 9
click at [214, 188] on input "# of Housing Inspections" at bounding box center [210, 185] width 5 height 5
checkbox input "true"
click at [214, 197] on div at bounding box center [212, 200] width 9 height 9
click at [214, 197] on input "# of Vehicle Inspections" at bounding box center [210, 198] width 5 height 5
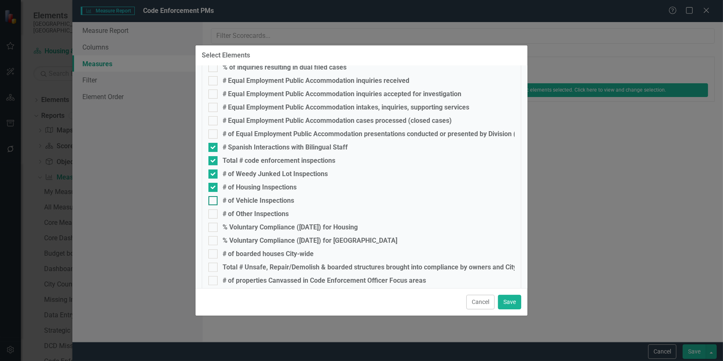
checkbox input "true"
click at [216, 212] on div at bounding box center [212, 213] width 9 height 9
click at [214, 212] on input "# of Other Inspections" at bounding box center [210, 211] width 5 height 5
checkbox input "true"
click at [213, 225] on input "% Voluntary Compliance ([DATE]) for Housing" at bounding box center [210, 224] width 5 height 5
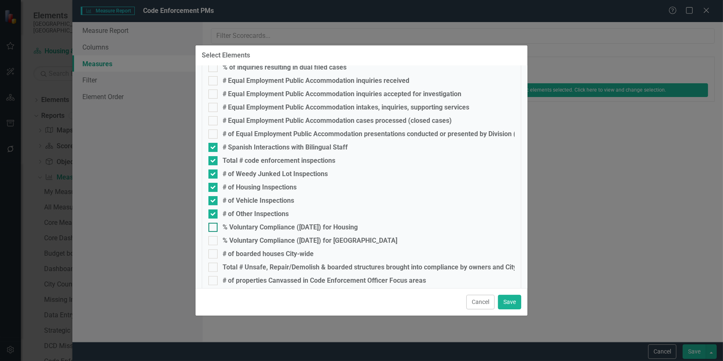
checkbox input "true"
click at [216, 239] on div at bounding box center [212, 240] width 9 height 9
click at [214, 239] on input "% Voluntary Compliance ([DATE]) for [GEOGRAPHIC_DATA]" at bounding box center [210, 238] width 5 height 5
checkbox input "true"
click at [214, 252] on div at bounding box center [212, 253] width 9 height 9
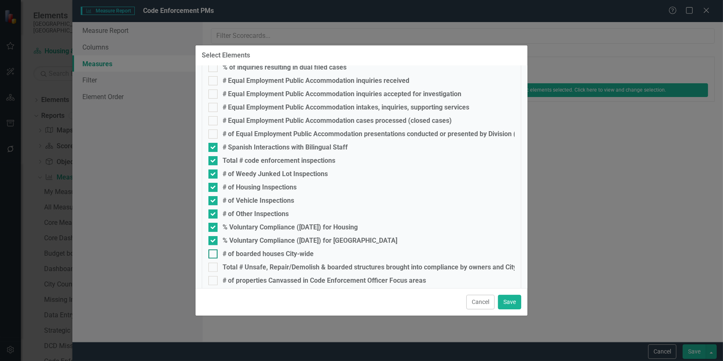
click at [214, 252] on input "# of boarded houses City-wide" at bounding box center [210, 251] width 5 height 5
checkbox input "true"
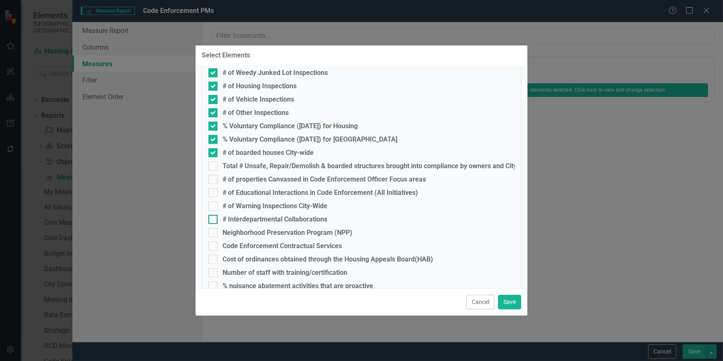
scroll to position [440, 0]
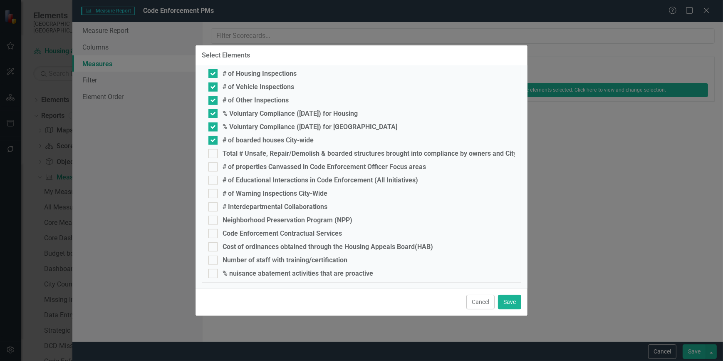
click at [214, 151] on div at bounding box center [212, 153] width 9 height 9
click at [214, 151] on input "Total # Unsafe, Repair/Demolish & boarded structures brought into compliance by…" at bounding box center [210, 151] width 5 height 5
checkbox input "true"
click at [214, 170] on div at bounding box center [212, 166] width 9 height 9
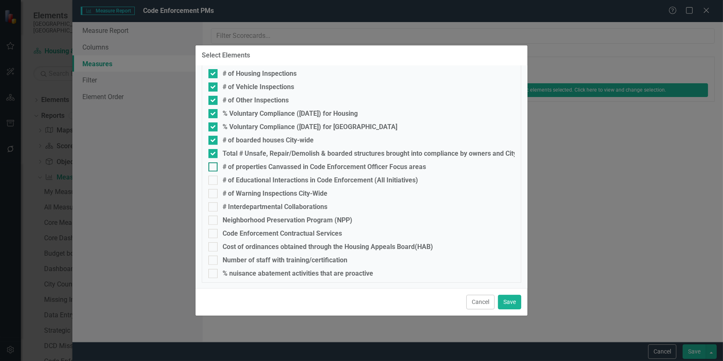
click at [214, 168] on input "# of properties Canvassed in Code Enforcement Officer Focus areas" at bounding box center [210, 164] width 5 height 5
checkbox input "true"
click at [215, 180] on div at bounding box center [212, 179] width 9 height 9
click at [214, 180] on input "# of Educational Interactions in Code Enforcement (All Initiatives)" at bounding box center [210, 177] width 5 height 5
checkbox input "true"
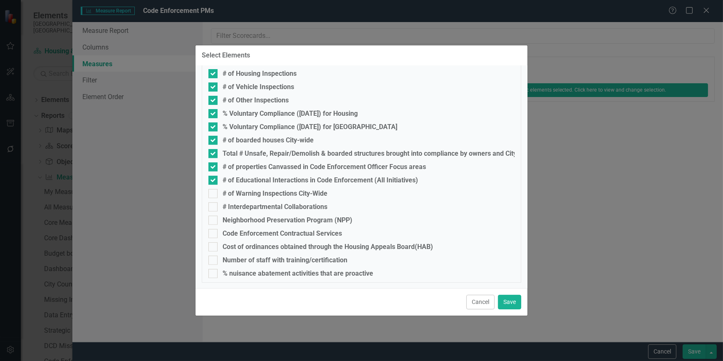
click at [215, 166] on div at bounding box center [212, 166] width 9 height 9
click at [214, 166] on input "# of properties Canvassed in Code Enforcement Officer Focus areas" at bounding box center [210, 164] width 5 height 5
checkbox input "false"
click at [215, 180] on div at bounding box center [212, 179] width 9 height 9
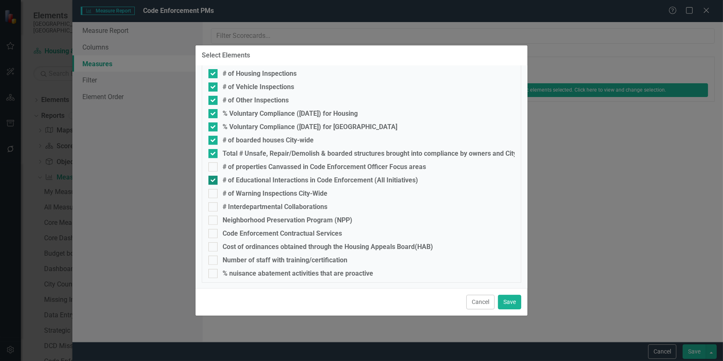
click at [214, 180] on input "# of Educational Interactions in Code Enforcement (All Initiatives)" at bounding box center [210, 177] width 5 height 5
checkbox input "false"
click at [214, 151] on div at bounding box center [212, 153] width 9 height 9
click at [214, 151] on input "Total # Unsafe, Repair/Demolish & boarded structures brought into compliance by…" at bounding box center [210, 151] width 5 height 5
checkbox input "false"
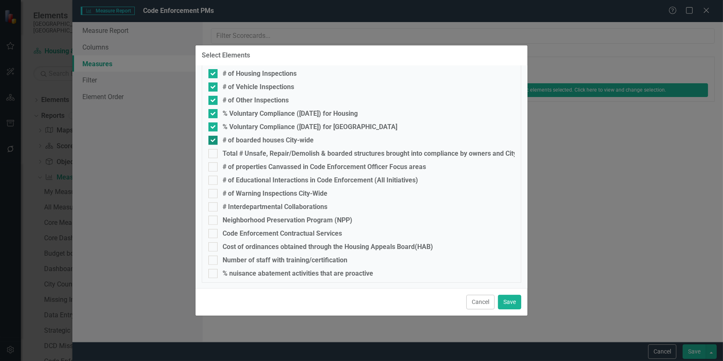
click at [211, 136] on input "# of boarded houses City-wide" at bounding box center [210, 138] width 5 height 5
checkbox input "false"
click at [211, 124] on input "% Voluntary Compliance ([DATE]) for [GEOGRAPHIC_DATA]" at bounding box center [210, 124] width 5 height 5
checkbox input "false"
click at [213, 104] on div at bounding box center [212, 100] width 9 height 9
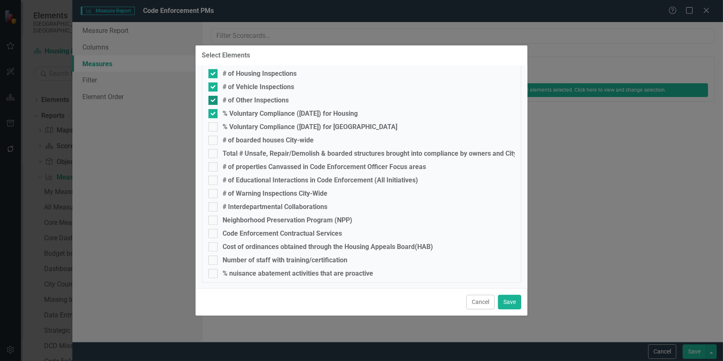
click at [213, 101] on input "# of Other Inspections" at bounding box center [210, 98] width 5 height 5
checkbox input "false"
click at [212, 113] on input "% Voluntary Compliance ([DATE]) for Housing" at bounding box center [210, 111] width 5 height 5
checkbox input "false"
click at [213, 88] on div at bounding box center [212, 86] width 9 height 9
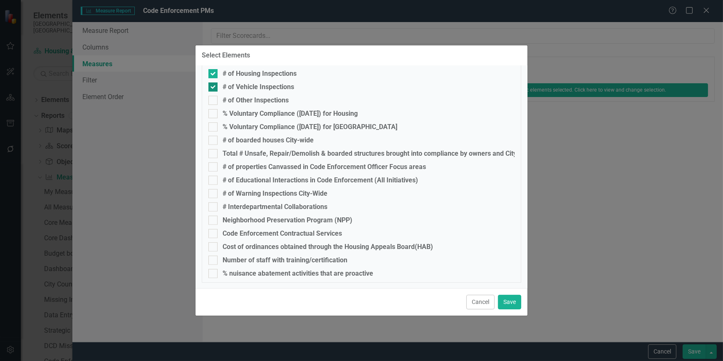
click at [213, 88] on input "# of Vehicle Inspections" at bounding box center [210, 84] width 5 height 5
checkbox input "false"
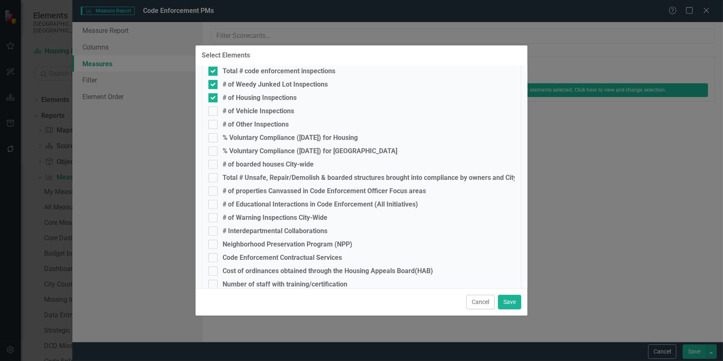
scroll to position [402, 0]
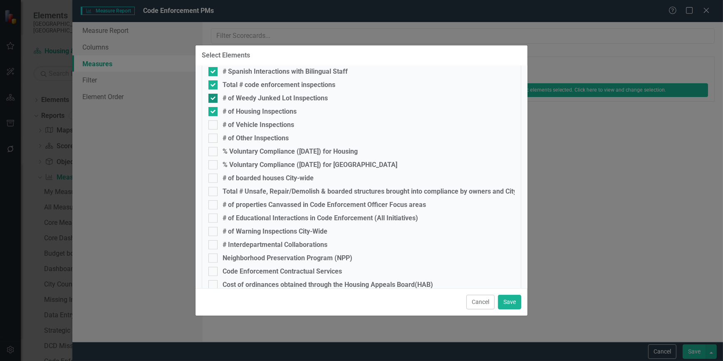
drag, startPoint x: 216, startPoint y: 111, endPoint x: 216, endPoint y: 94, distance: 17.5
click at [216, 111] on div at bounding box center [212, 111] width 9 height 9
click at [214, 111] on input "# of Housing Inspections" at bounding box center [210, 109] width 5 height 5
checkbox input "false"
click at [215, 94] on div at bounding box center [212, 98] width 9 height 9
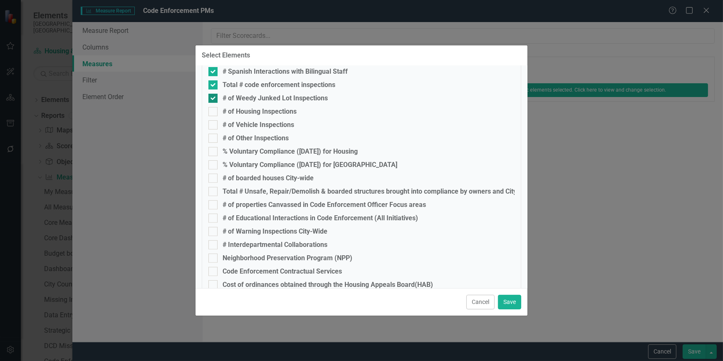
click at [214, 94] on input "# of Weedy Junked Lot Inspections" at bounding box center [210, 96] width 5 height 5
checkbox input "false"
click at [213, 84] on input "Total # code enforcement inspections" at bounding box center [210, 82] width 5 height 5
checkbox input "false"
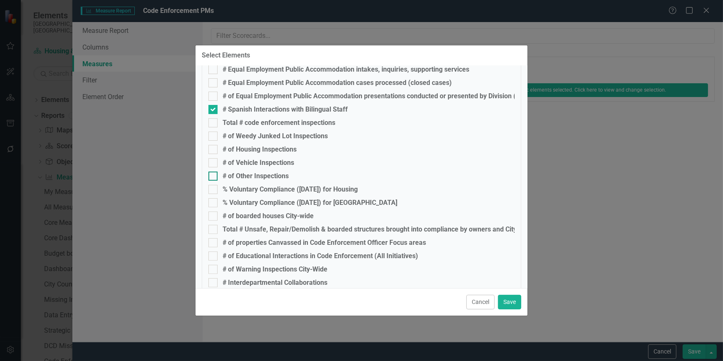
click at [216, 175] on div at bounding box center [212, 175] width 9 height 9
click at [214, 175] on input "# of Other Inspections" at bounding box center [210, 173] width 5 height 5
checkbox input "true"
click at [212, 163] on input "# of Vehicle Inspections" at bounding box center [210, 160] width 5 height 5
checkbox input "true"
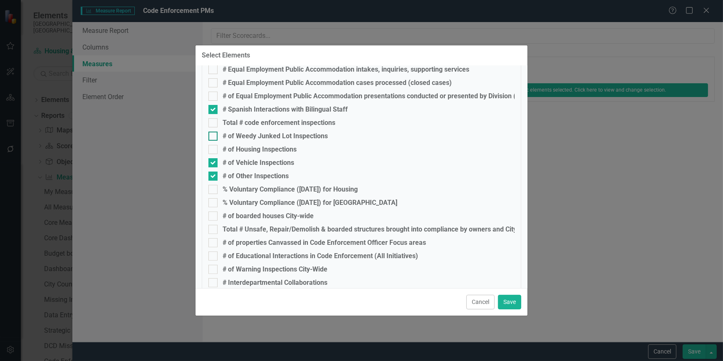
click at [213, 135] on input "# of Weedy Junked Lot Inspections" at bounding box center [210, 133] width 5 height 5
checkbox input "true"
click at [213, 150] on div at bounding box center [212, 149] width 9 height 9
click at [213, 150] on input "# of Housing Inspections" at bounding box center [210, 147] width 5 height 5
checkbox input "true"
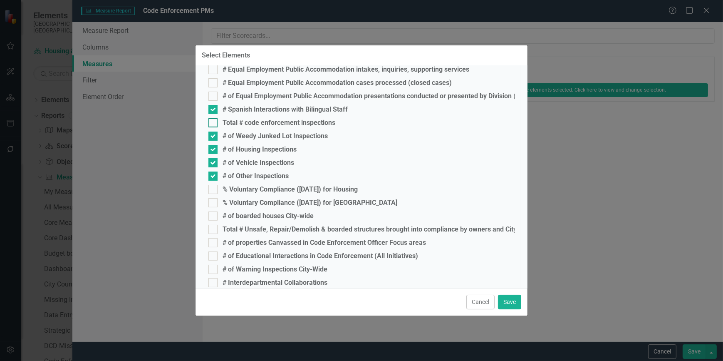
click at [215, 120] on div at bounding box center [212, 122] width 9 height 9
click at [214, 120] on input "Total # code enforcement inspections" at bounding box center [210, 120] width 5 height 5
checkbox input "true"
click at [214, 191] on div at bounding box center [212, 189] width 9 height 9
click at [214, 190] on input "% Voluntary Compliance ([DATE]) for Housing" at bounding box center [210, 187] width 5 height 5
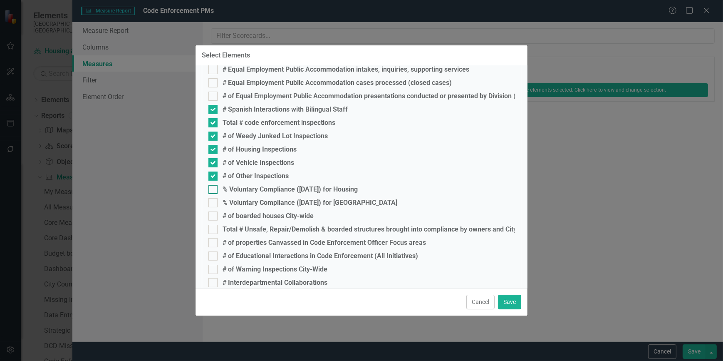
checkbox input "true"
click at [210, 204] on div at bounding box center [212, 202] width 9 height 9
click at [210, 203] on input "% Voluntary Compliance ([DATE]) for [GEOGRAPHIC_DATA]" at bounding box center [210, 200] width 5 height 5
checkbox input "true"
click at [212, 218] on div at bounding box center [212, 215] width 9 height 9
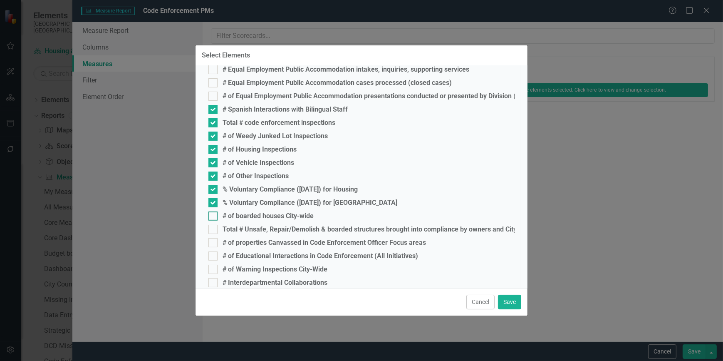
click at [212, 217] on input "# of boarded houses City-wide" at bounding box center [210, 213] width 5 height 5
checkbox input "true"
click at [209, 254] on input "# of Educational Interactions in Code Enforcement (All Initiatives)" at bounding box center [210, 253] width 5 height 5
checkbox input "true"
click at [213, 279] on input "# Interdepartmental Collaborations" at bounding box center [210, 280] width 5 height 5
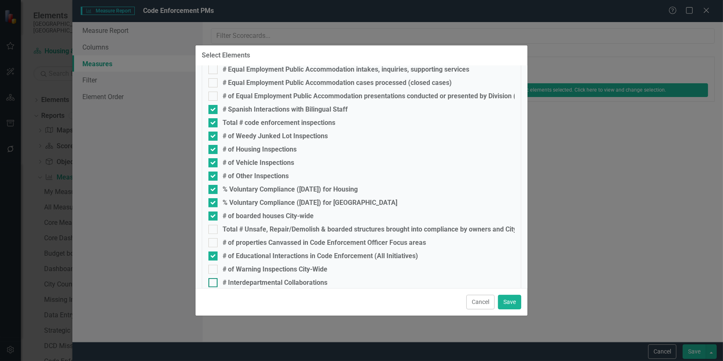
checkbox input "true"
click at [501, 299] on button "Save" at bounding box center [509, 301] width 23 height 15
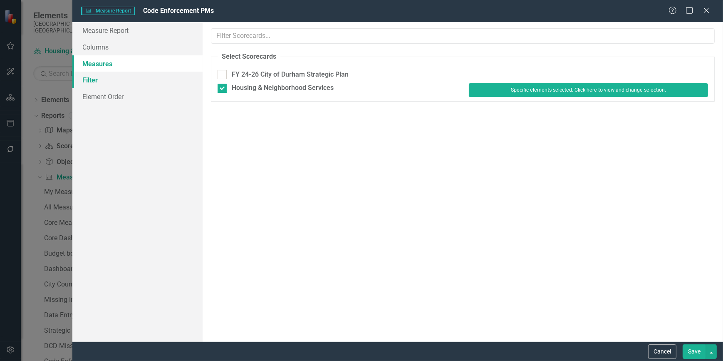
click at [114, 84] on link "Filter" at bounding box center [137, 80] width 130 height 17
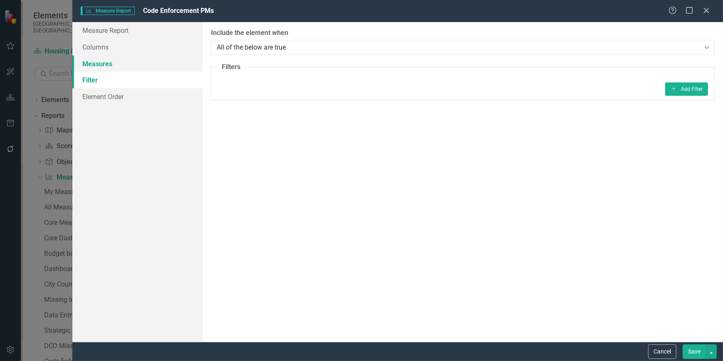
click at [108, 67] on link "Measures" at bounding box center [137, 63] width 130 height 17
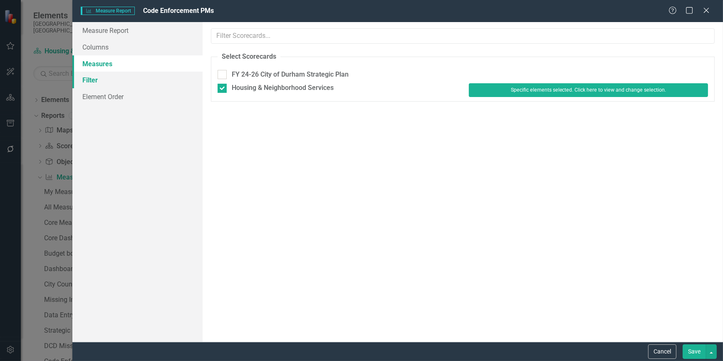
click at [109, 79] on link "Filter" at bounding box center [137, 80] width 130 height 17
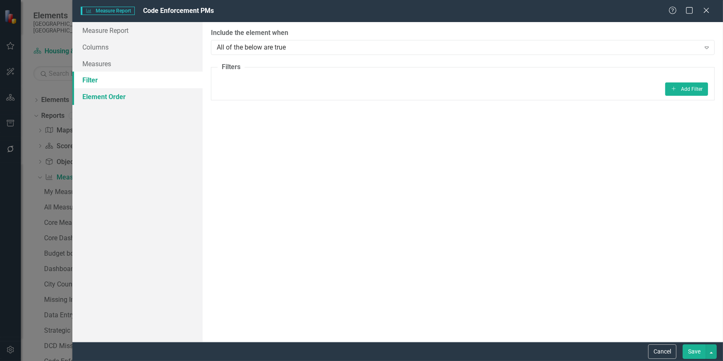
click at [111, 95] on link "Element Order" at bounding box center [137, 96] width 130 height 17
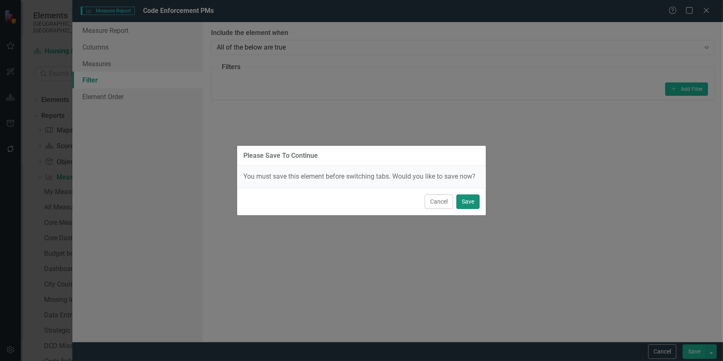
click at [462, 201] on button "Save" at bounding box center [467, 201] width 23 height 15
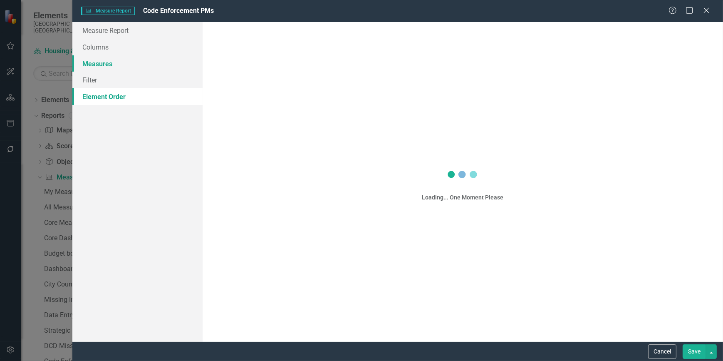
click at [103, 65] on link "Measures" at bounding box center [137, 63] width 130 height 17
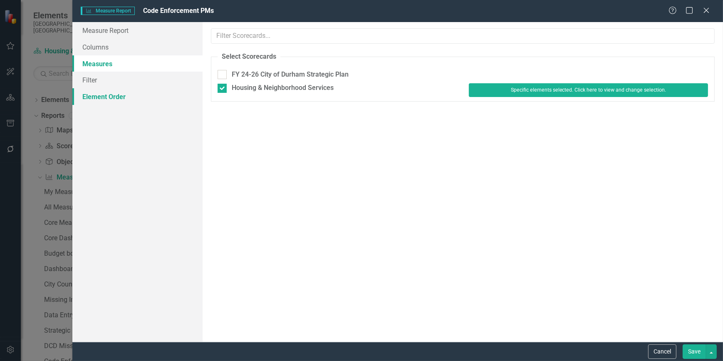
click at [96, 96] on link "Element Order" at bounding box center [137, 96] width 130 height 17
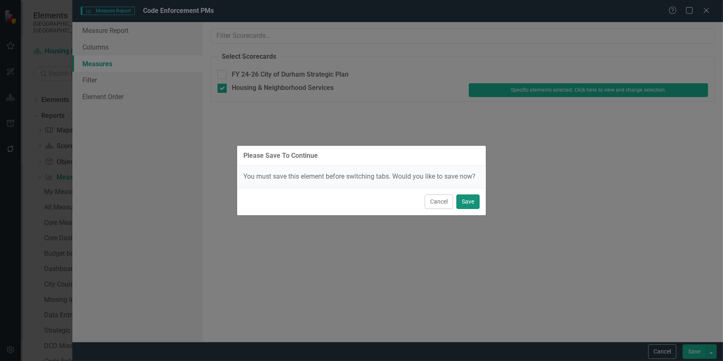
click at [472, 204] on button "Save" at bounding box center [467, 201] width 23 height 15
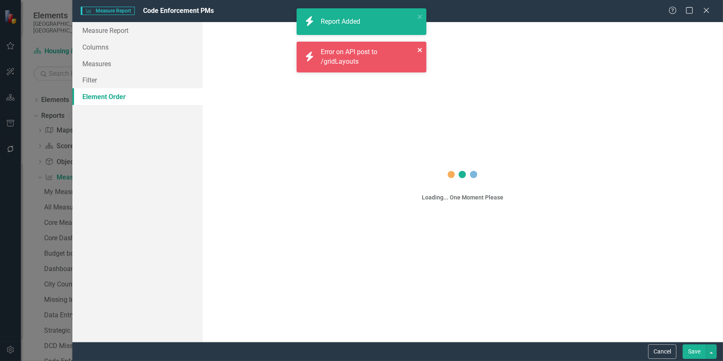
click at [417, 50] on icon "close" at bounding box center [420, 50] width 6 height 7
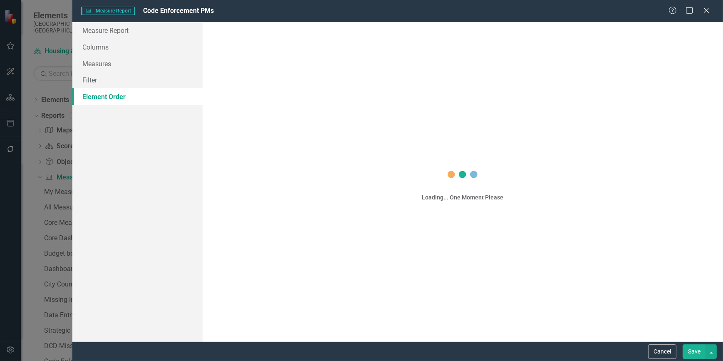
click at [693, 355] on button "Save" at bounding box center [693, 351] width 23 height 15
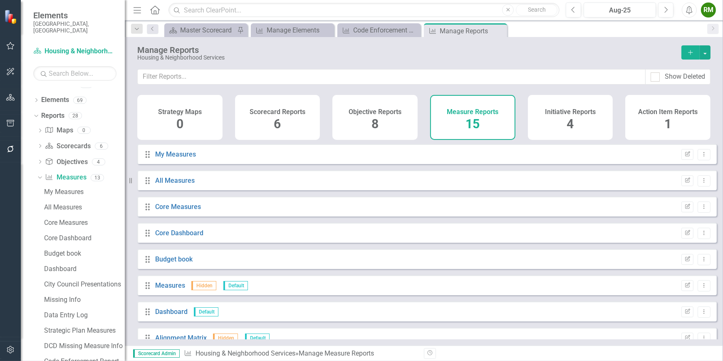
click at [450, 115] on h4 "Measure Reports" at bounding box center [473, 111] width 52 height 7
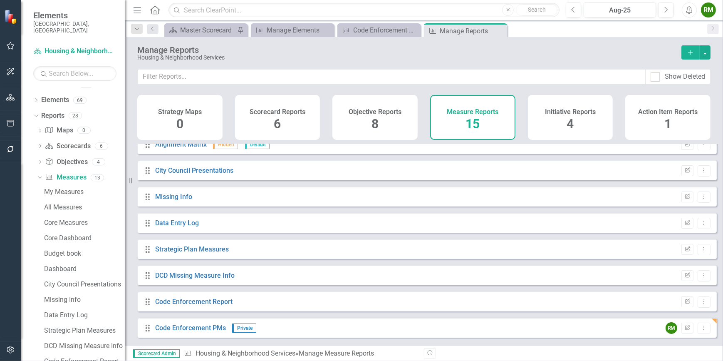
scroll to position [198, 0]
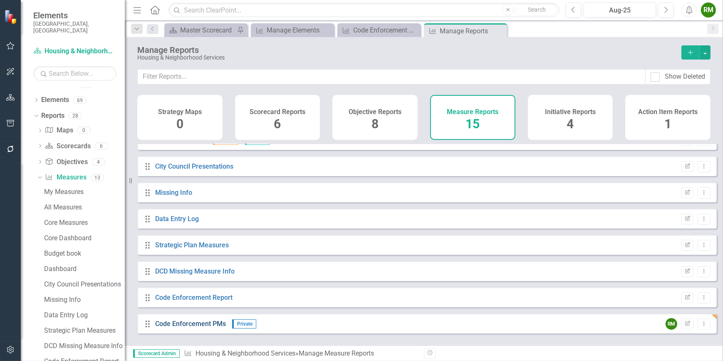
click at [189, 327] on link "Code Enforcement PMs" at bounding box center [190, 323] width 71 height 8
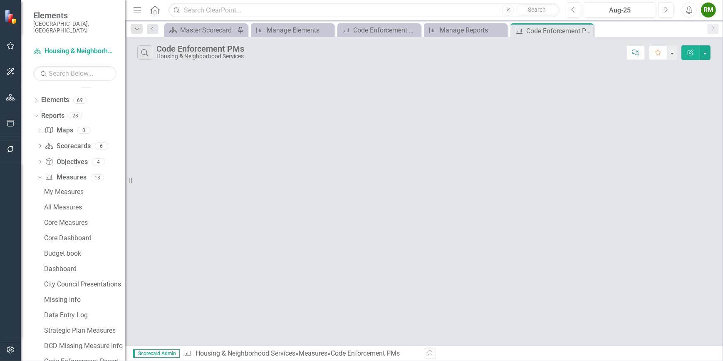
scroll to position [25, 0]
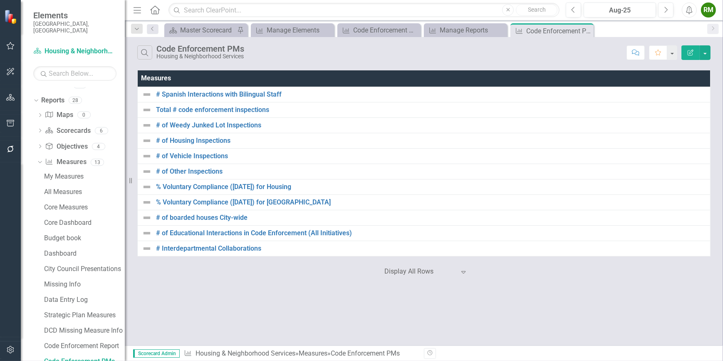
click at [691, 53] on icon "button" at bounding box center [690, 52] width 6 height 6
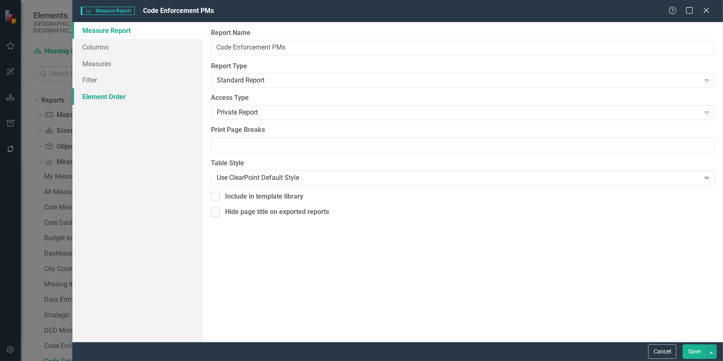
click at [91, 95] on link "Element Order" at bounding box center [137, 96] width 130 height 17
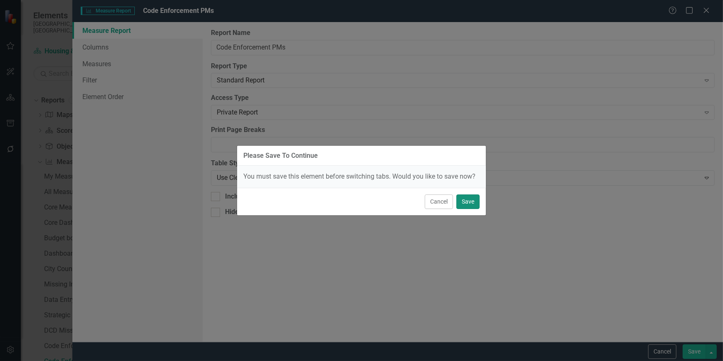
click at [474, 201] on button "Save" at bounding box center [467, 201] width 23 height 15
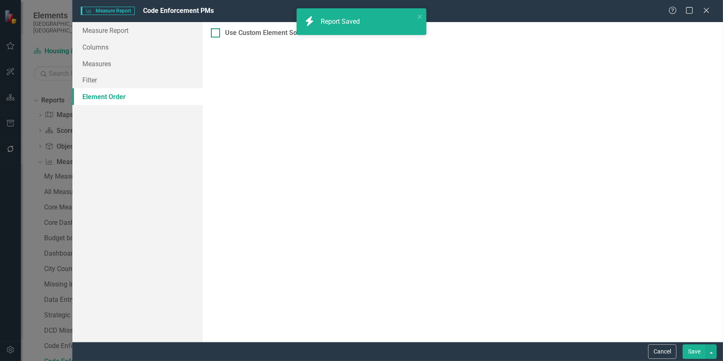
click at [225, 35] on div "Use Custom Element Sort Order" at bounding box center [272, 33] width 95 height 10
click at [216, 34] on input "Use Custom Element Sort Order" at bounding box center [213, 30] width 5 height 5
checkbox input "true"
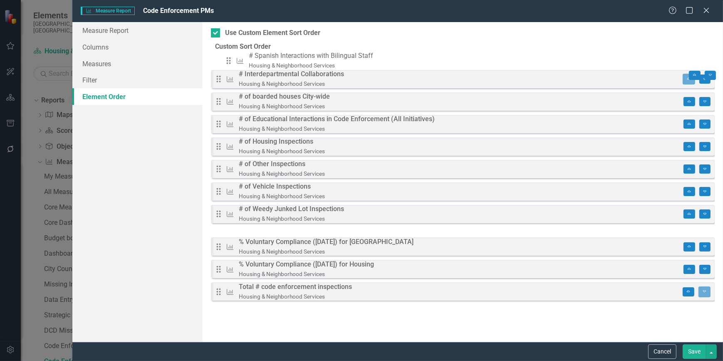
drag, startPoint x: 224, startPoint y: 222, endPoint x: 229, endPoint y: 64, distance: 158.5
click at [230, 64] on div "Drag Measure # Interdepartmental Collaborations Housing & Neighborhood Services…" at bounding box center [463, 178] width 504 height 253
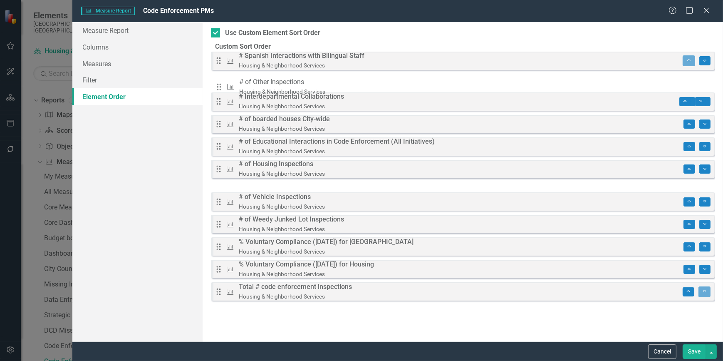
drag, startPoint x: 227, startPoint y: 101, endPoint x: 223, endPoint y: 84, distance: 17.1
click at [223, 85] on div "Drag Measure # Spanish Interactions with Bilingual Staff Housing & Neighborhood…" at bounding box center [463, 178] width 504 height 253
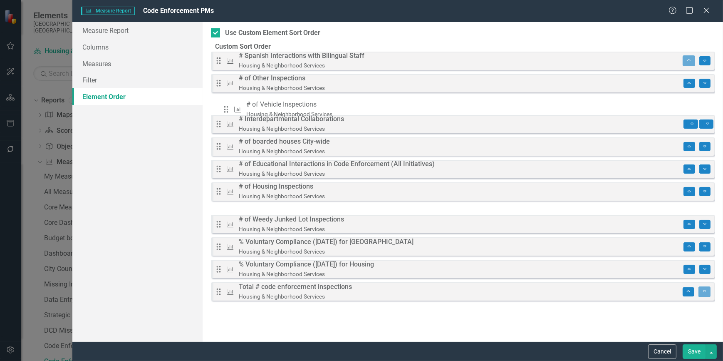
drag, startPoint x: 225, startPoint y: 203, endPoint x: 229, endPoint y: 113, distance: 89.5
click at [229, 112] on div "Drag Measure # Spanish Interactions with Bilingual Staff Housing & Neighborhood…" at bounding box center [463, 178] width 504 height 253
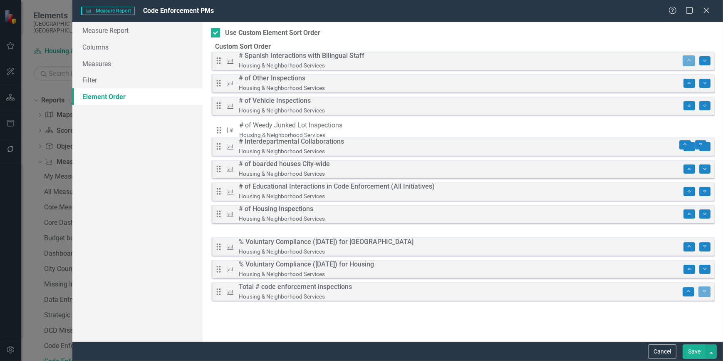
drag, startPoint x: 223, startPoint y: 220, endPoint x: 221, endPoint y: 128, distance: 91.9
click at [221, 128] on div "Drag Measure # Spanish Interactions with Bilingual Staff Housing & Neighborhood…" at bounding box center [463, 178] width 504 height 253
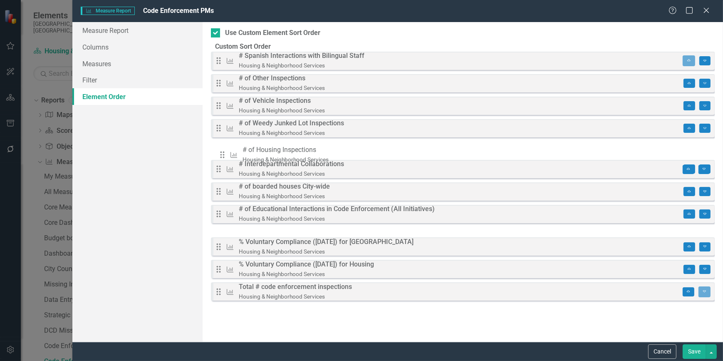
drag, startPoint x: 229, startPoint y: 222, endPoint x: 230, endPoint y: 154, distance: 67.4
click at [230, 154] on div "Drag Measure # Spanish Interactions with Bilingual Staff Housing & Neighborhood…" at bounding box center [463, 178] width 504 height 253
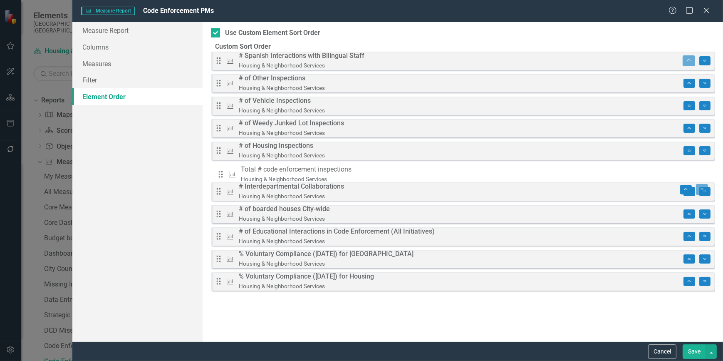
drag, startPoint x: 227, startPoint y: 290, endPoint x: 227, endPoint y: 175, distance: 115.2
click at [227, 175] on div "Drag Measure # Spanish Interactions with Bilingual Staff Housing & Neighborhood…" at bounding box center [463, 179] width 504 height 255
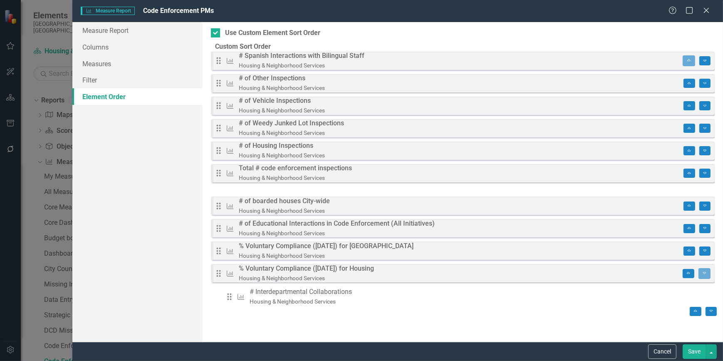
drag, startPoint x: 224, startPoint y: 200, endPoint x: 231, endPoint y: 295, distance: 95.5
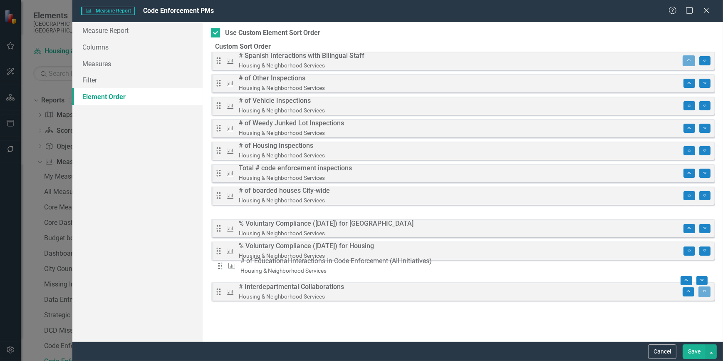
drag, startPoint x: 224, startPoint y: 223, endPoint x: 222, endPoint y: 268, distance: 44.5
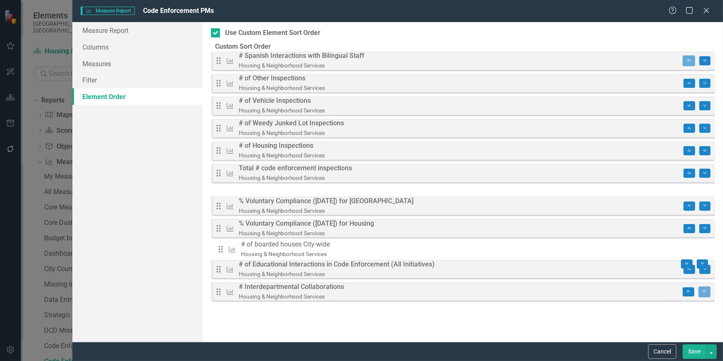
drag, startPoint x: 222, startPoint y: 199, endPoint x: 222, endPoint y: 247, distance: 47.8
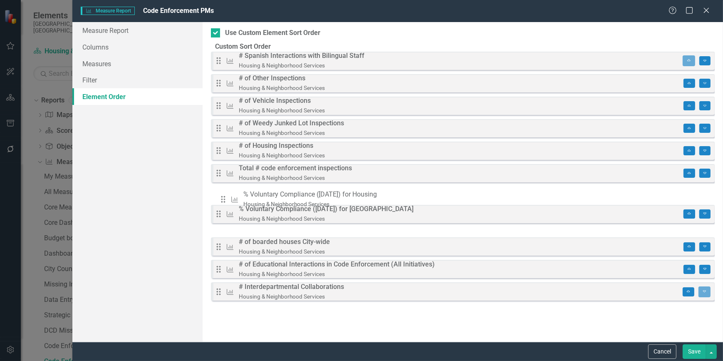
drag, startPoint x: 225, startPoint y: 218, endPoint x: 227, endPoint y: 199, distance: 18.8
click at [227, 199] on div "Drag Measure # Spanish Interactions with Bilingual Staff Housing & Neighborhood…" at bounding box center [463, 178] width 504 height 253
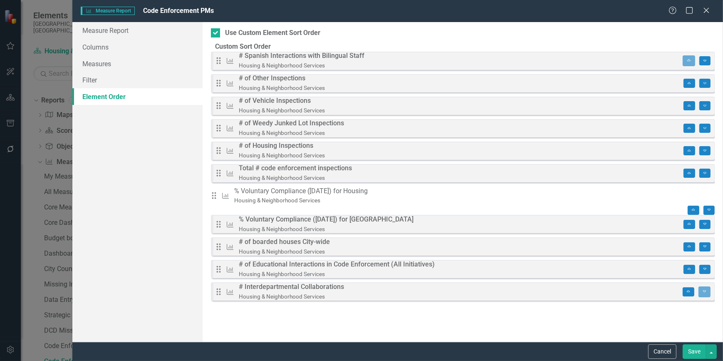
click at [692, 351] on button "Save" at bounding box center [693, 351] width 23 height 15
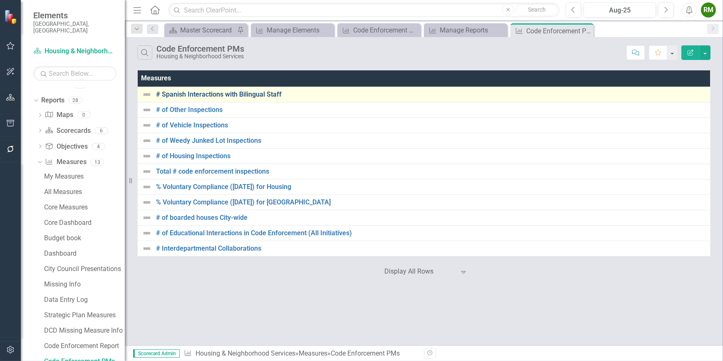
click at [221, 93] on link "# Spanish Interactions with Bilingual Staff" at bounding box center [431, 94] width 550 height 7
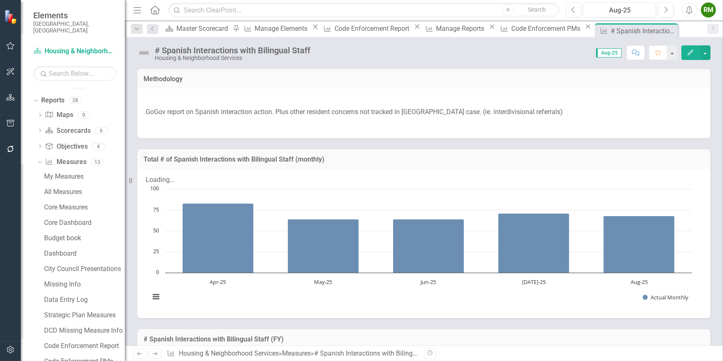
click at [156, 351] on icon "Next" at bounding box center [154, 353] width 7 height 5
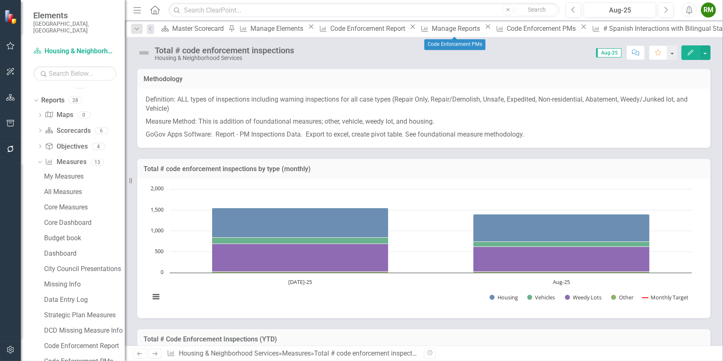
click at [579, 29] on icon "Close" at bounding box center [583, 26] width 8 height 7
click at [484, 30] on icon "Close" at bounding box center [488, 26] width 8 height 7
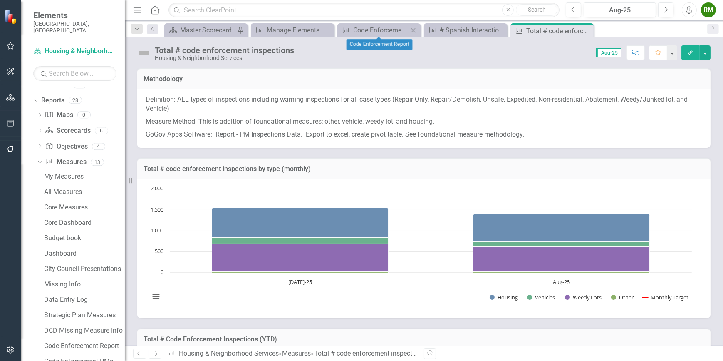
click at [410, 29] on icon "Close" at bounding box center [413, 30] width 8 height 7
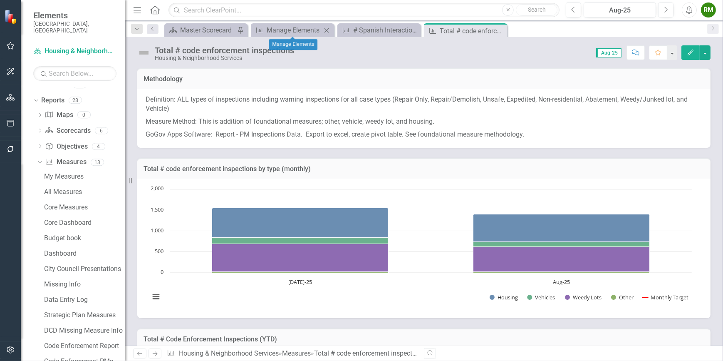
click at [327, 29] on icon "Close" at bounding box center [326, 30] width 8 height 7
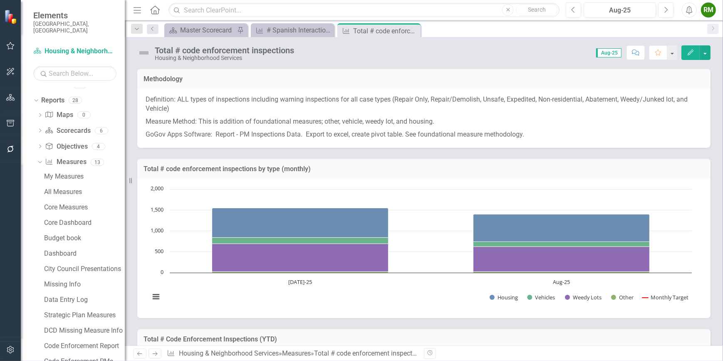
click at [156, 353] on icon "Next" at bounding box center [154, 353] width 7 height 5
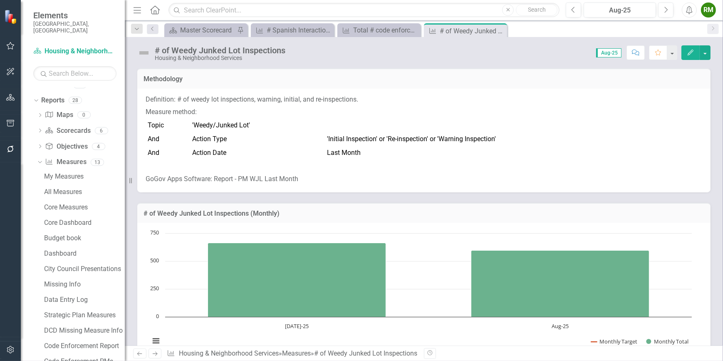
drag, startPoint x: 498, startPoint y: 32, endPoint x: 435, endPoint y: 27, distance: 62.6
click at [0, 0] on icon "Close" at bounding box center [0, 0] width 0 height 0
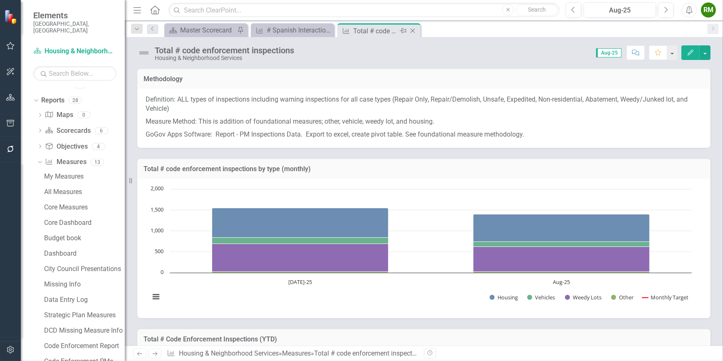
click at [413, 29] on icon "Close" at bounding box center [412, 30] width 8 height 7
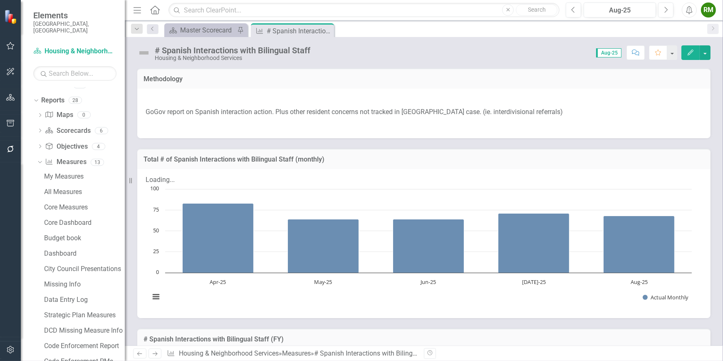
drag, startPoint x: 326, startPoint y: 31, endPoint x: 277, endPoint y: 26, distance: 49.3
click at [0, 0] on icon "Close" at bounding box center [0, 0] width 0 height 0
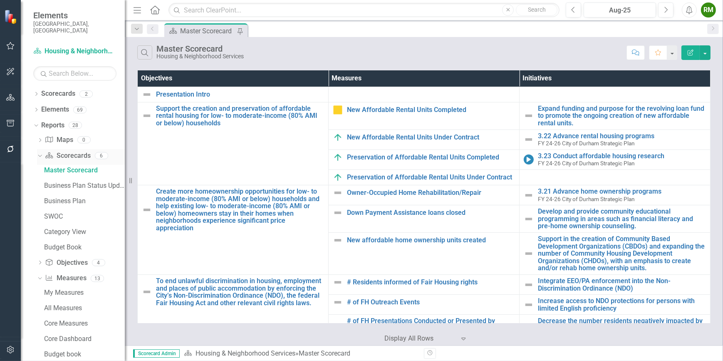
click at [41, 152] on icon "Dropdown" at bounding box center [39, 155] width 5 height 6
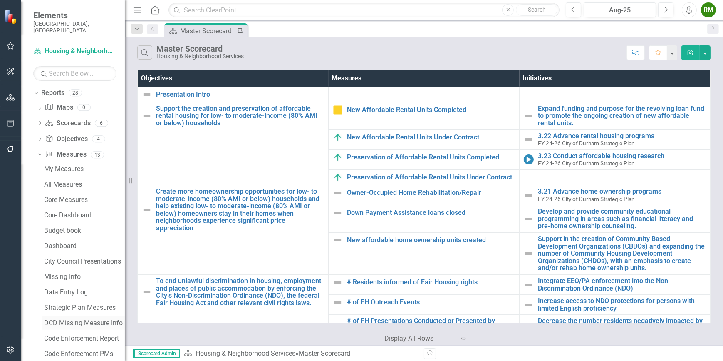
scroll to position [71, 0]
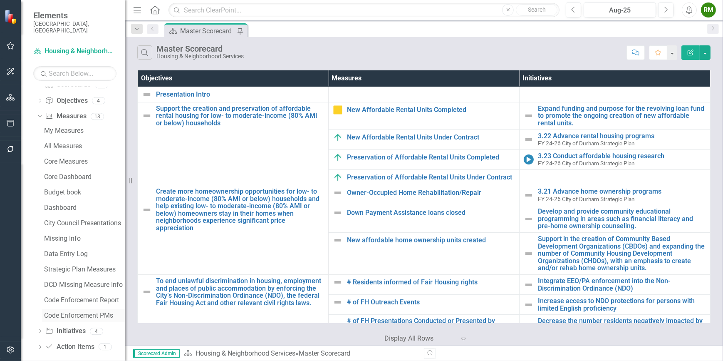
click at [67, 309] on link "Code Enforcement PMs" at bounding box center [83, 315] width 83 height 13
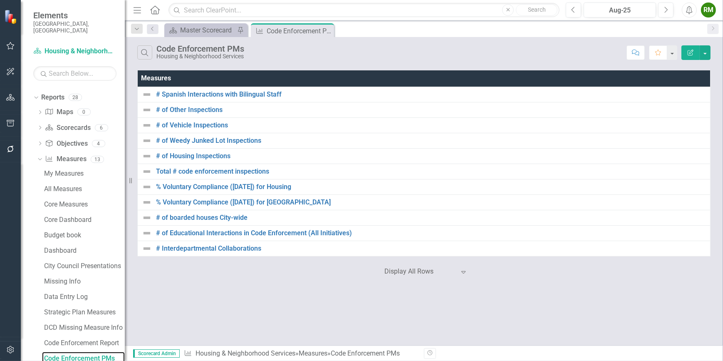
scroll to position [25, 0]
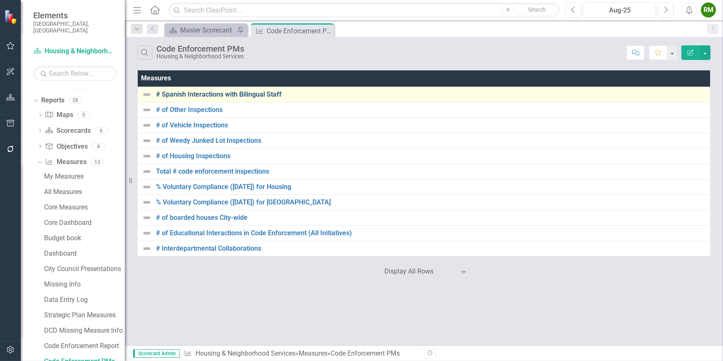
click at [230, 95] on link "# Spanish Interactions with Bilingual Staff" at bounding box center [431, 94] width 550 height 7
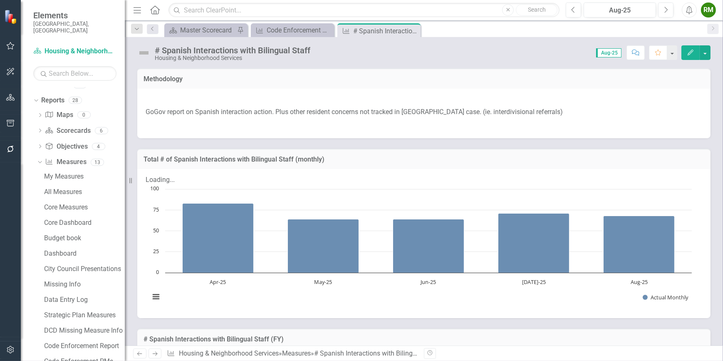
click at [158, 352] on icon "Next" at bounding box center [154, 353] width 7 height 5
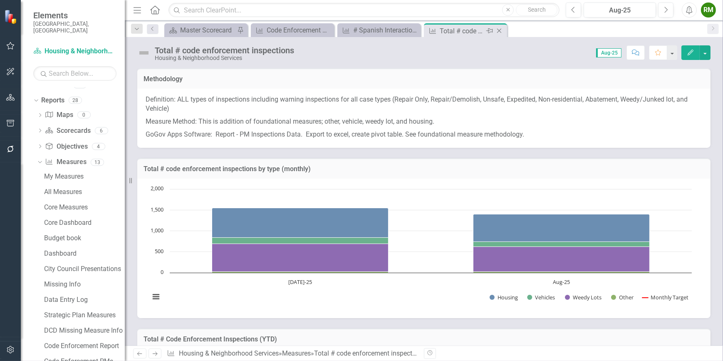
click at [497, 30] on icon "Close" at bounding box center [499, 30] width 8 height 7
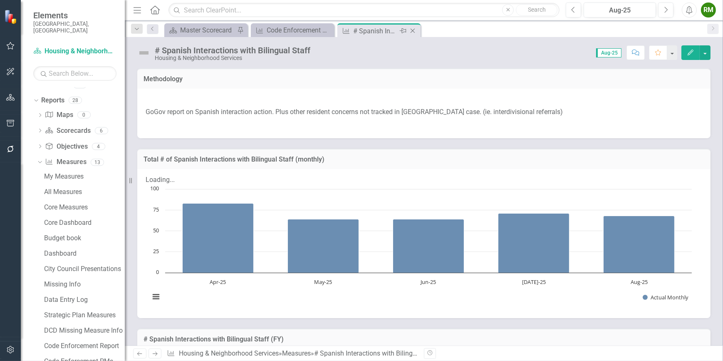
click at [415, 32] on icon "Close" at bounding box center [412, 30] width 8 height 7
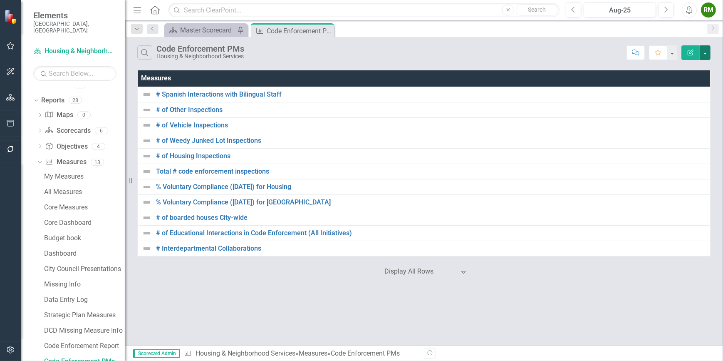
click at [704, 53] on button "button" at bounding box center [705, 52] width 11 height 15
click at [693, 52] on icon "Edit Report" at bounding box center [690, 52] width 7 height 6
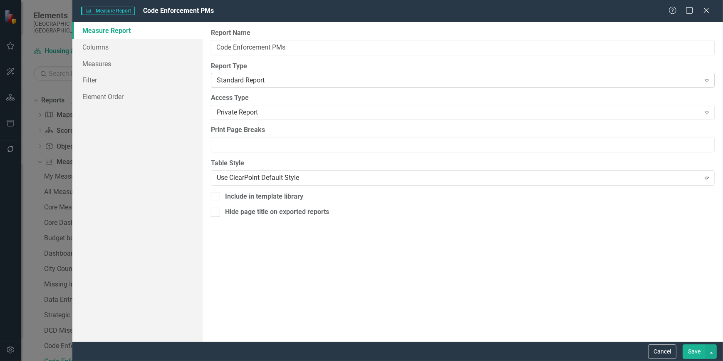
click at [270, 77] on div "Standard Report" at bounding box center [458, 81] width 483 height 10
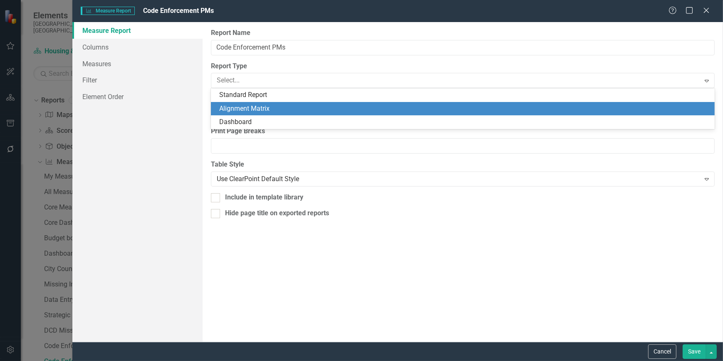
click at [254, 112] on div "Alignment Matrix" at bounding box center [464, 109] width 490 height 10
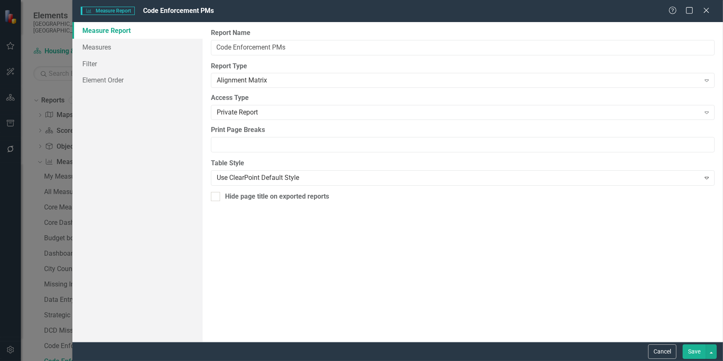
click at [699, 351] on button "Save" at bounding box center [693, 351] width 23 height 15
